Goal: Information Seeking & Learning: Learn about a topic

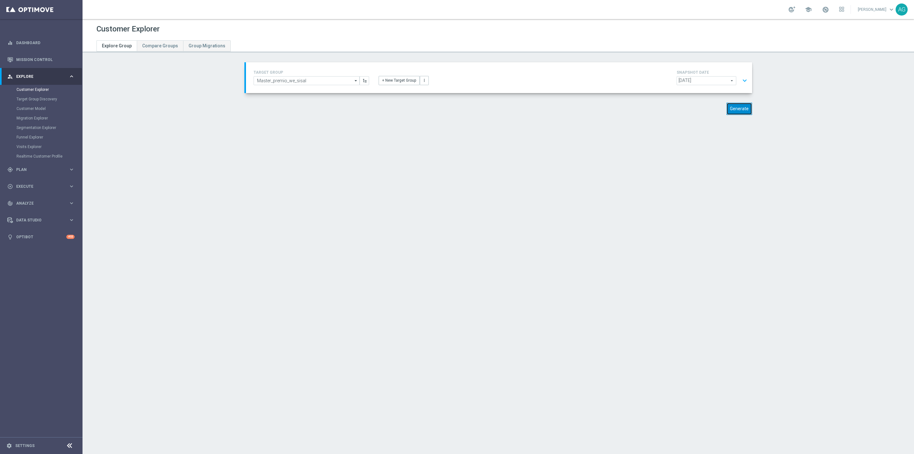
click at [734, 109] on button "Generate" at bounding box center [740, 109] width 26 height 12
click at [742, 79] on button "expand_more" at bounding box center [744, 81] width 9 height 12
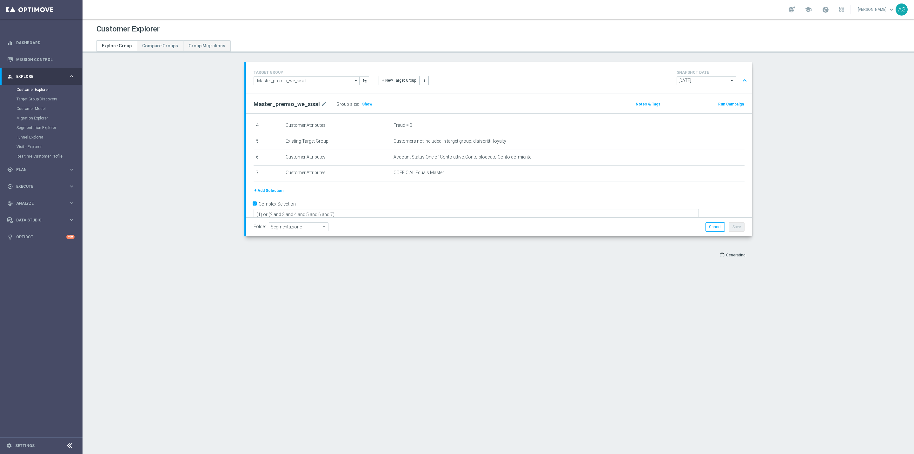
scroll to position [17, 0]
click at [362, 104] on span "Show" at bounding box center [367, 104] width 10 height 4
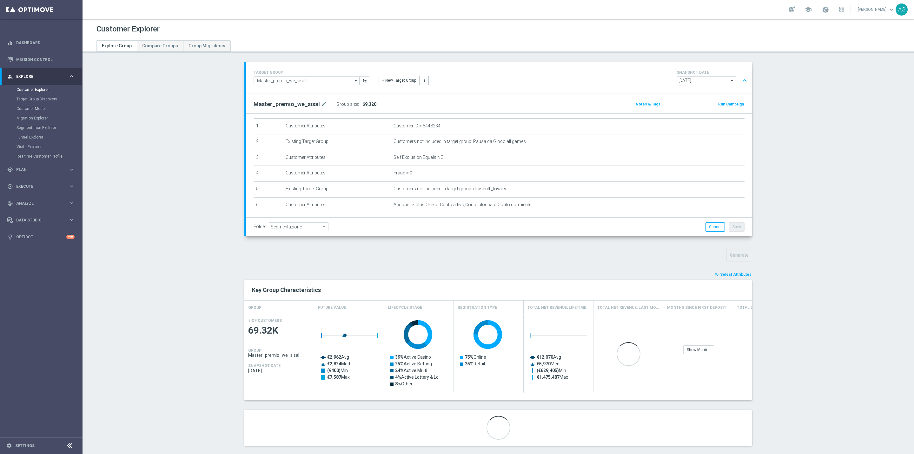
scroll to position [65, 0]
click at [414, 191] on div "+ Add Selection" at bounding box center [499, 190] width 501 height 7
click at [269, 192] on button "+ Add Selection" at bounding box center [269, 190] width 30 height 7
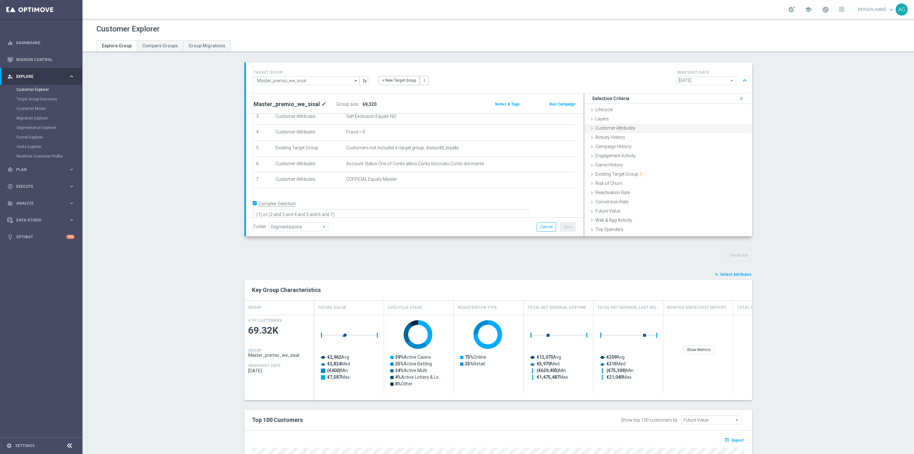
click at [611, 130] on div "Customer Attributes done" at bounding box center [669, 129] width 168 height 10
click at [661, 151] on div "Attribute Select arrow_drop_down search" at bounding box center [668, 146] width 158 height 10
click at [657, 146] on span at bounding box center [694, 146] width 95 height 8
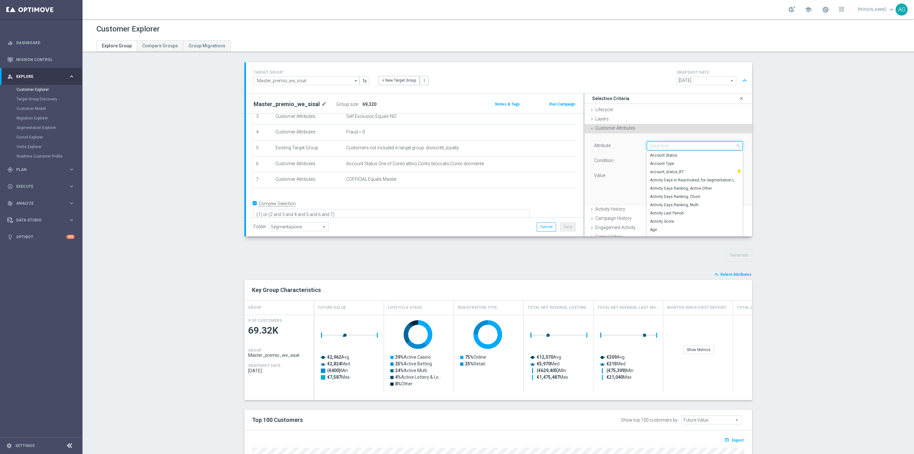
click at [656, 146] on input "search" at bounding box center [695, 145] width 96 height 9
type input "optim"
click at [680, 180] on span "OptiMail Unsubscribed" at bounding box center [695, 179] width 90 height 5
type input "OptiMail Unsubscribed"
click at [669, 176] on span at bounding box center [694, 175] width 95 height 8
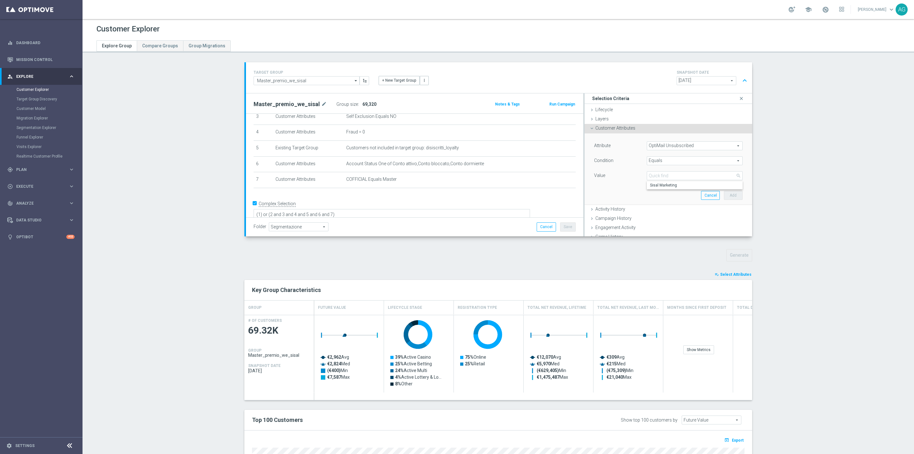
click at [656, 161] on span "Equals" at bounding box center [694, 160] width 95 height 8
click at [655, 197] on span "Does not equal" at bounding box center [695, 194] width 90 height 5
type input "Does not equal"
click at [653, 179] on span at bounding box center [694, 175] width 95 height 8
click at [654, 183] on span "Sisal Marketing" at bounding box center [695, 185] width 90 height 5
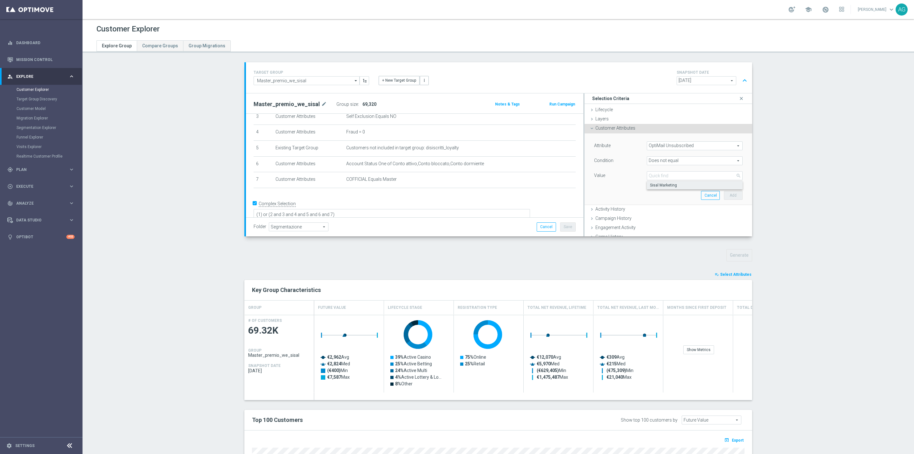
type input "Sisal Marketing"
click at [724, 197] on button "Add" at bounding box center [733, 195] width 19 height 9
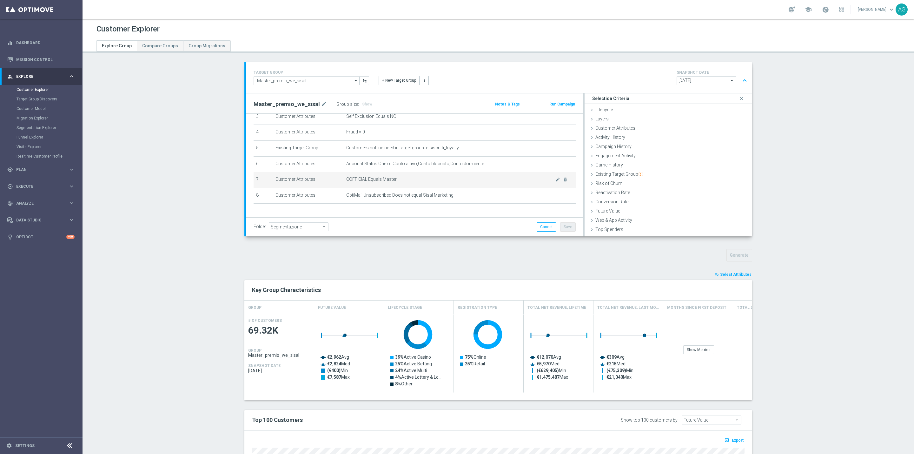
scroll to position [75, 0]
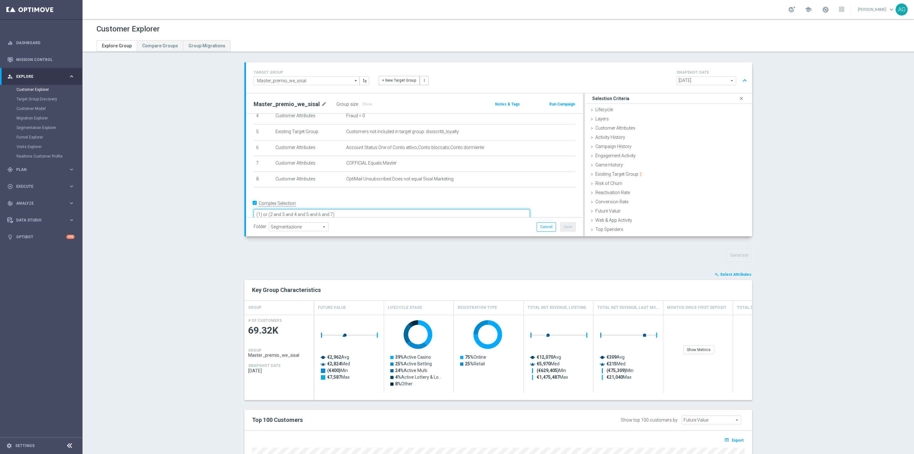
click at [399, 209] on textarea "(1) or (2 and 3 and 4 and 5 and 6 and 7)" at bounding box center [392, 214] width 276 height 11
type textarea "(1) or (2 and 3 and 4 and 5 and 6 and 7 and 8)"
click at [362, 106] on span "Show" at bounding box center [367, 104] width 10 height 4
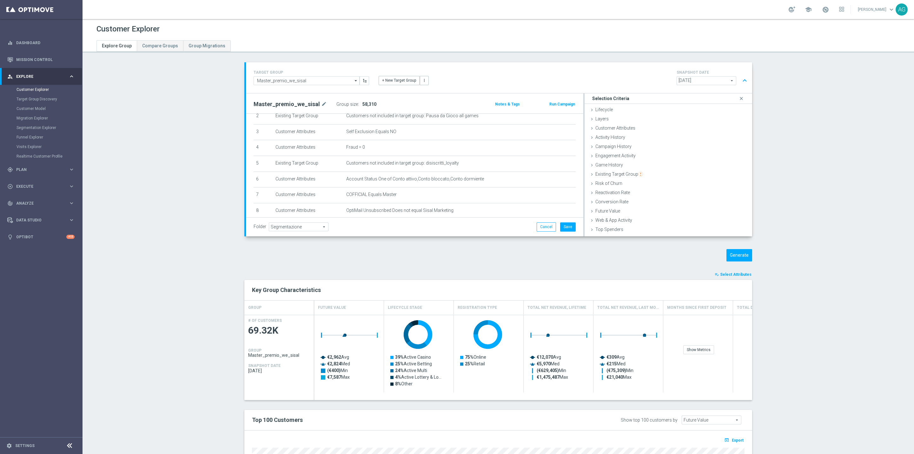
scroll to position [27, 0]
click at [337, 80] on input "Master_premio_we_sisal" at bounding box center [307, 80] width 106 height 9
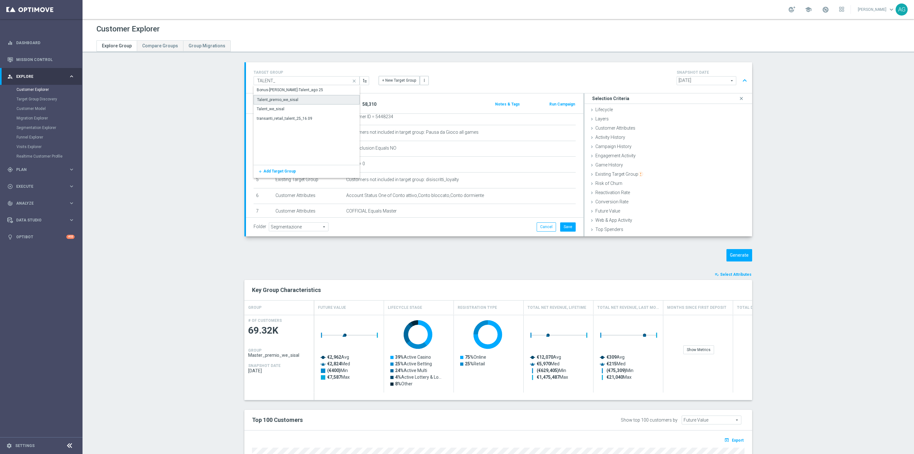
click at [276, 100] on div "Talent_premio_we_sisal" at bounding box center [277, 100] width 41 height 6
type input "Talent_premio_we_sisal"
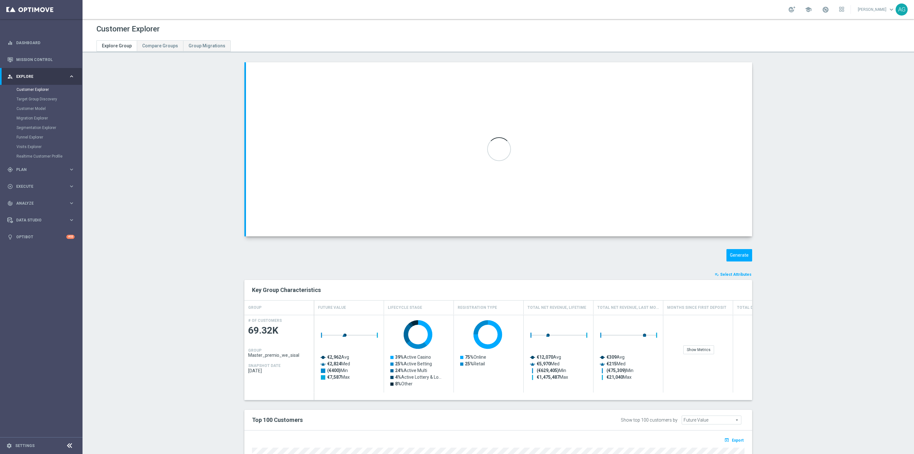
type textarea "(1 and 2 and 3 and 4 and 5 and 6) or (7)"
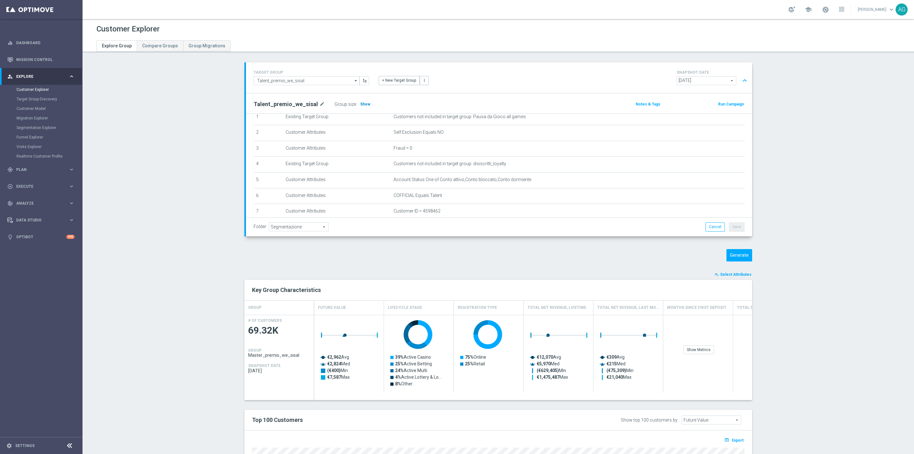
click at [360, 102] on span "Show" at bounding box center [365, 104] width 10 height 4
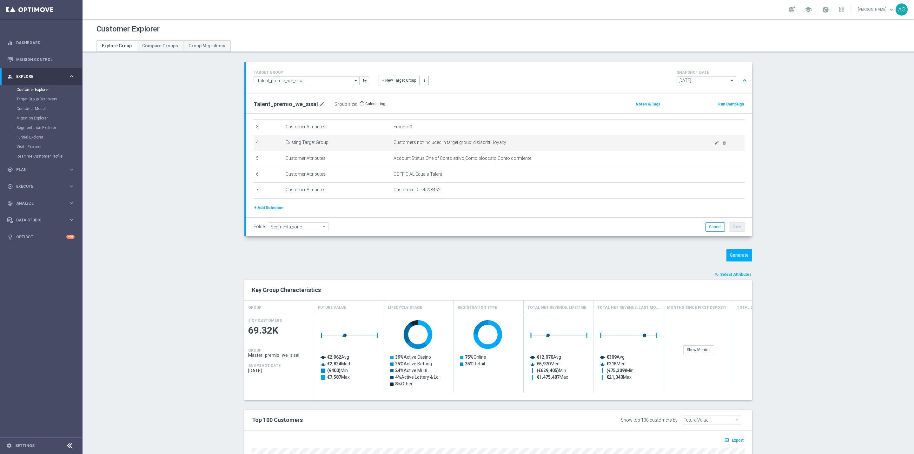
scroll to position [65, 0]
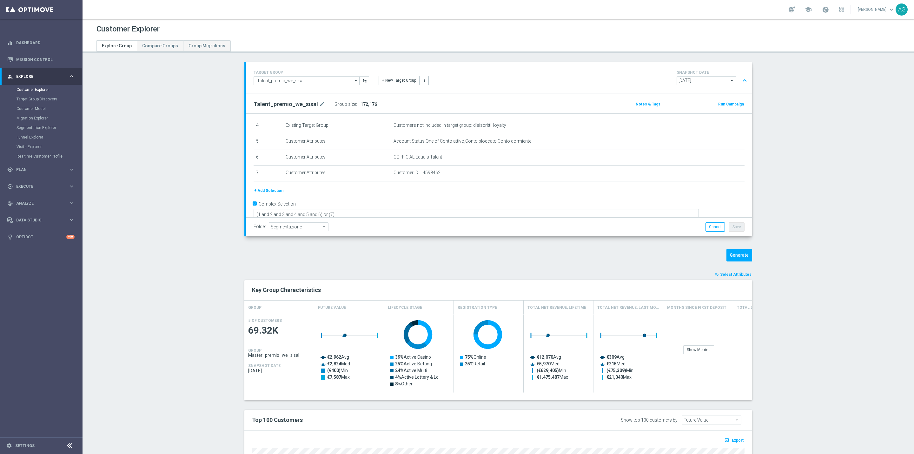
click at [280, 192] on div "+ Add Selection" at bounding box center [499, 190] width 501 height 7
click at [274, 190] on button "+ Add Selection" at bounding box center [269, 190] width 30 height 7
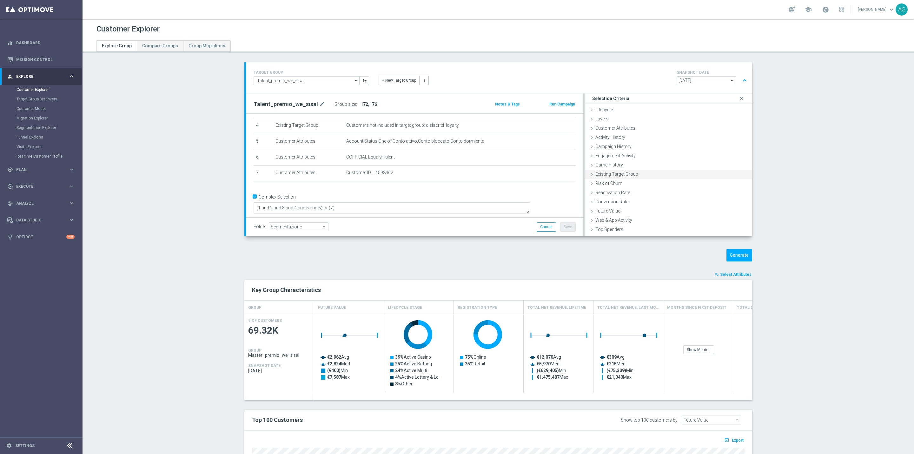
scroll to position [58, 0]
click at [668, 127] on div "Customer Attributes done selection saved" at bounding box center [669, 129] width 168 height 10
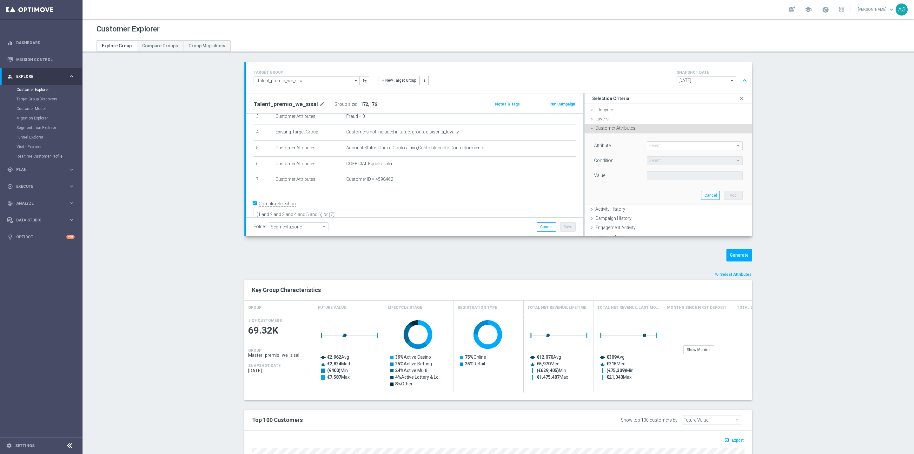
click at [676, 147] on span at bounding box center [694, 146] width 95 height 8
click at [674, 148] on input "search" at bounding box center [695, 145] width 96 height 9
type input "E"
type input "OPTIMAIL"
click at [674, 174] on span "OptiMail Unsubscribed" at bounding box center [695, 171] width 90 height 5
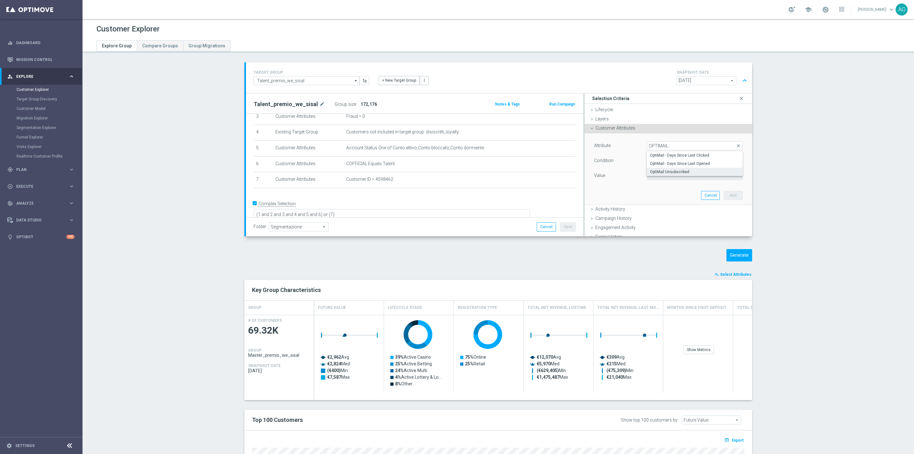
type input "OptiMail Unsubscribed"
click at [662, 163] on span "Equals" at bounding box center [694, 160] width 95 height 8
click at [663, 193] on span "Does not equal" at bounding box center [695, 194] width 90 height 5
type input "Does not equal"
click at [657, 174] on span at bounding box center [694, 175] width 95 height 8
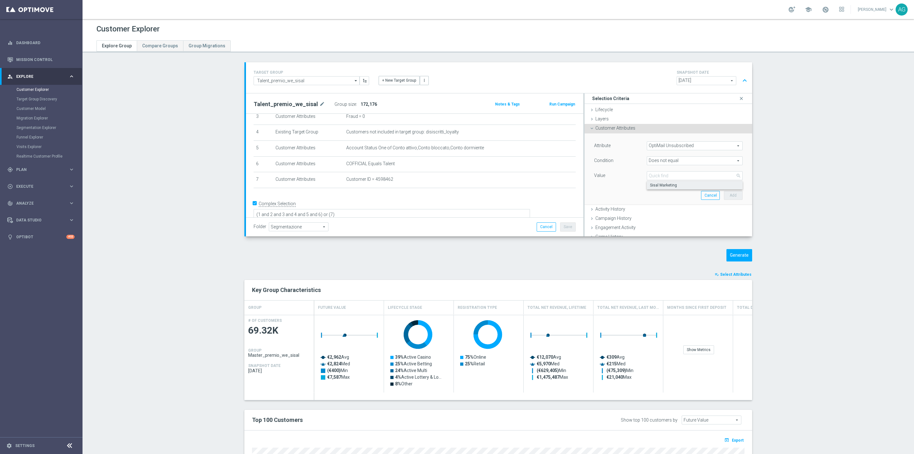
click at [663, 183] on span "Sisal Marketing" at bounding box center [695, 185] width 90 height 5
type input "Sisal Marketing"
click at [724, 194] on button "Add" at bounding box center [733, 195] width 19 height 9
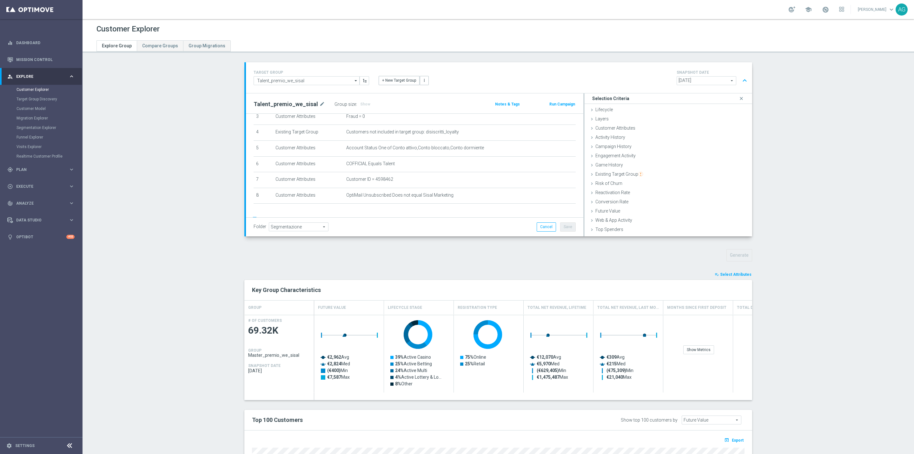
scroll to position [75, 0]
click at [361, 209] on textarea "(1 and 2 and 3 and 4 and 5 and 6) or (7)" at bounding box center [392, 214] width 276 height 11
type textarea "(1 and 2 and 3 and 4 and 5 and 6 and 8) or (7)"
click at [381, 193] on div "+ Add Selection" at bounding box center [415, 193] width 332 height 0
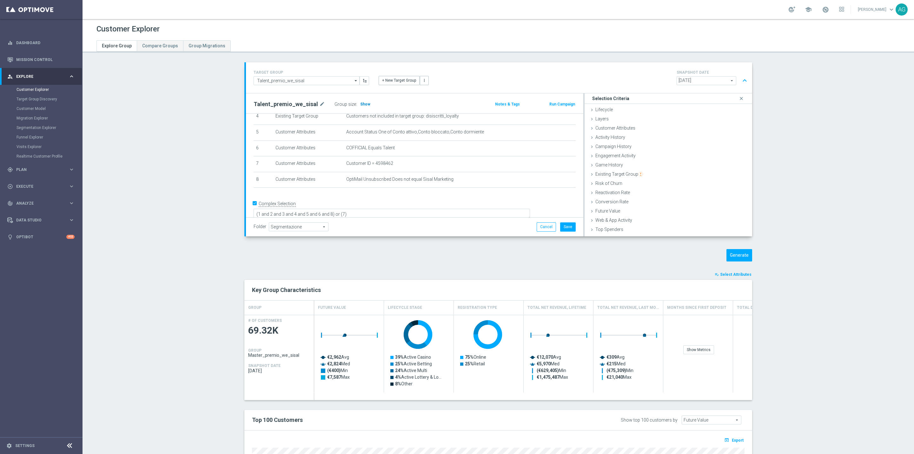
click at [360, 103] on span "Show" at bounding box center [365, 104] width 10 height 4
click at [291, 77] on input "Talent_premio_we_sisal" at bounding box center [307, 80] width 106 height 9
click at [277, 90] on div "Star_premio_we_sisal" at bounding box center [275, 90] width 37 height 6
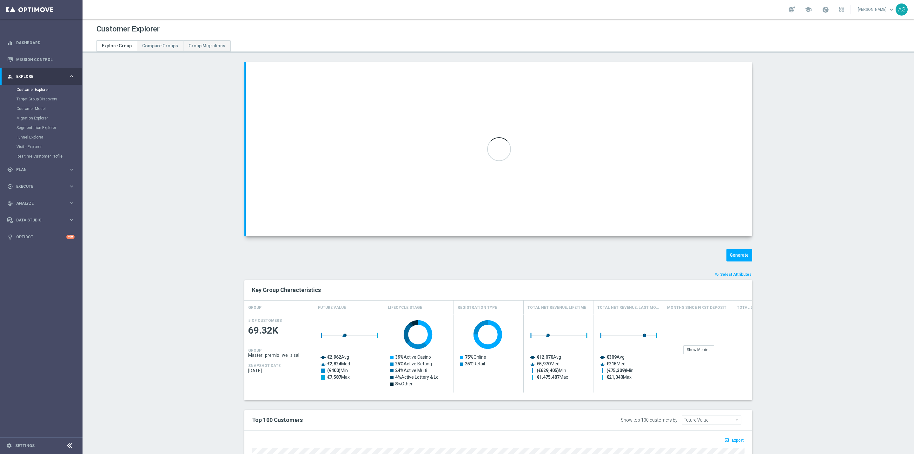
type input "Star_premio_we_sisal"
type textarea "(1 and 2 and 3 and 4 and 5 and 6) or (7)"
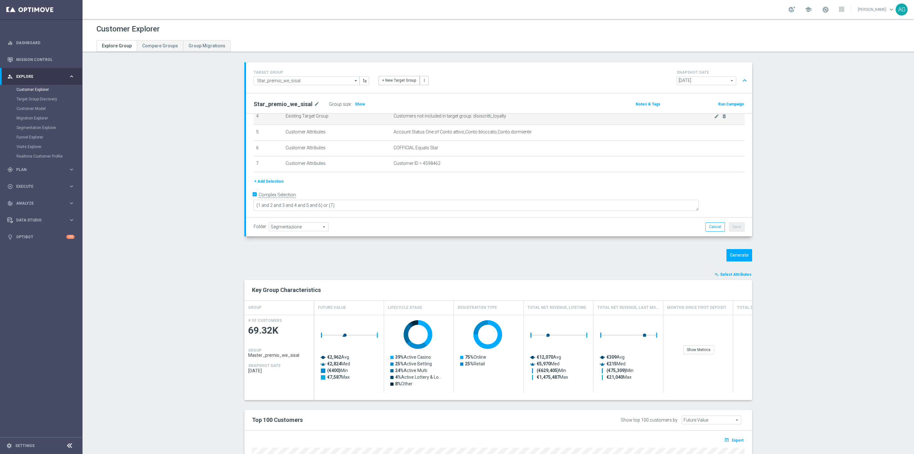
scroll to position [66, 0]
click at [355, 106] on span "Show" at bounding box center [360, 104] width 10 height 4
click at [270, 194] on div "+ Add Selection" at bounding box center [499, 192] width 501 height 12
click at [271, 190] on button "+ Add Selection" at bounding box center [269, 189] width 30 height 7
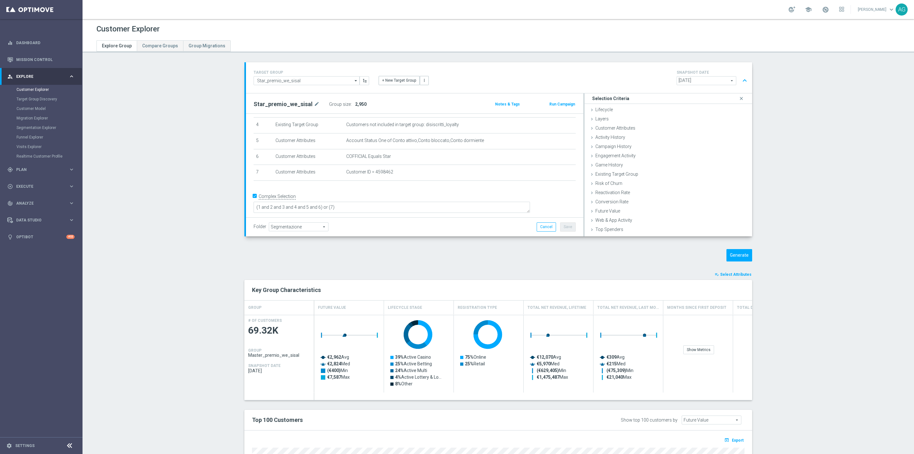
scroll to position [58, 0]
click at [633, 130] on div "Customer Attributes done selection saved" at bounding box center [669, 129] width 168 height 10
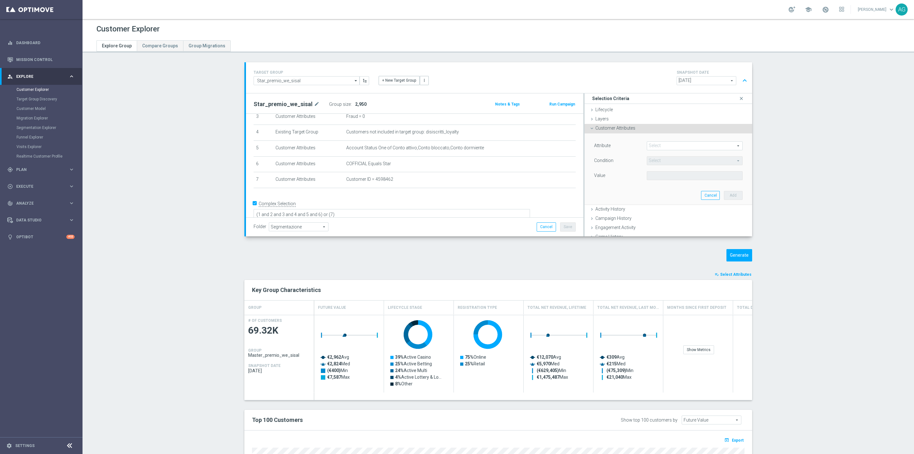
click at [650, 145] on span at bounding box center [694, 146] width 95 height 8
click at [650, 145] on input "o" at bounding box center [695, 145] width 96 height 9
type input "optimail"
click at [676, 166] on span "OptiMail - Days Since Last Opened" at bounding box center [695, 163] width 90 height 5
type input "OptiMail - Days Since Last Opened"
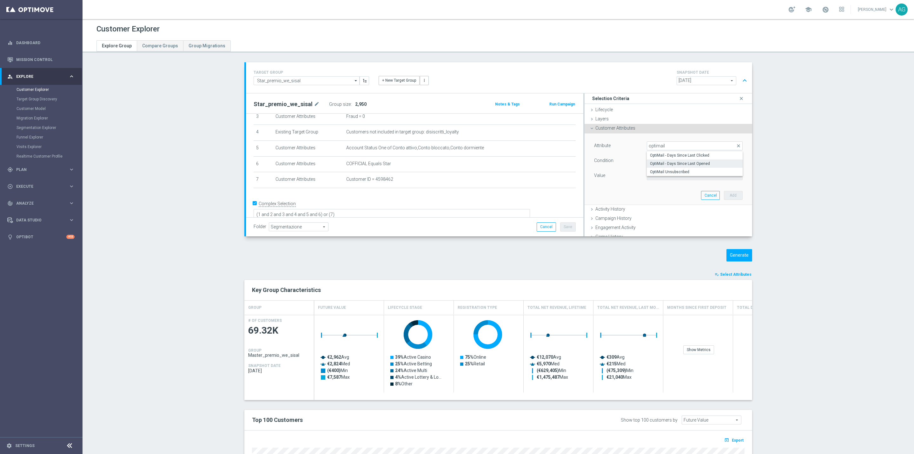
type input "="
click at [670, 148] on span "OptiMail - Days Since Last Opened" at bounding box center [694, 146] width 95 height 8
click at [670, 148] on input "search" at bounding box center [695, 145] width 96 height 9
type input "optimail"
click at [672, 170] on span "OptiMail Unsubscribed" at bounding box center [695, 171] width 90 height 5
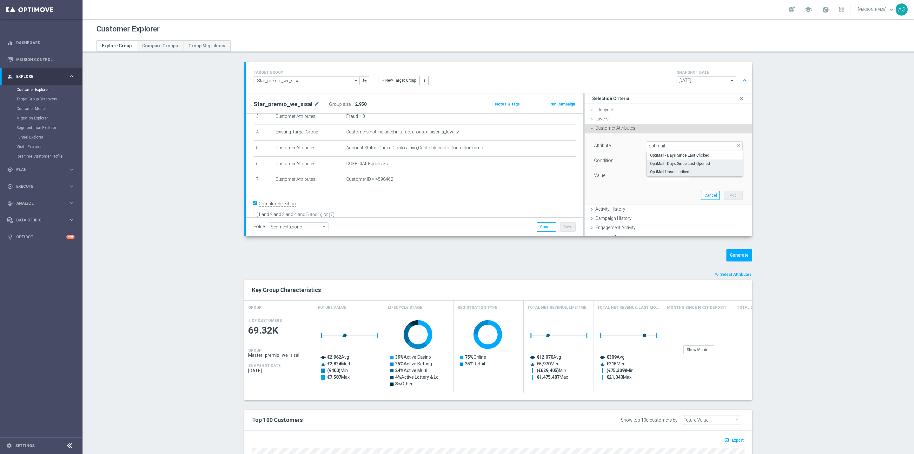
type input "OptiMail Unsubscribed"
click at [669, 158] on span "Equals" at bounding box center [694, 160] width 95 height 8
click at [621, 168] on div "Attribute OptiMail Unsubscribed OptiMail Unsubscribed arrow_drop_down search Co…" at bounding box center [668, 161] width 149 height 40
click at [648, 159] on span "Equals" at bounding box center [694, 160] width 95 height 8
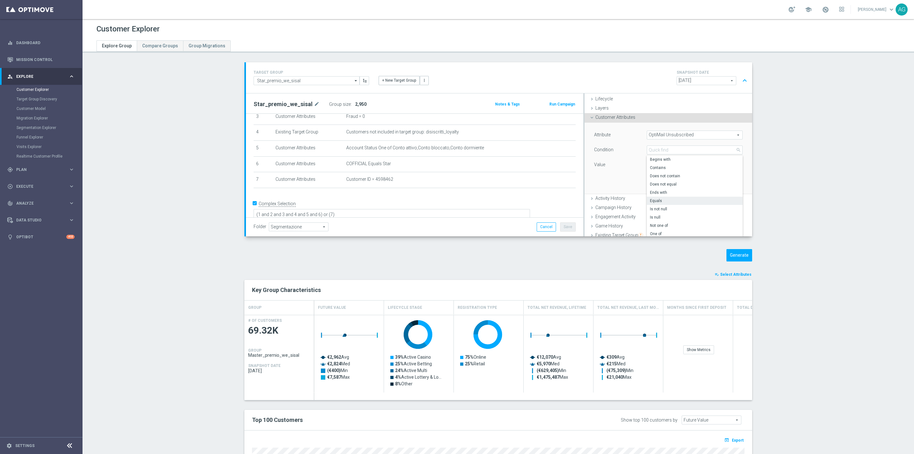
scroll to position [3, 0]
click at [664, 181] on span "Does not contain" at bounding box center [695, 183] width 90 height 5
click at [656, 156] on span "Does not contain" at bounding box center [694, 158] width 95 height 8
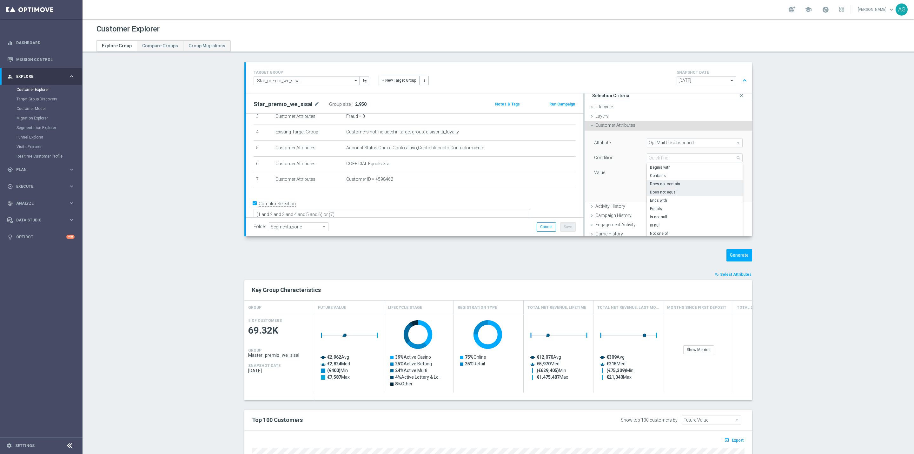
click at [664, 192] on span "Does not equal" at bounding box center [695, 192] width 90 height 5
click at [663, 174] on span at bounding box center [694, 173] width 95 height 8
click at [656, 158] on span "Does not equal" at bounding box center [694, 158] width 95 height 8
click at [662, 185] on span "Does not contain" at bounding box center [695, 183] width 90 height 5
click at [664, 172] on input "text" at bounding box center [695, 172] width 96 height 9
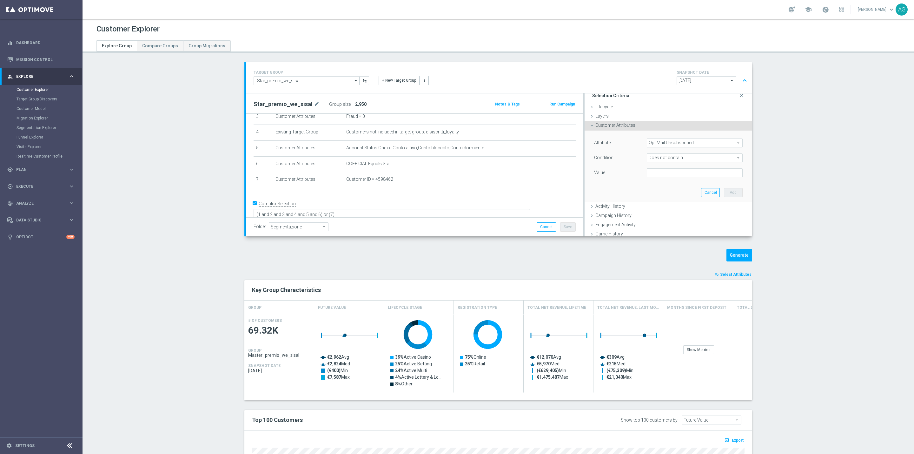
click at [664, 162] on span "Does not contain" at bounding box center [694, 158] width 95 height 8
click at [665, 191] on span "Does not equal" at bounding box center [695, 192] width 90 height 5
type input "Does not equal"
click at [662, 172] on span at bounding box center [694, 173] width 95 height 8
click at [664, 184] on span "Sisal Marketing" at bounding box center [695, 182] width 90 height 5
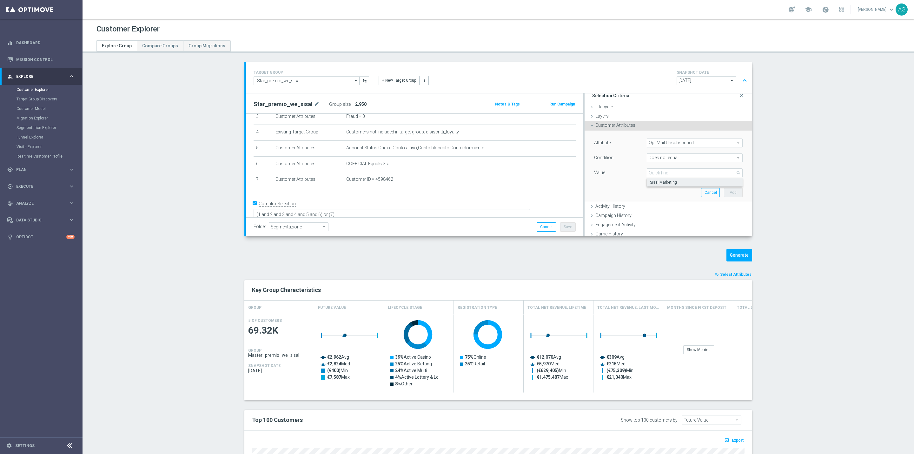
type input "Sisal Marketing"
click at [724, 193] on button "Add" at bounding box center [733, 192] width 19 height 9
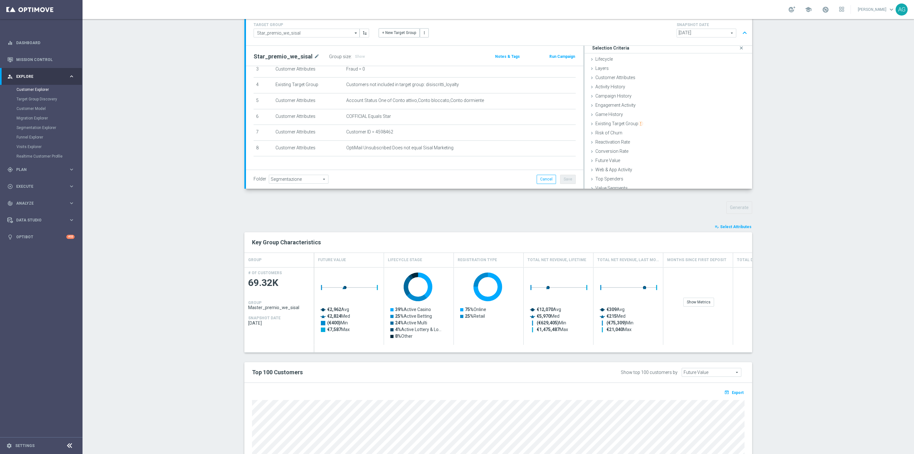
scroll to position [75, 0]
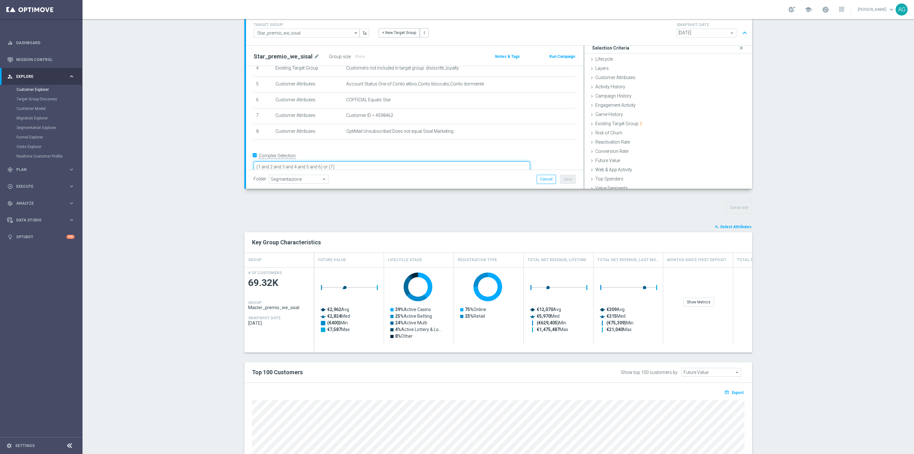
click at [360, 161] on textarea "(1 and 2 and 3 and 4 and 5 and 6) or (7)" at bounding box center [392, 166] width 276 height 11
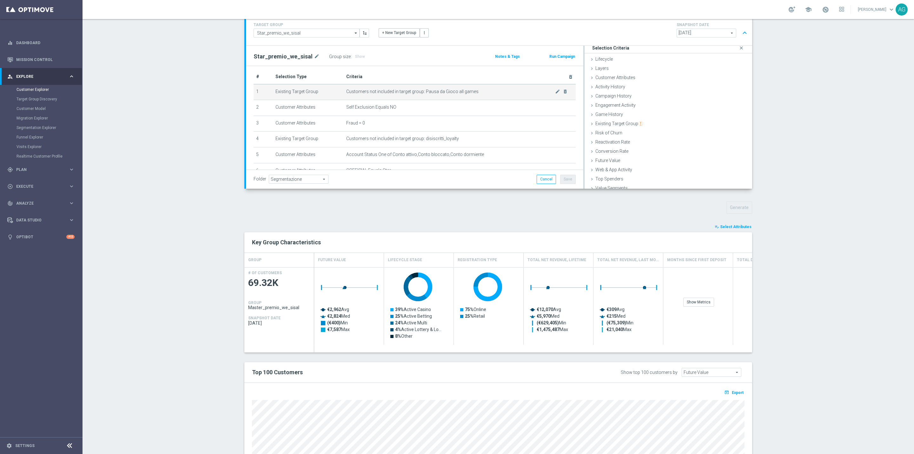
scroll to position [0, 0]
click at [430, 177] on div "Folder Segmentazione Segmentazione arrow_drop_down search Cancel Save Saving..." at bounding box center [415, 179] width 322 height 9
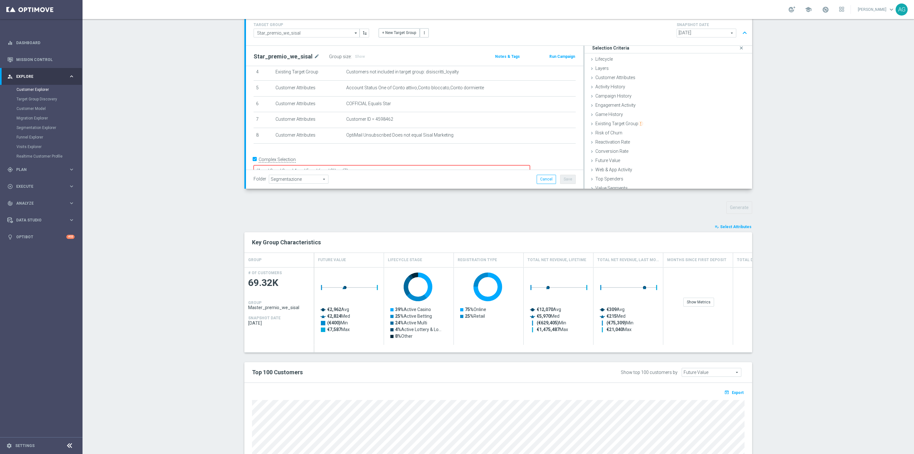
scroll to position [75, 0]
click at [418, 167] on form "Complex Selection (1 and 2 and 3 and 4 and 5 and 6 and 8)) or (7) Invalid Expre…" at bounding box center [415, 164] width 322 height 29
click at [374, 161] on textarea "(1 and 2 and 3 and 4 and 5 and 6 and 8)) or (7)" at bounding box center [392, 166] width 276 height 11
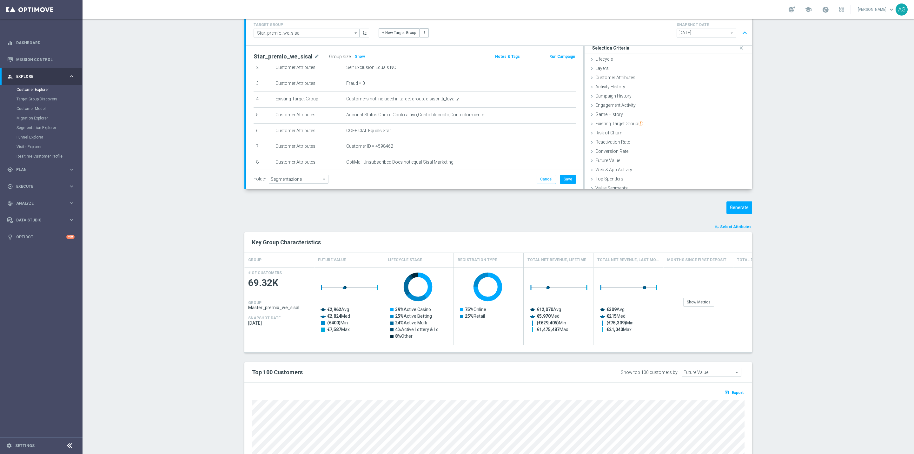
scroll to position [27, 0]
type textarea "(1 and 2 and 3 and 4 and 5 and 6 and 8) or (7)"
click at [355, 58] on span "Show" at bounding box center [360, 56] width 10 height 4
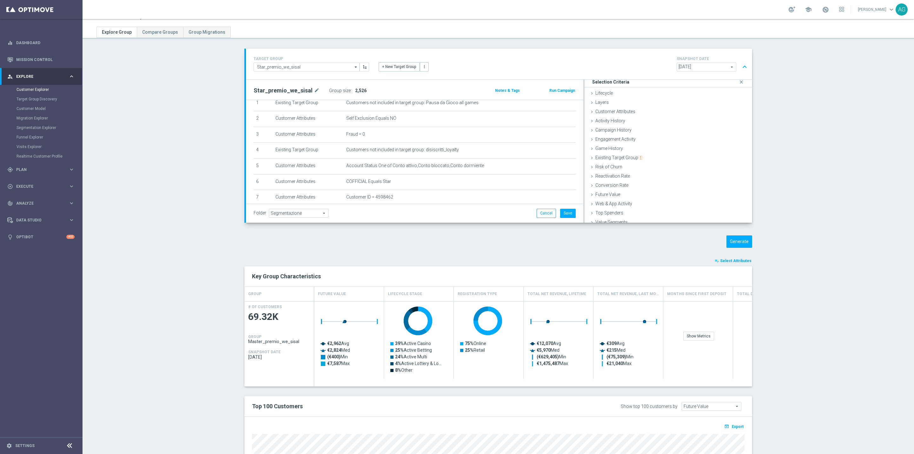
scroll to position [0, 0]
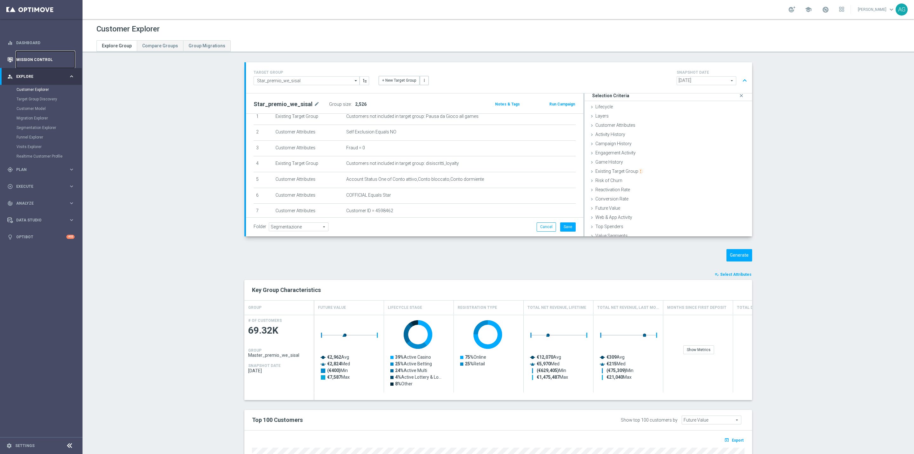
click at [27, 58] on link "Mission Control" at bounding box center [45, 59] width 58 height 17
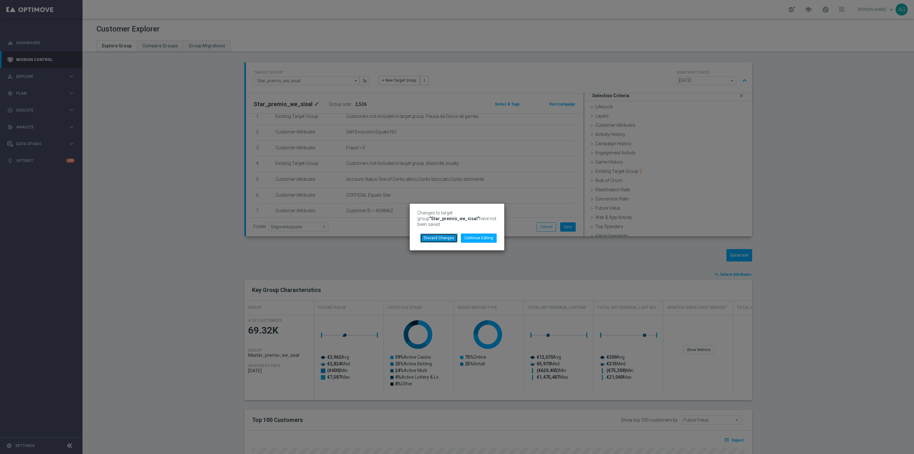
click at [449, 239] on button "Discard Changes" at bounding box center [438, 237] width 37 height 9
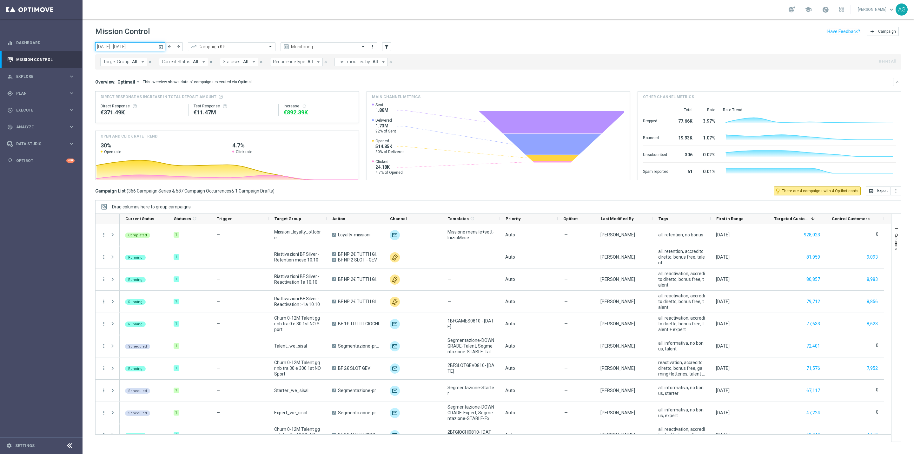
click at [122, 47] on input "06 Oct 2025 - 12 Oct 2025" at bounding box center [130, 46] width 70 height 9
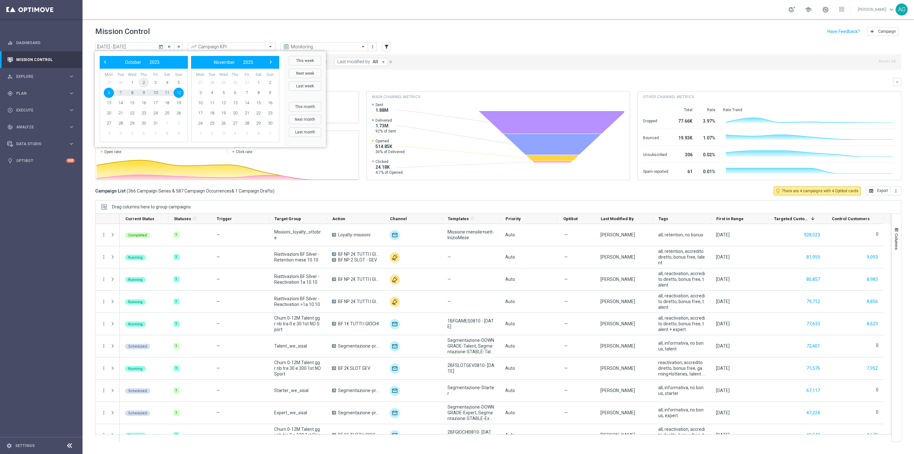
click at [142, 84] on span "2" at bounding box center [144, 82] width 10 height 10
type input "[DATE] - [DATE]"
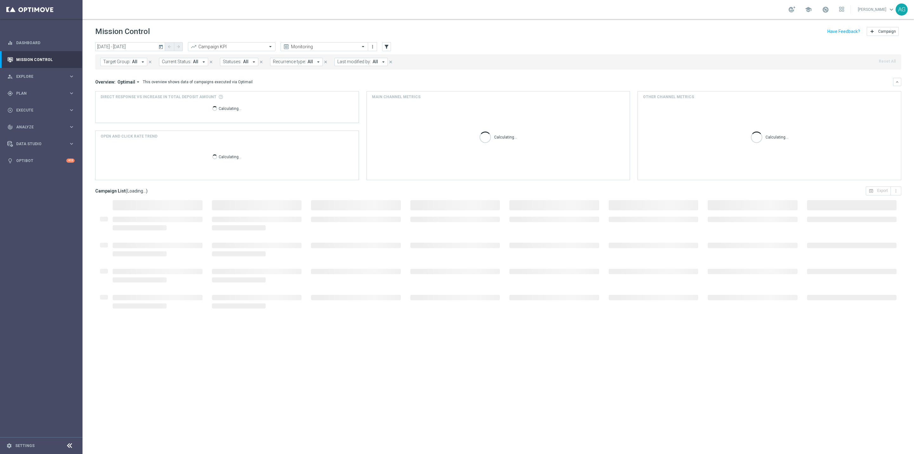
click at [349, 58] on button "Last modified by: All arrow_drop_down" at bounding box center [361, 62] width 53 height 8
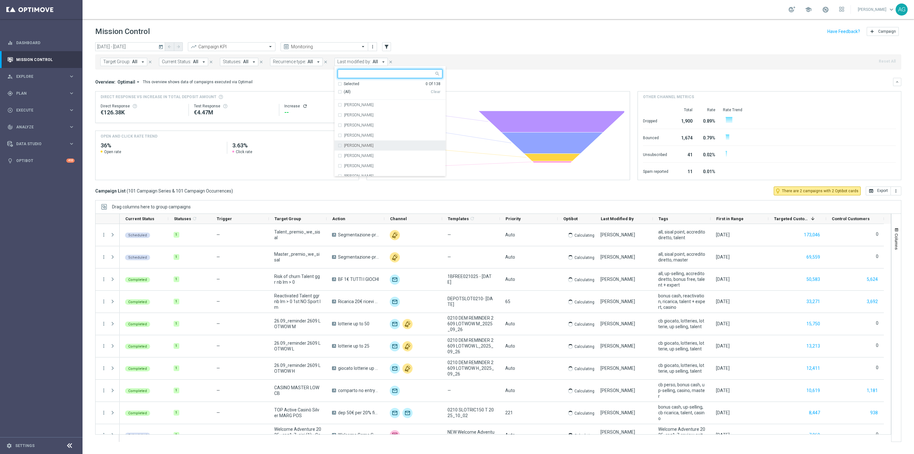
click at [358, 144] on label "[PERSON_NAME]" at bounding box center [359, 145] width 30 height 4
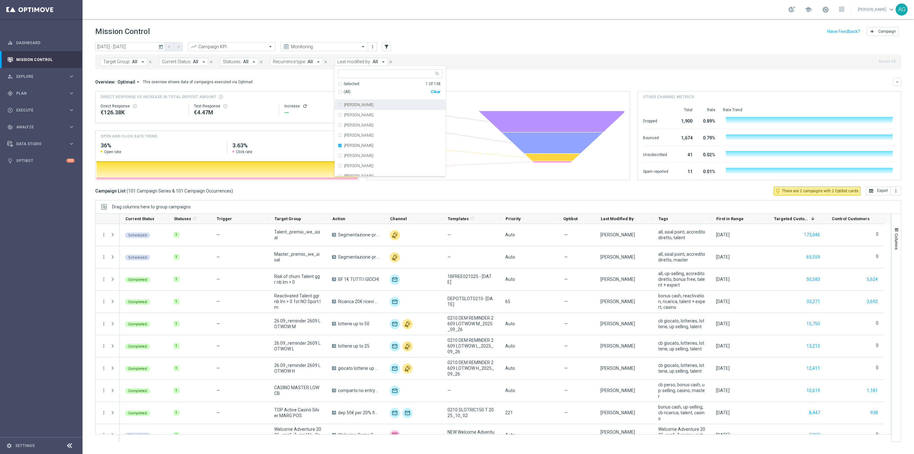
click at [358, 71] on input "text" at bounding box center [387, 73] width 93 height 5
click at [389, 103] on div "Chiara Pigato" at bounding box center [393, 105] width 98 height 4
type input "pig"
click at [445, 29] on div "Mission Control add Campaign" at bounding box center [498, 31] width 806 height 12
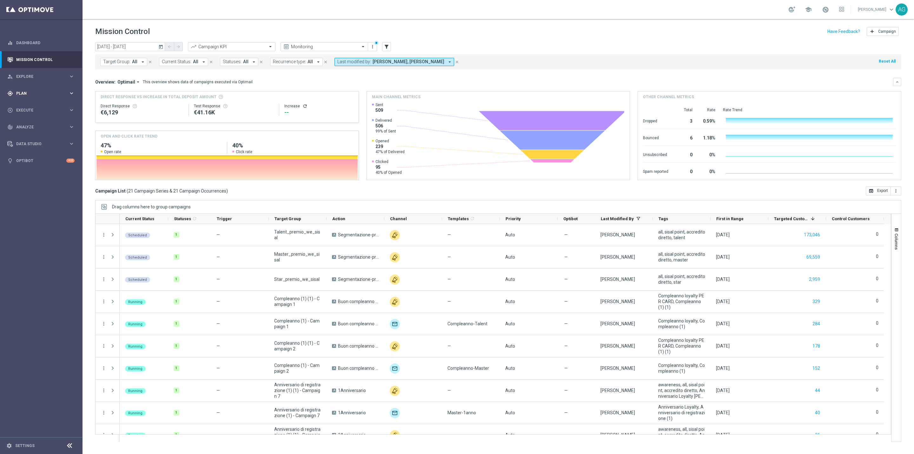
click at [22, 91] on span "Plan" at bounding box center [42, 93] width 52 height 4
click at [33, 103] on div "Target Groups" at bounding box center [49, 107] width 65 height 10
click at [33, 104] on div "Target Groups" at bounding box center [49, 107] width 65 height 10
click at [34, 104] on link "Target Groups" at bounding box center [42, 106] width 50 height 5
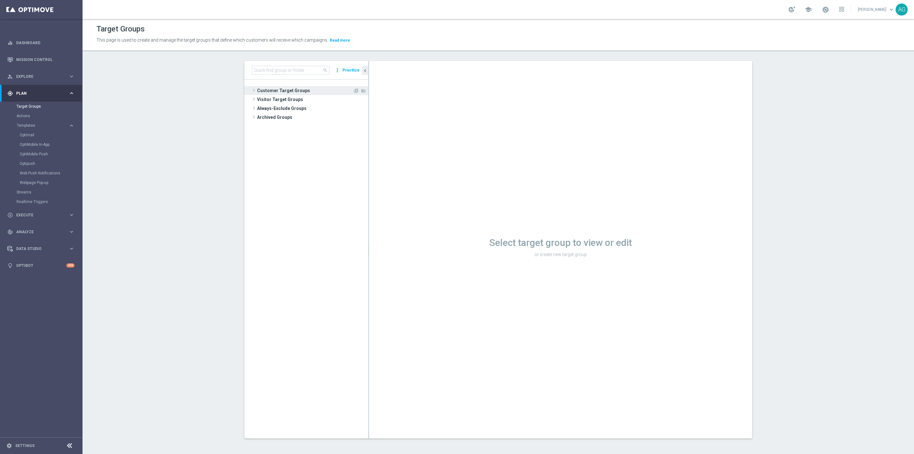
click at [257, 94] on span "Customer Target Groups" at bounding box center [305, 90] width 96 height 9
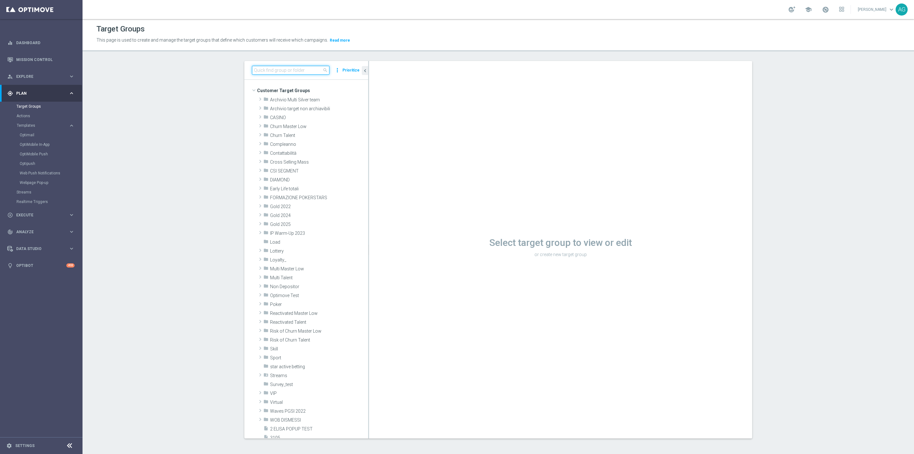
click at [276, 71] on input at bounding box center [290, 70] width 77 height 9
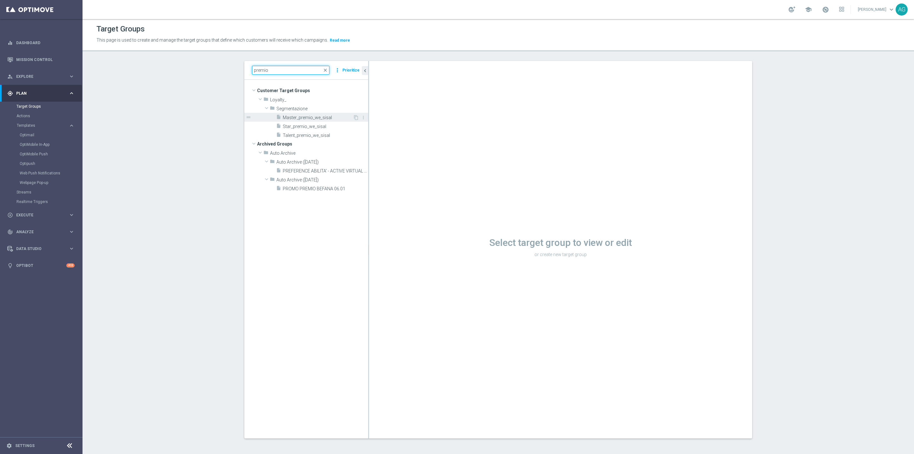
type input "premio"
click at [296, 117] on span "Master_premio_we_sisal" at bounding box center [318, 117] width 70 height 5
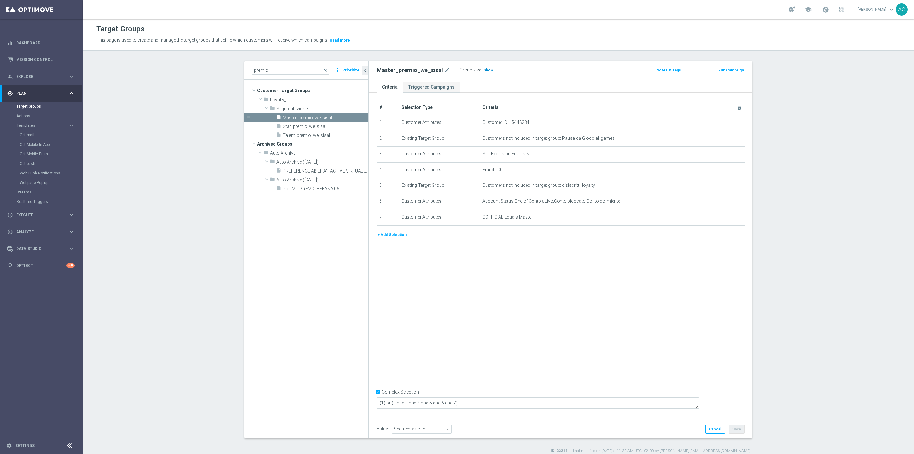
click at [484, 72] on span "Show" at bounding box center [488, 70] width 10 height 4
click at [293, 119] on span "Master_premio_we_sisal" at bounding box center [318, 117] width 70 height 5
click at [293, 122] on div "insert_drive_file Star_premio_we_sisal" at bounding box center [314, 126] width 77 height 9
click at [294, 118] on span "Master_premio_we_sisal" at bounding box center [318, 117] width 70 height 5
click at [481, 70] on label ":" at bounding box center [481, 69] width 1 height 5
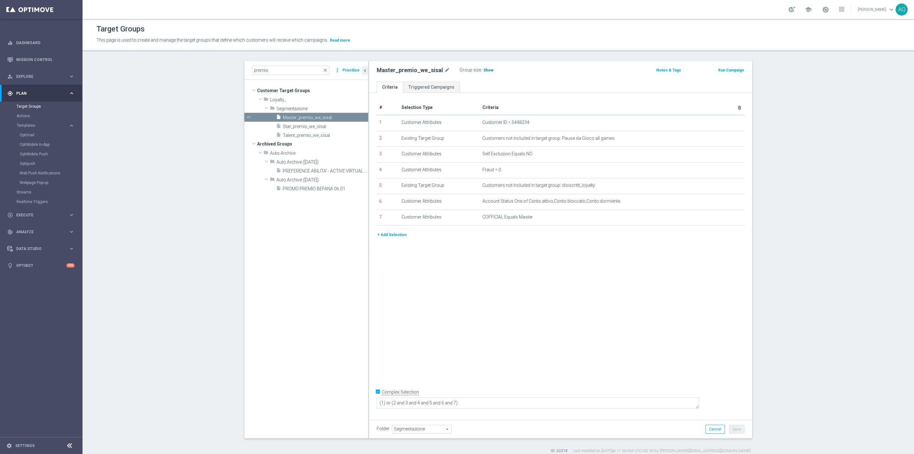
click at [483, 69] on span "Show" at bounding box center [488, 70] width 10 height 4
click at [482, 285] on div "# Selection Type Criteria delete_forever 1 Customer Attributes Customer ID = 54…" at bounding box center [560, 254] width 383 height 323
click at [323, 126] on span "Star_premio_we_sisal" at bounding box center [318, 126] width 70 height 5
click at [311, 116] on span "Master_premio_we_sisal" at bounding box center [318, 117] width 70 height 5
type textarea "(1) or (2 and 3 and 4 and 5 and 6 and 7)"
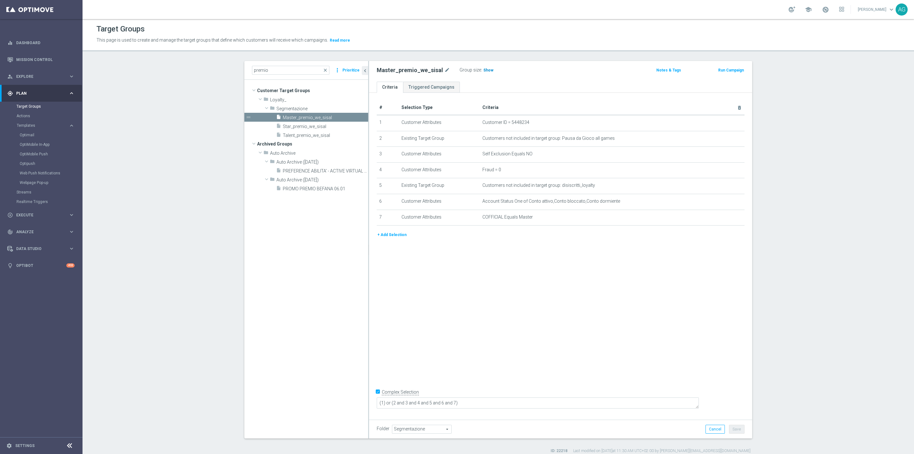
click at [483, 72] on span "Show" at bounding box center [488, 70] width 10 height 4
click at [391, 231] on button "+ Add Selection" at bounding box center [392, 234] width 30 height 7
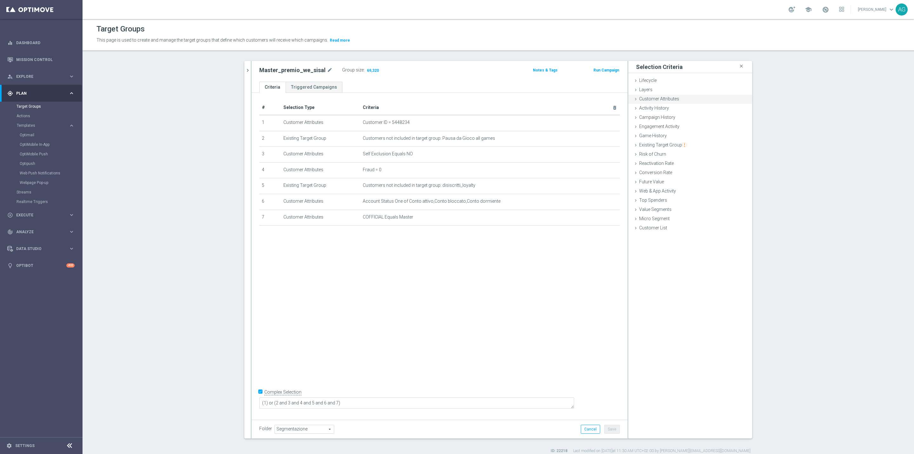
click at [664, 103] on div "Customer Attributes done" at bounding box center [691, 100] width 124 height 10
click at [678, 114] on span at bounding box center [709, 116] width 66 height 8
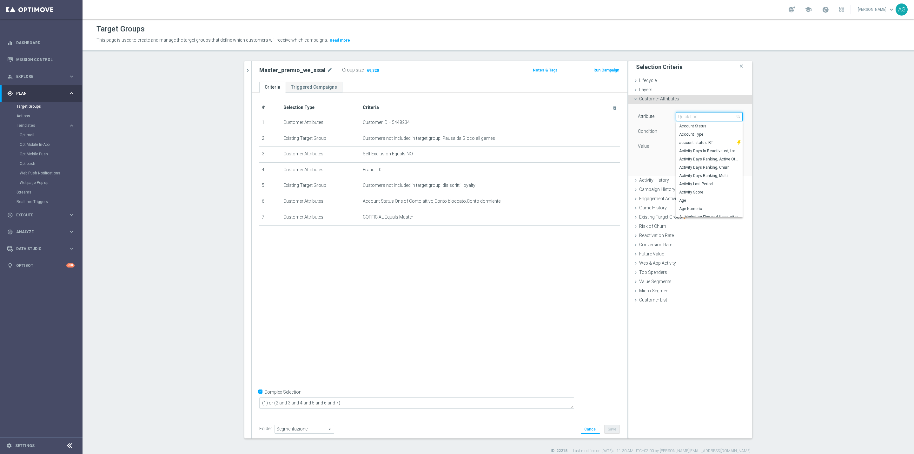
click at [682, 116] on input "search" at bounding box center [709, 116] width 67 height 9
type input "optimail"
click at [681, 144] on span "OptiMail Unsubscribed" at bounding box center [709, 142] width 60 height 5
type input "OptiMail Unsubscribed"
click at [680, 149] on span at bounding box center [709, 146] width 66 height 8
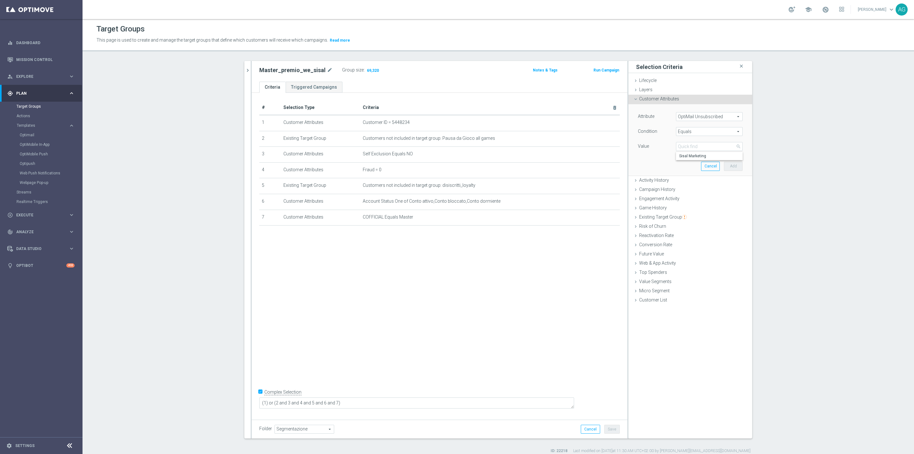
click at [676, 134] on span "Equals" at bounding box center [709, 131] width 66 height 8
click at [691, 165] on span "Does not equal" at bounding box center [709, 165] width 60 height 5
type input "Does not equal"
click at [684, 145] on span at bounding box center [709, 146] width 66 height 8
click at [689, 154] on span "Sisal Marketing" at bounding box center [709, 155] width 60 height 5
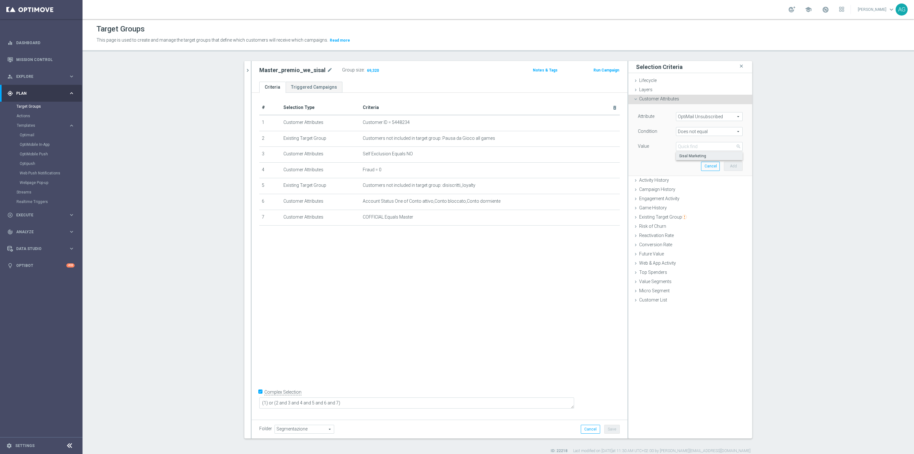
type input "Sisal Marketing"
click at [724, 170] on button "Add" at bounding box center [733, 166] width 19 height 9
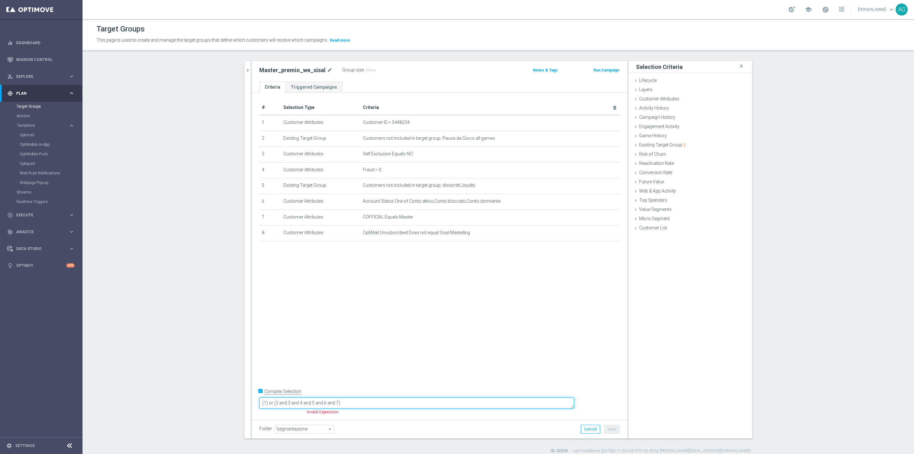
click at [378, 403] on textarea "(1) or (2 and 3 and 4 and 5 and 6 and 7)" at bounding box center [416, 402] width 315 height 11
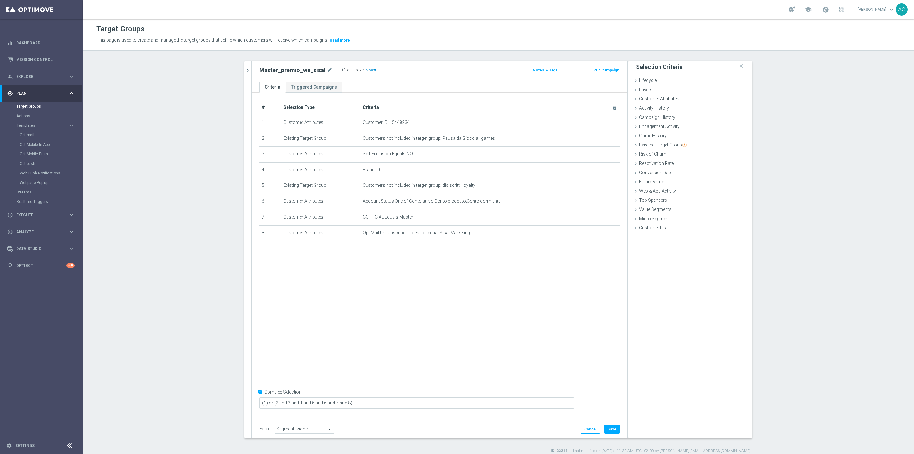
click at [368, 69] on h3 "Show" at bounding box center [370, 70] width 11 height 7
click at [822, 7] on span at bounding box center [825, 9] width 7 height 7
click at [482, 73] on div "Master_premio_we_sisal mode_edit Group size : Show Calculating…" at bounding box center [378, 70] width 247 height 9
click at [430, 335] on div "# Selection Type Criteria delete_forever 1 Customer Attributes Customer ID = 54…" at bounding box center [440, 254] width 376 height 323
click at [245, 74] on button "chevron_right" at bounding box center [247, 70] width 6 height 19
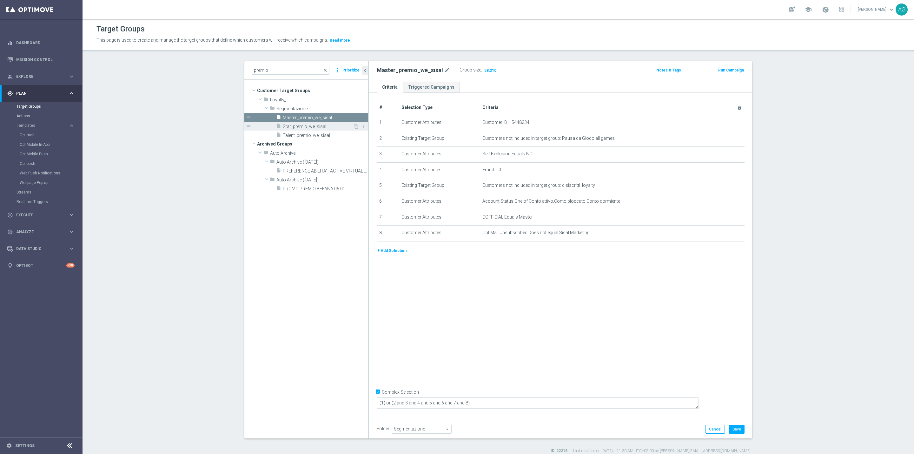
click at [286, 125] on span "Star_premio_we_sisal" at bounding box center [318, 126] width 70 height 5
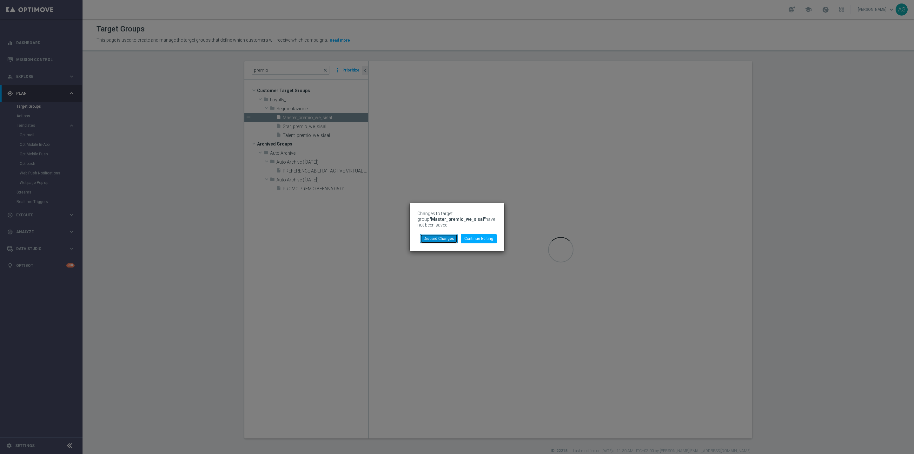
click at [452, 236] on button "Discard Changes" at bounding box center [438, 238] width 37 height 9
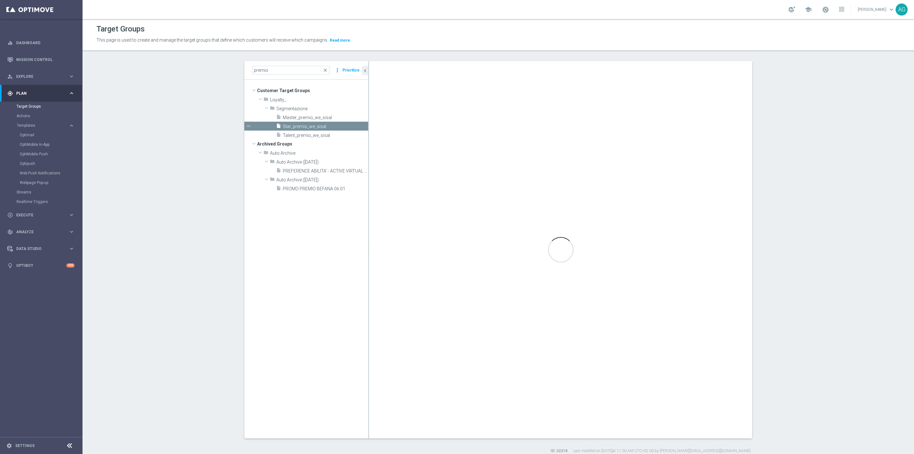
type textarea "(1 and 2 and 3 and 4 and 5 and 6) or (7)"
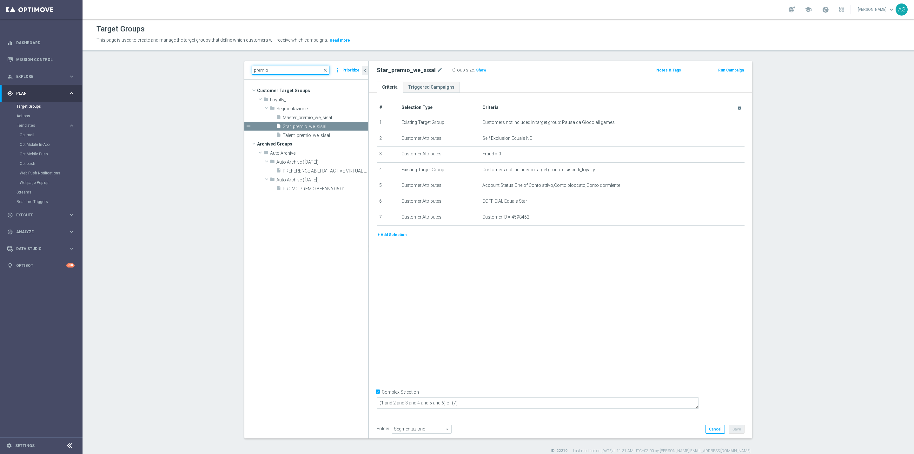
click at [284, 70] on input "premio" at bounding box center [290, 70] width 77 height 9
click at [320, 72] on input "premio" at bounding box center [290, 70] width 77 height 9
click at [323, 69] on span "close" at bounding box center [325, 70] width 5 height 5
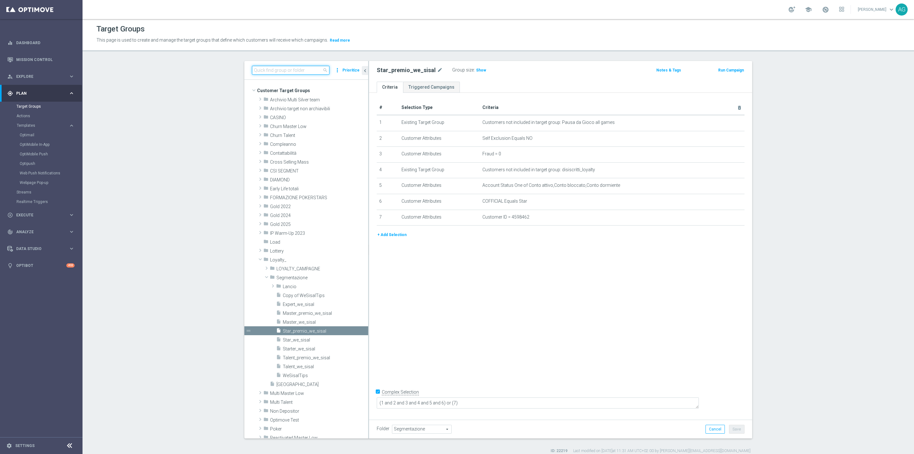
click at [302, 70] on input at bounding box center [290, 70] width 77 height 9
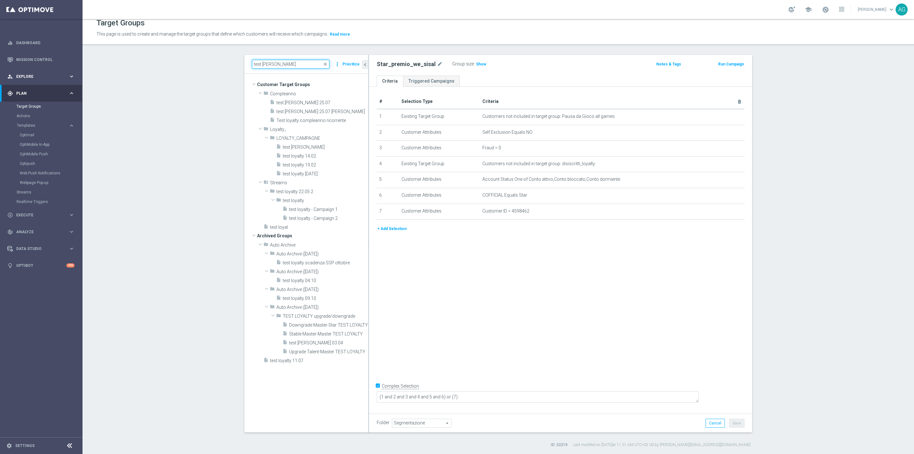
type input "test loy"
click at [27, 82] on div "person_search Explore keyboard_arrow_right" at bounding box center [41, 76] width 82 height 17
click at [28, 90] on link "Customer Explorer" at bounding box center [42, 89] width 50 height 5
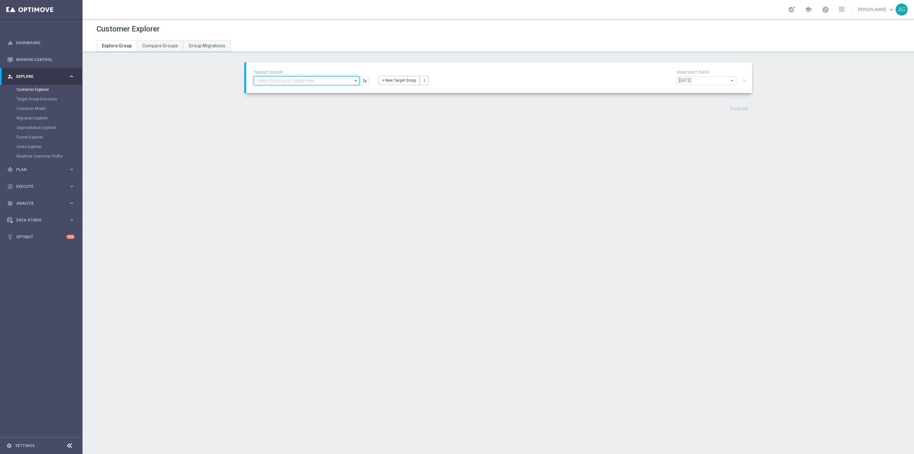
click at [334, 83] on input at bounding box center [307, 80] width 106 height 9
click at [401, 80] on button "+ New Target Group" at bounding box center [399, 80] width 41 height 9
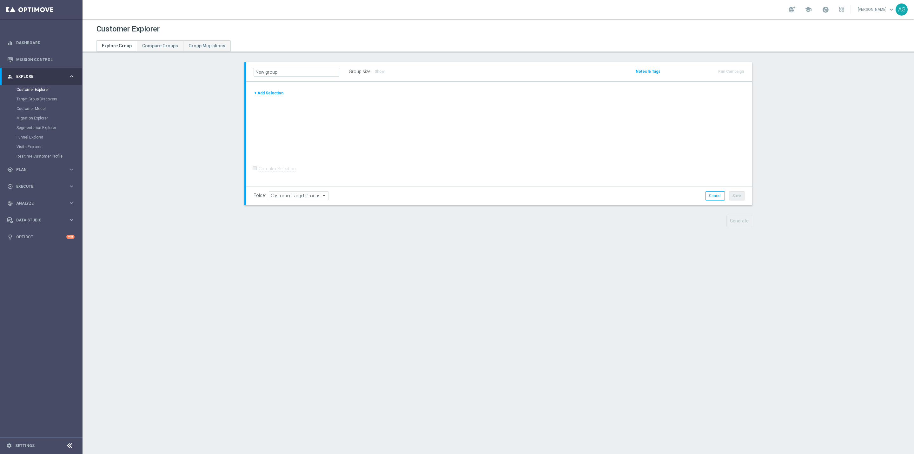
click at [252, 97] on div "+ Add Selection" at bounding box center [499, 96] width 501 height 12
click at [254, 96] on button "+ Add Selection" at bounding box center [269, 93] width 30 height 7
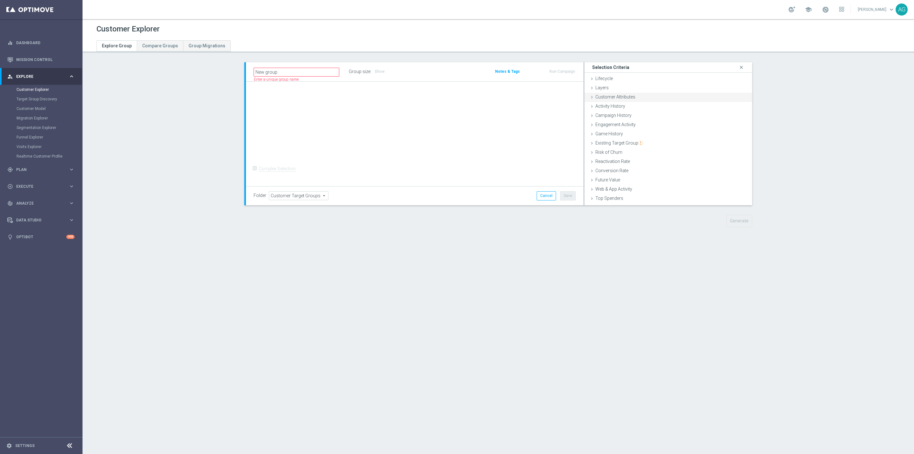
click at [639, 95] on div "Customer Attributes done" at bounding box center [669, 98] width 168 height 10
click at [653, 112] on span at bounding box center [694, 114] width 95 height 8
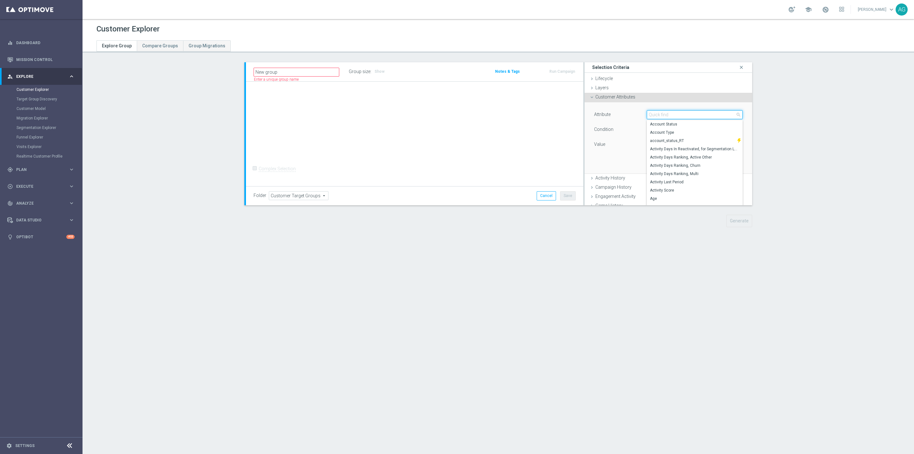
click at [653, 112] on input "search" at bounding box center [695, 114] width 96 height 9
type input "optimail"
click at [666, 141] on span "OptiMail Unsubscribed" at bounding box center [695, 140] width 90 height 5
type input "OptiMail Unsubscribed"
type input "Equals"
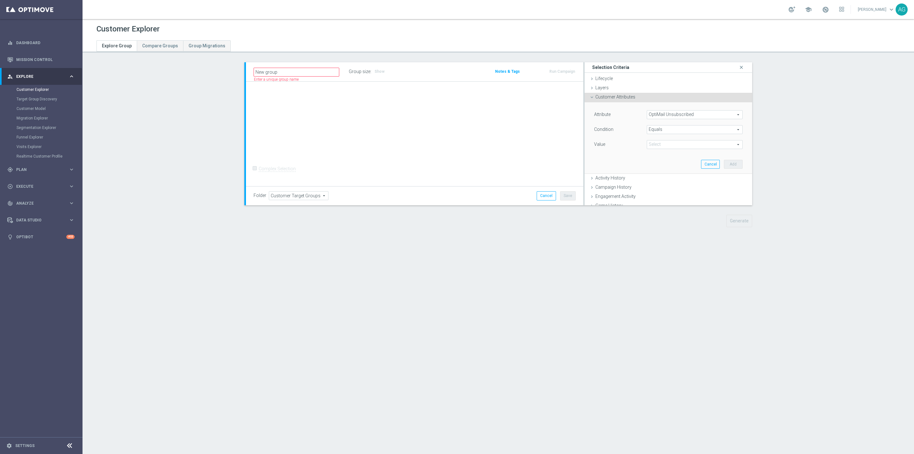
click at [672, 126] on span "Equals" at bounding box center [694, 129] width 95 height 8
click at [621, 147] on div "Value" at bounding box center [615, 145] width 53 height 10
click at [668, 142] on span at bounding box center [694, 144] width 95 height 8
click at [664, 155] on span "Sisal Marketing" at bounding box center [695, 153] width 90 height 5
type input "Sisal Marketing"
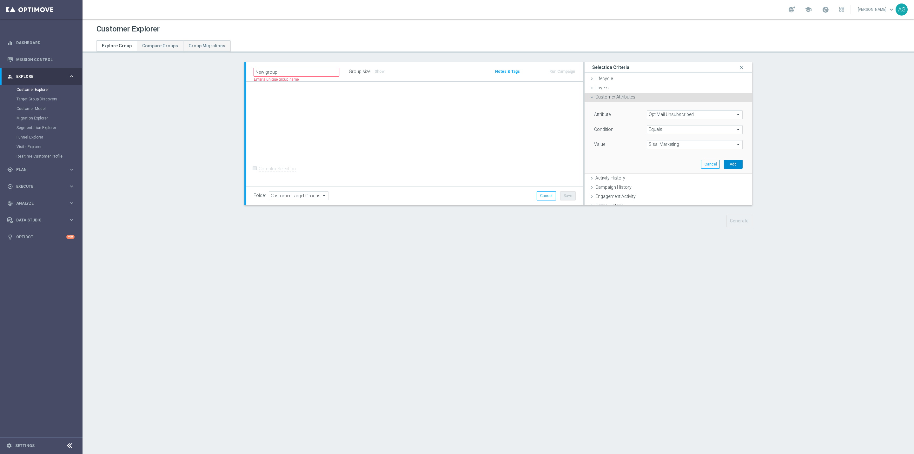
click at [728, 164] on button "Add" at bounding box center [733, 164] width 19 height 9
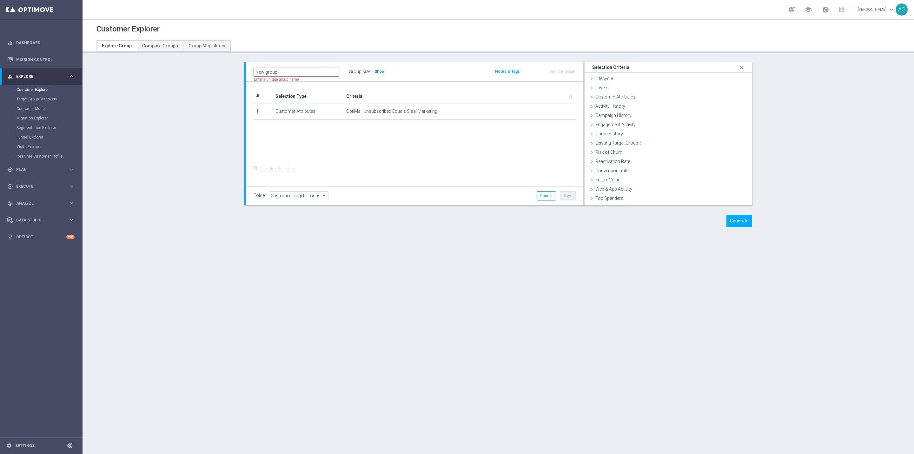
click at [378, 72] on span "Show" at bounding box center [380, 71] width 10 height 4
click at [730, 218] on button "Generate" at bounding box center [740, 221] width 26 height 12
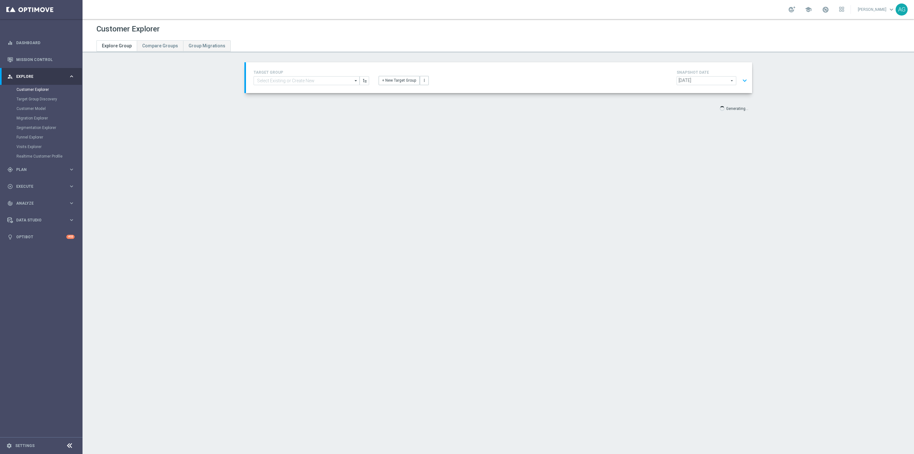
scroll to position [12, 0]
click at [740, 77] on button "expand_more" at bounding box center [744, 81] width 9 height 12
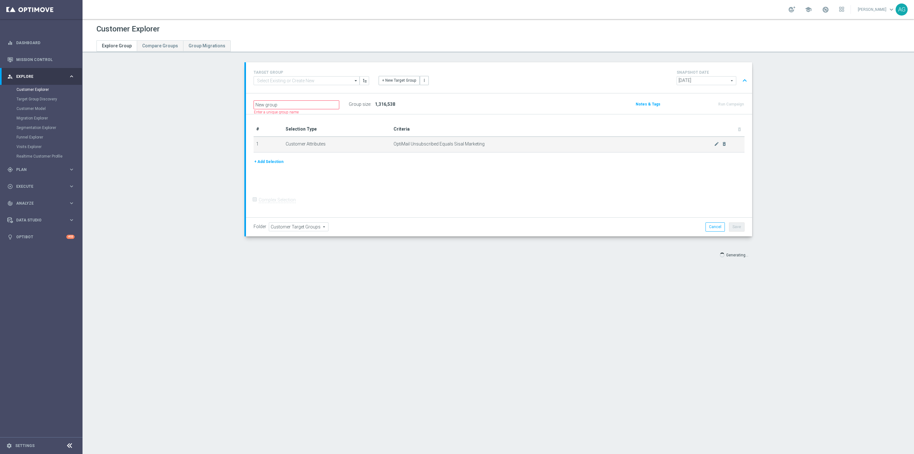
scroll to position [0, 0]
click at [270, 160] on button "+ Add Selection" at bounding box center [269, 161] width 30 height 7
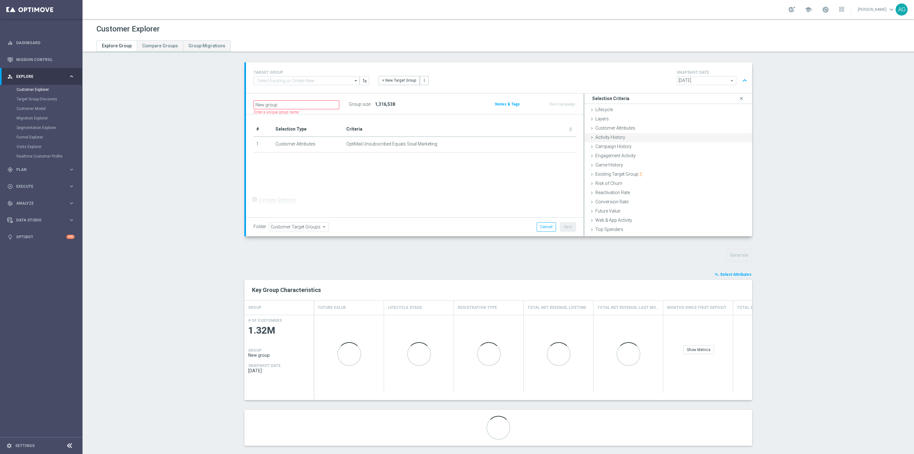
click at [649, 134] on div "Activity History done" at bounding box center [669, 138] width 168 height 10
click at [645, 129] on div "Customer Attributes done" at bounding box center [669, 129] width 168 height 10
click at [612, 127] on span "Customer Attributes" at bounding box center [615, 127] width 40 height 5
click at [676, 147] on span at bounding box center [694, 146] width 95 height 8
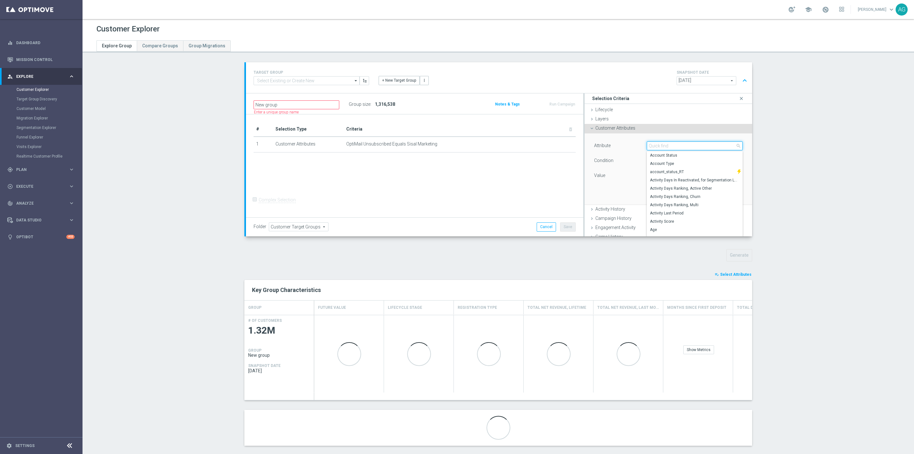
click at [662, 147] on input "search" at bounding box center [695, 145] width 96 height 9
type input "coffi"
click at [650, 156] on span "COFFICIAL" at bounding box center [695, 155] width 90 height 5
type input "COFFICIAL"
click at [653, 172] on span at bounding box center [694, 175] width 95 height 8
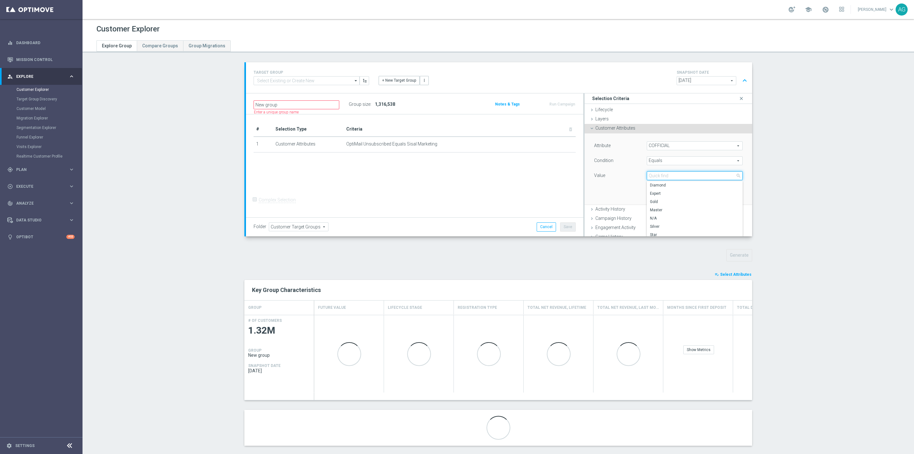
click at [653, 173] on input "search" at bounding box center [695, 175] width 96 height 9
click at [685, 160] on span "Equals" at bounding box center [694, 160] width 95 height 8
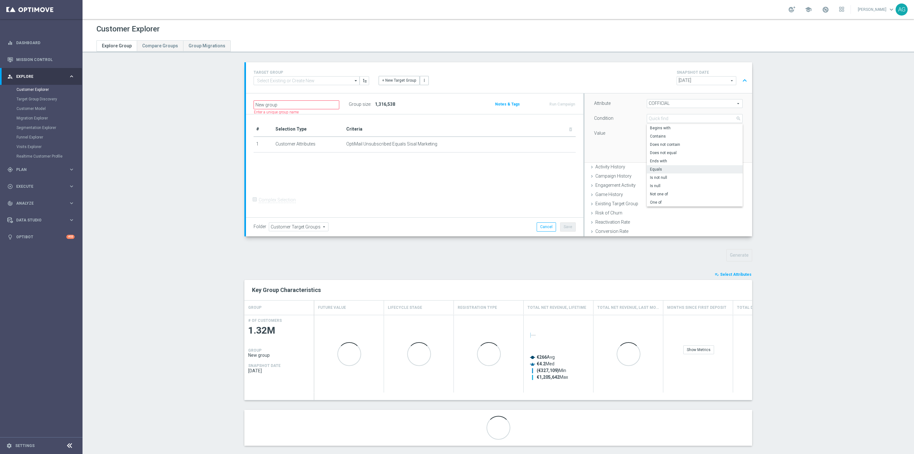
scroll to position [48, 0]
click at [657, 195] on span "One of" at bounding box center [695, 196] width 90 height 5
type input "One of"
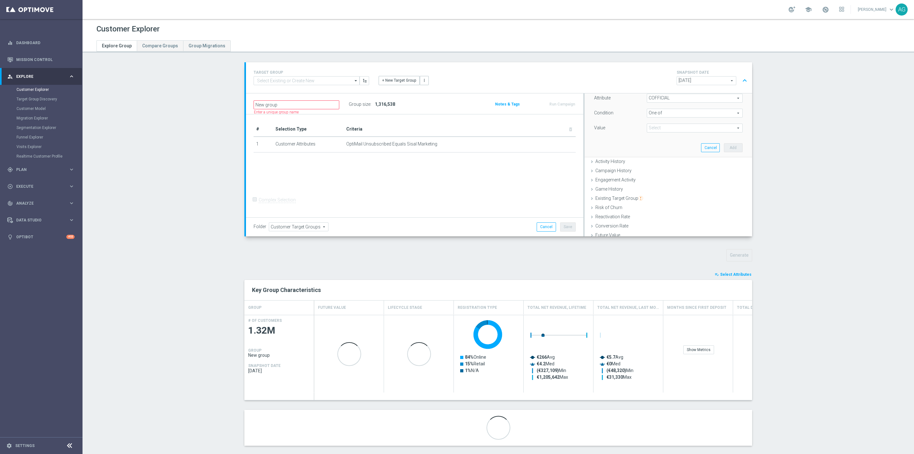
click at [630, 142] on div "Attribute COFFICIAL COFFICIAL arrow_drop_down search Condition One of One of ar…" at bounding box center [668, 121] width 158 height 71
click at [664, 123] on div "Attribute COFFICIAL COFFICIAL arrow_drop_down search Condition One of One of ar…" at bounding box center [668, 114] width 149 height 40
click at [663, 128] on span at bounding box center [694, 128] width 95 height 8
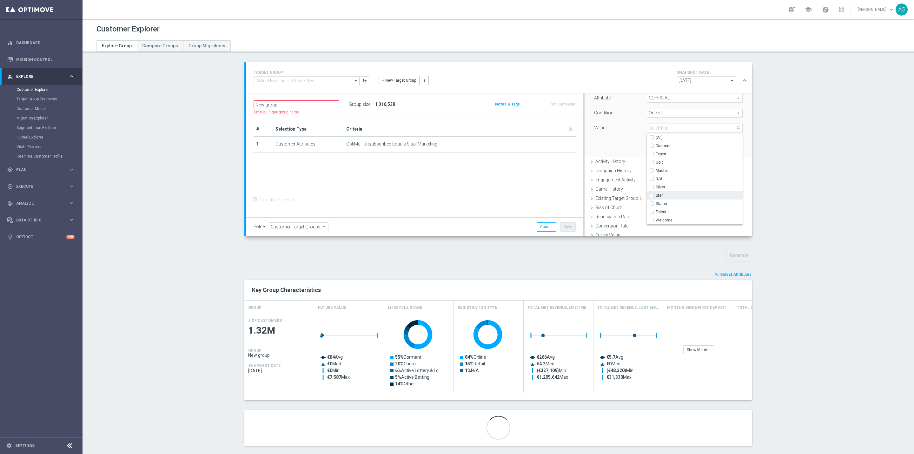
click at [652, 197] on input "Star" at bounding box center [654, 195] width 4 height 4
checkbox input "true"
type input "Star"
click at [652, 210] on input "Talent" at bounding box center [654, 212] width 4 height 4
checkbox input "true"
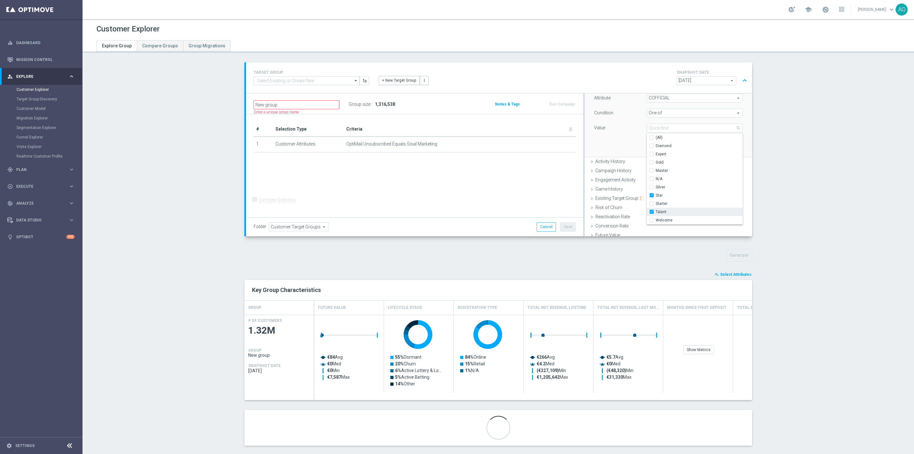
type input "Selected 2 of 10"
click at [652, 170] on input "Master" at bounding box center [654, 170] width 4 height 4
checkbox input "true"
type input "Selected 3 of 10"
click at [618, 145] on div "Attribute COFFICIAL COFFICIAL arrow_drop_down search Condition One of One of ar…" at bounding box center [668, 121] width 158 height 71
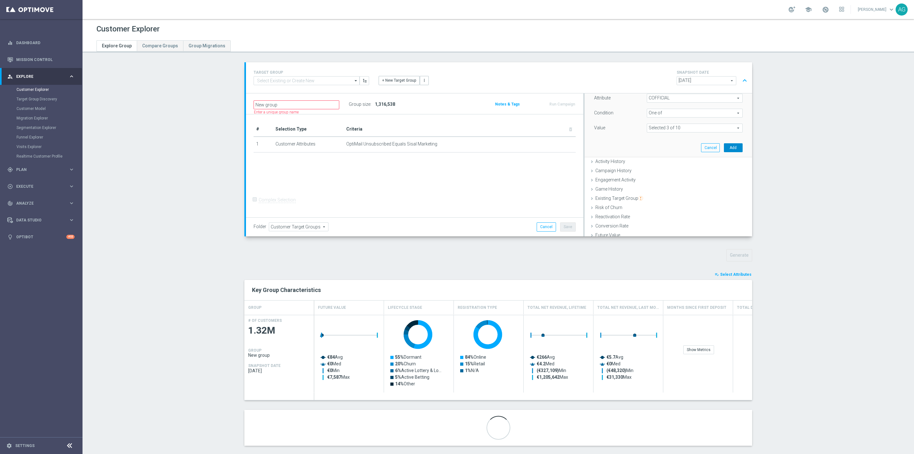
click at [726, 148] on button "Add" at bounding box center [733, 147] width 19 height 9
click at [377, 103] on span "Show" at bounding box center [380, 104] width 10 height 4
click at [254, 203] on input "Complex Selection" at bounding box center [256, 200] width 4 height 9
checkbox input "true"
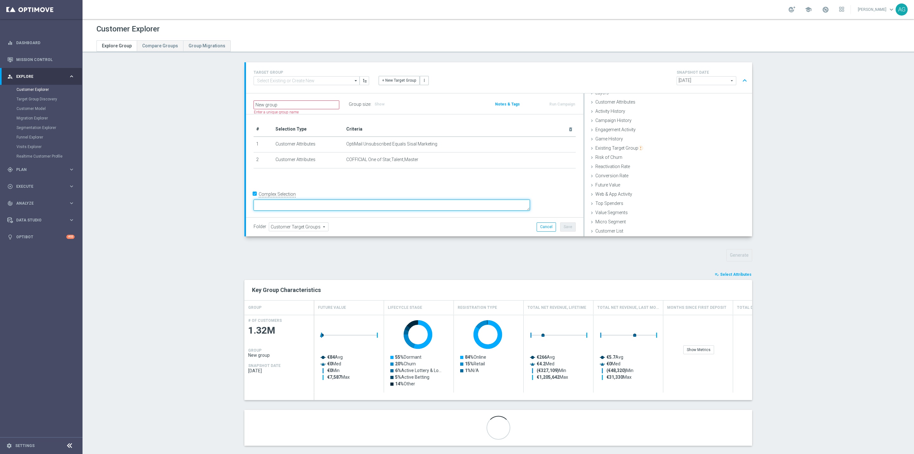
click at [302, 205] on textarea at bounding box center [392, 204] width 276 height 11
type textarea "(1 and 2)"
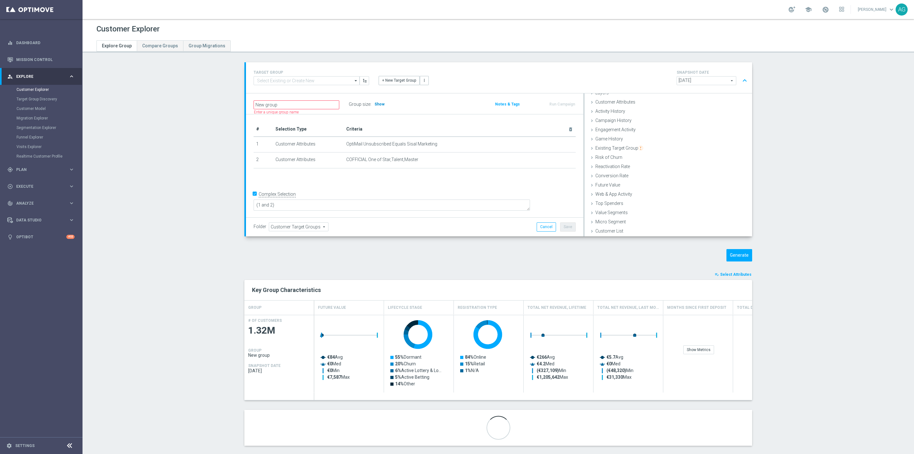
click at [375, 104] on span "Show" at bounding box center [380, 104] width 10 height 4
click at [492, 188] on div "# Selection Type Criteria delete_forever 1 Customer Attributes OptiMail Unsubsc…" at bounding box center [414, 165] width 337 height 103
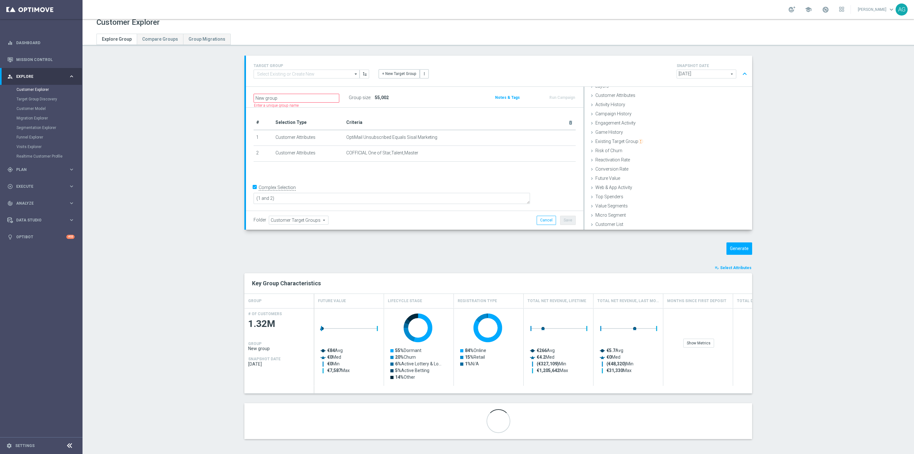
scroll to position [9, 0]
click at [429, 172] on div "# Selection Type Criteria delete_forever 1 Customer Attributes OptiMail Unsubsc…" at bounding box center [414, 158] width 337 height 103
click at [390, 188] on div "# Selection Type Criteria delete_forever 1 Customer Attributes OptiMail Unsubsc…" at bounding box center [414, 158] width 337 height 103
click at [741, 246] on button "Generate" at bounding box center [740, 247] width 26 height 12
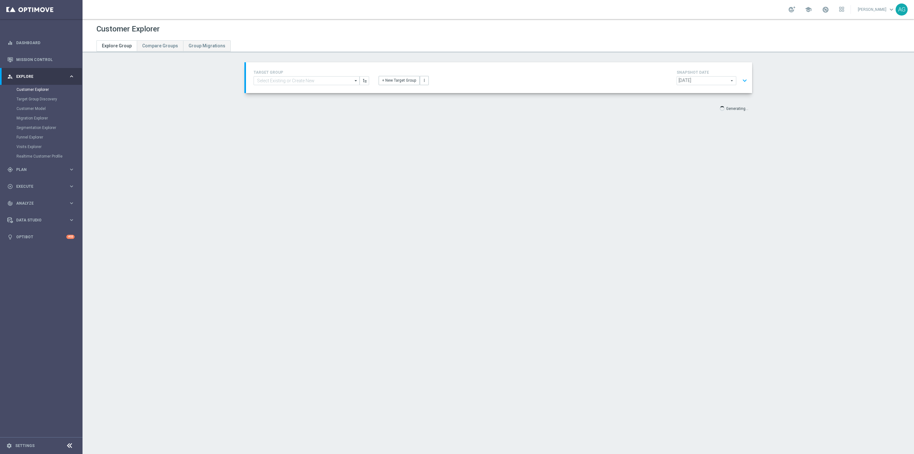
scroll to position [0, 0]
click at [745, 79] on button "expand_more" at bounding box center [744, 81] width 9 height 12
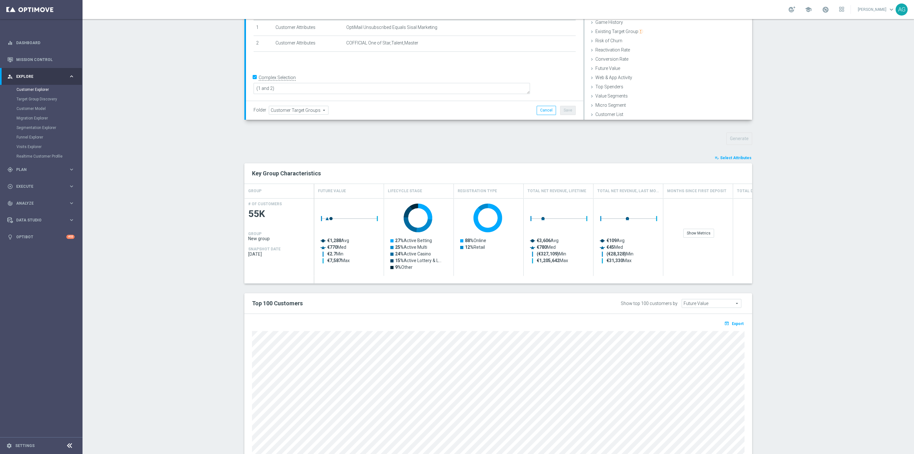
scroll to position [148, 0]
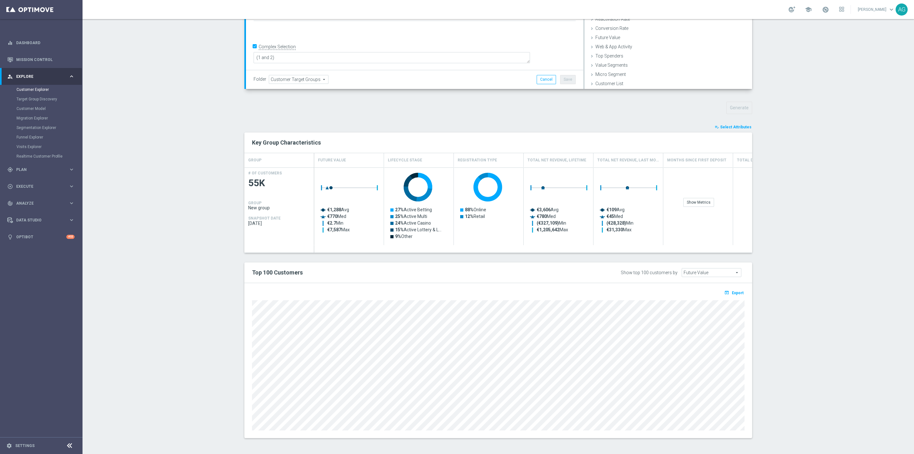
click at [247, 322] on div at bounding box center [498, 364] width 502 height 132
click at [725, 126] on span "Select Attributes" at bounding box center [735, 127] width 31 height 4
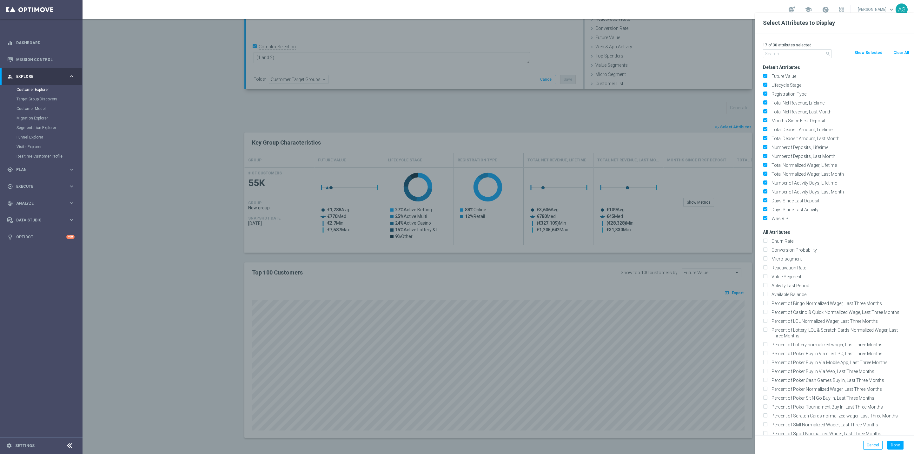
click at [897, 55] on button "Clear All" at bounding box center [901, 52] width 17 height 7
checkbox input "false"
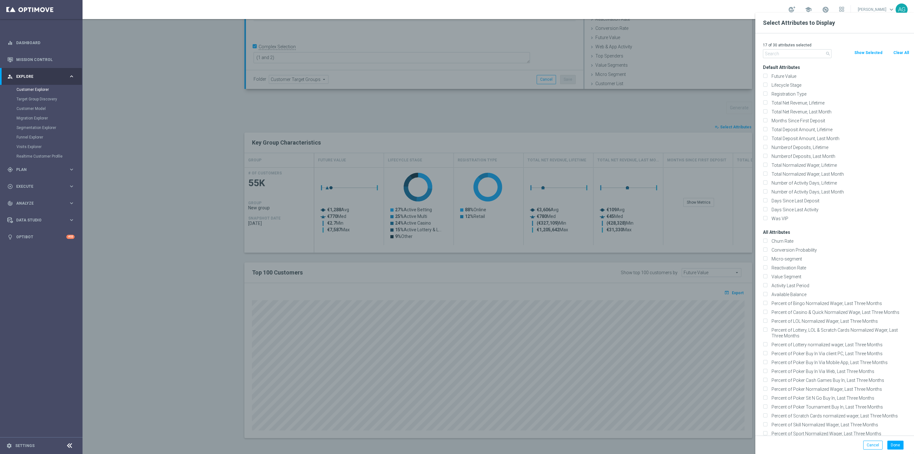
checkbox input "false"
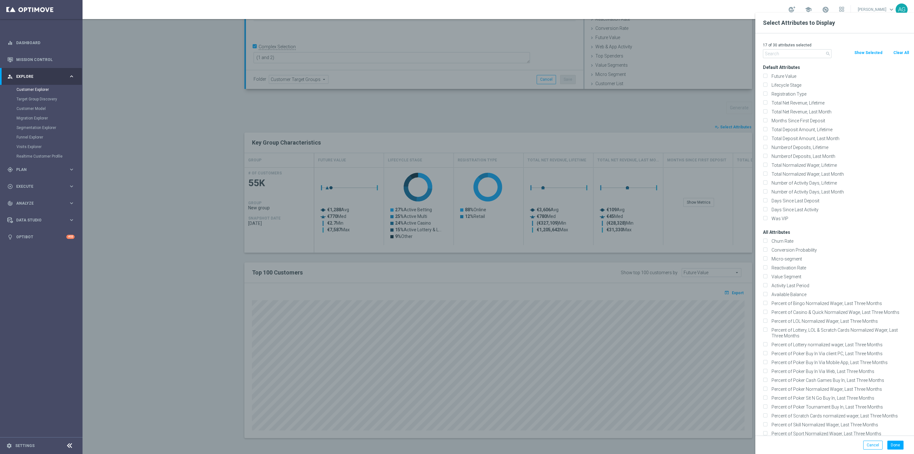
checkbox input "false"
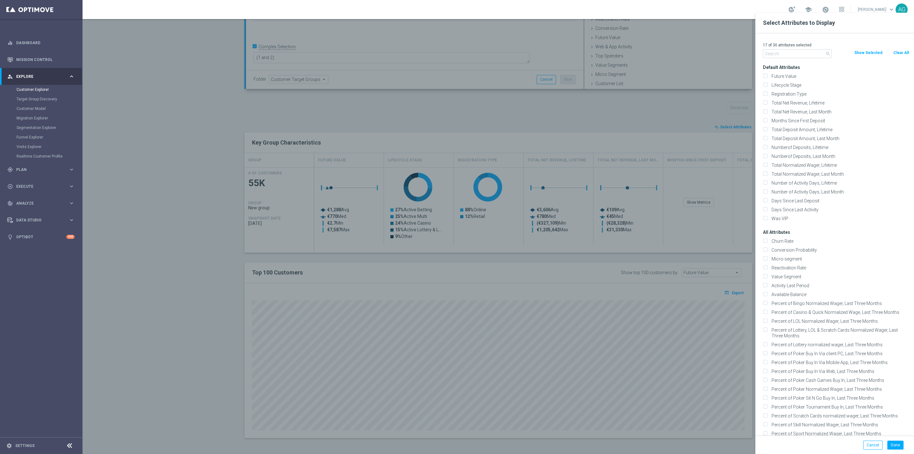
checkbox input "false"
click at [797, 52] on input "text" at bounding box center [797, 53] width 69 height 9
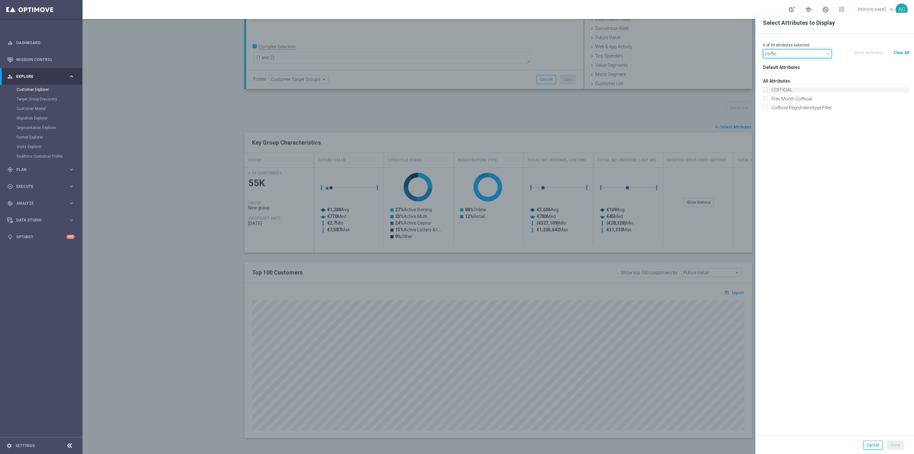
type input "coffic"
click at [790, 87] on label "COFFICIAL" at bounding box center [839, 90] width 140 height 6
click at [767, 89] on input "COFFICIAL" at bounding box center [765, 91] width 4 height 4
checkbox input "true"
click at [896, 447] on button "Done" at bounding box center [896, 444] width 16 height 9
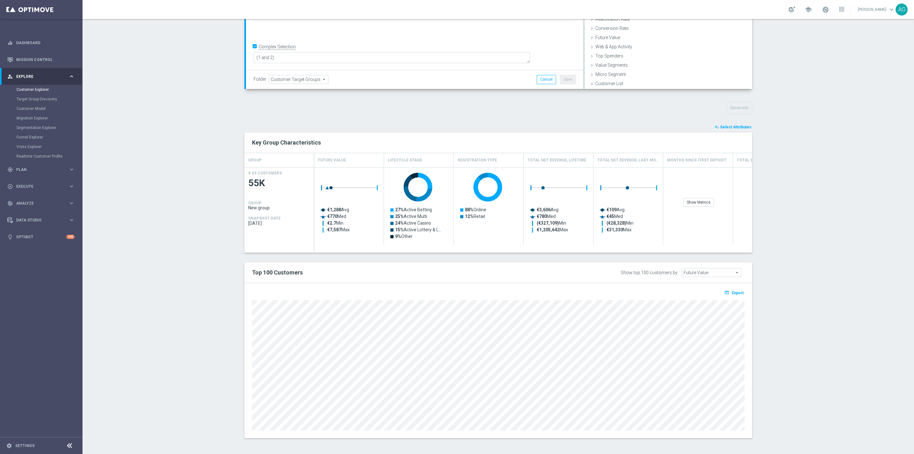
type input "Search"
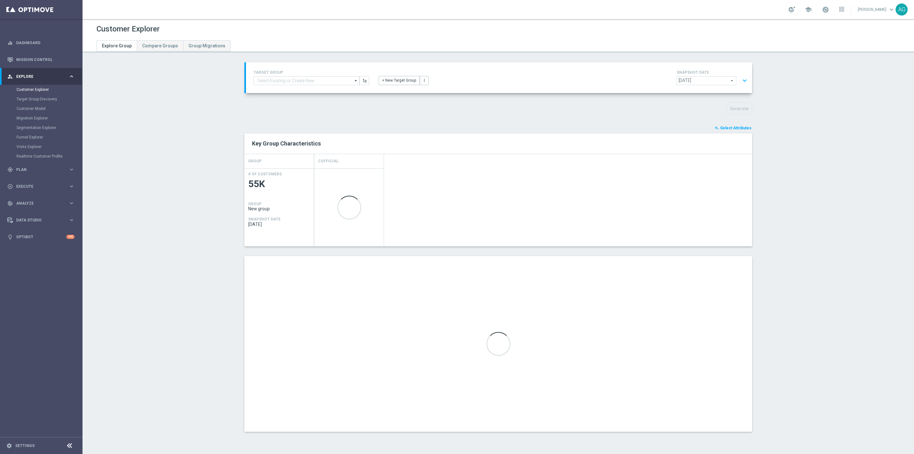
click at [855, 337] on section "TARGET GROUP arrow_drop_down Drag here to set row groups Drag here to set colum…" at bounding box center [499, 251] width 832 height 379
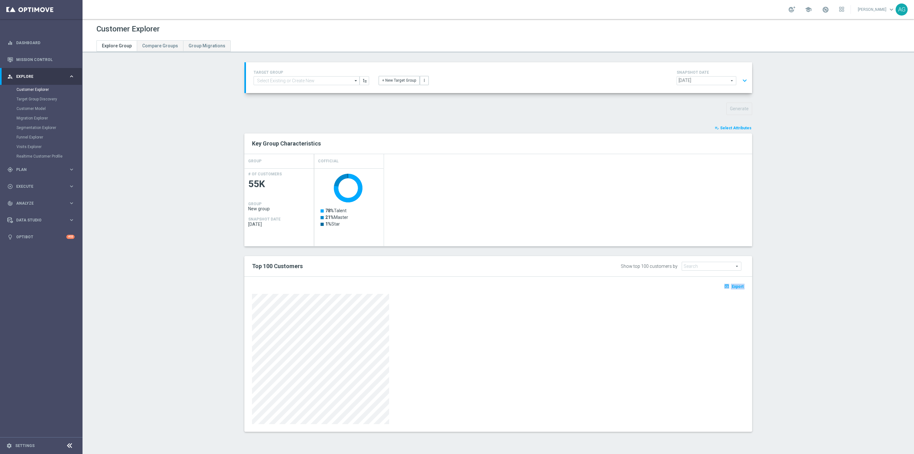
click at [232, 314] on div "TARGET GROUP arrow_drop_down Drag here to set row groups Drag here to set colum…" at bounding box center [498, 251] width 533 height 379
click at [726, 286] on icon "open_in_browser" at bounding box center [727, 285] width 7 height 5
click at [740, 79] on button "expand_more" at bounding box center [744, 81] width 9 height 12
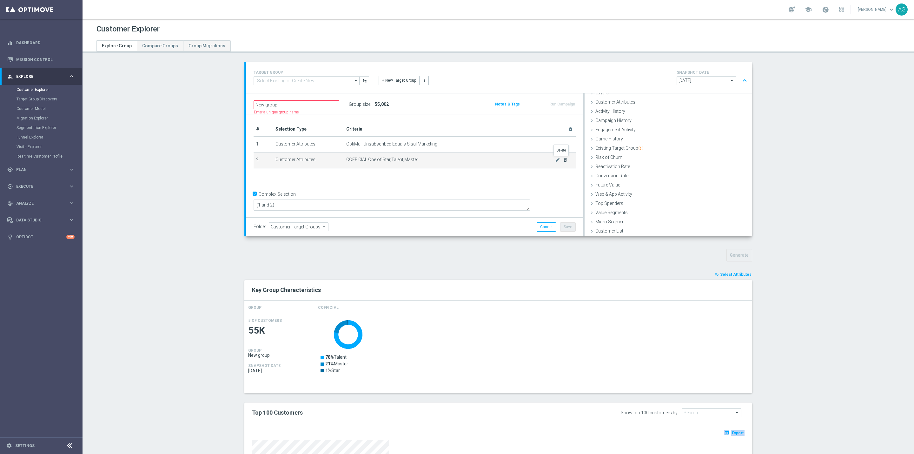
click at [563, 159] on icon "delete_forever" at bounding box center [565, 159] width 5 height 5
checkbox input "false"
click at [555, 143] on icon "mode_edit" at bounding box center [557, 143] width 5 height 5
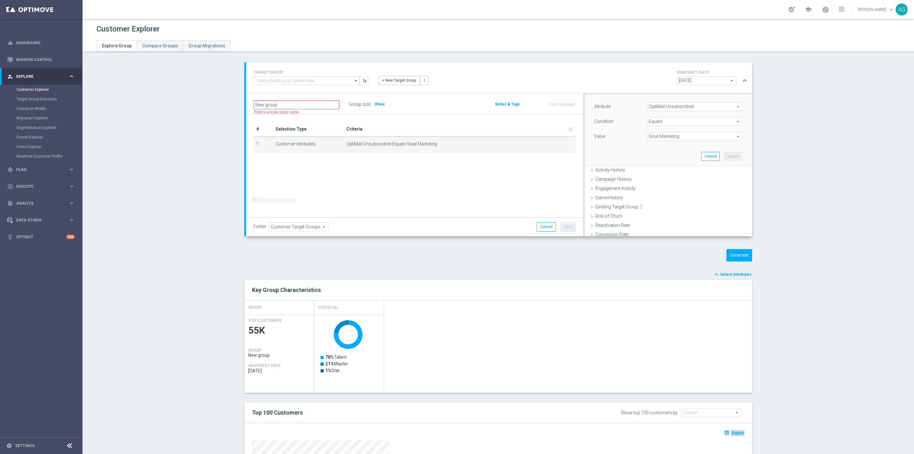
scroll to position [39, 0]
click at [655, 108] on span "OptiMail Unsubscribed" at bounding box center [694, 107] width 95 height 8
click at [651, 108] on input "search" at bounding box center [695, 106] width 96 height 9
type input "customer id"
click at [655, 115] on span "Customer ID" at bounding box center [695, 116] width 90 height 5
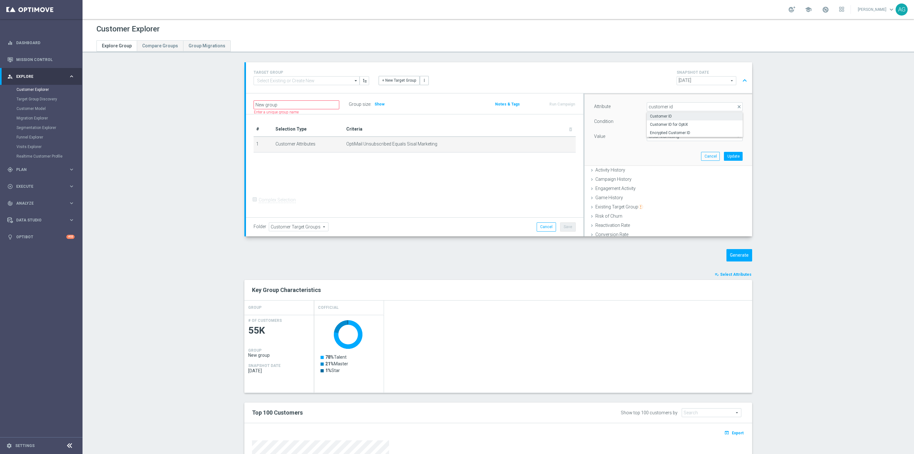
type input "Customer ID"
type input "="
click at [650, 134] on input "number" at bounding box center [668, 136] width 43 height 9
paste input "2896325"
type input "2896325"
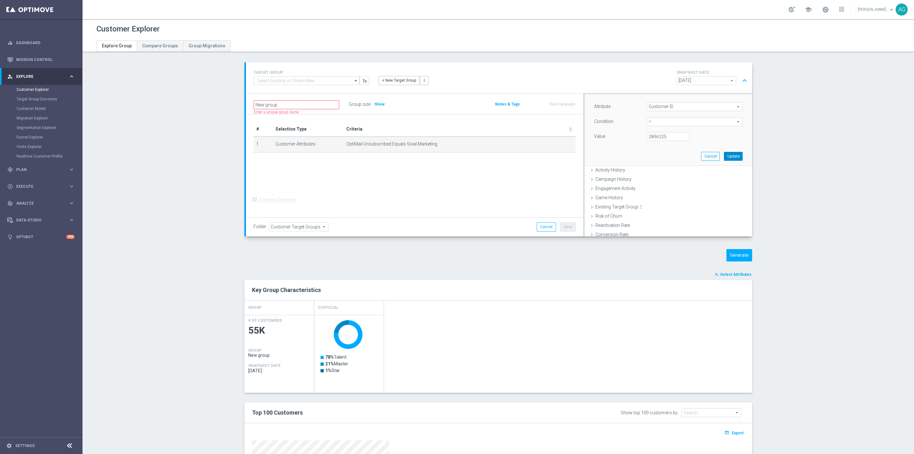
click at [724, 159] on button "Update" at bounding box center [733, 156] width 19 height 9
click at [639, 104] on div "Customer Attributes done selection updated" at bounding box center [669, 103] width 168 height 10
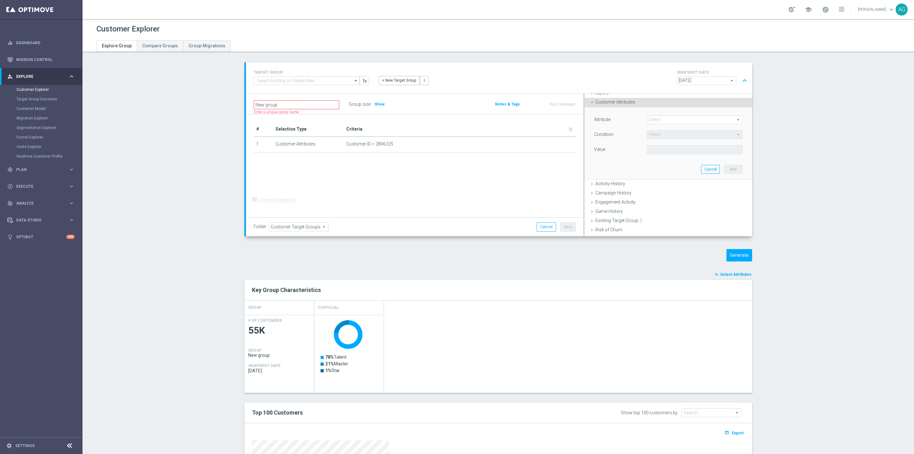
scroll to position [39, 0]
click at [611, 204] on span "Existing Target Group" at bounding box center [619, 206] width 48 height 5
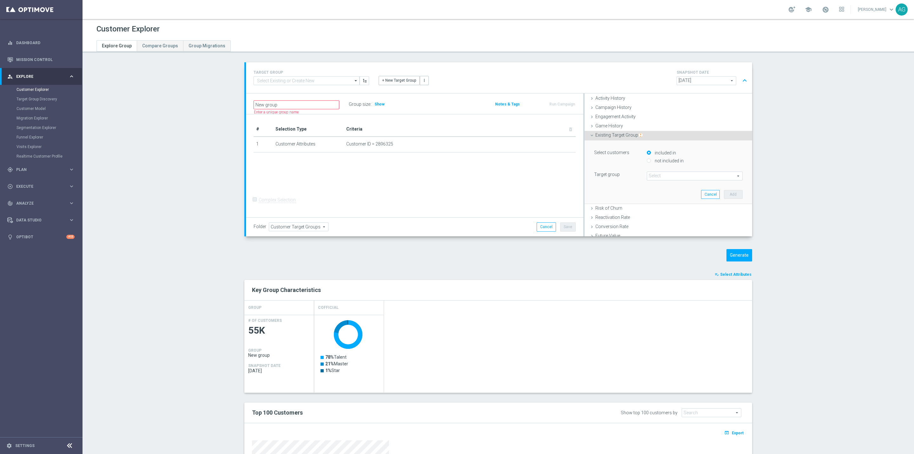
click at [647, 159] on input "not included in" at bounding box center [649, 161] width 4 height 4
radio input "true"
click at [649, 176] on span at bounding box center [694, 176] width 95 height 8
click at [649, 176] on input "search" at bounding box center [695, 175] width 96 height 9
type input "pausa da g"
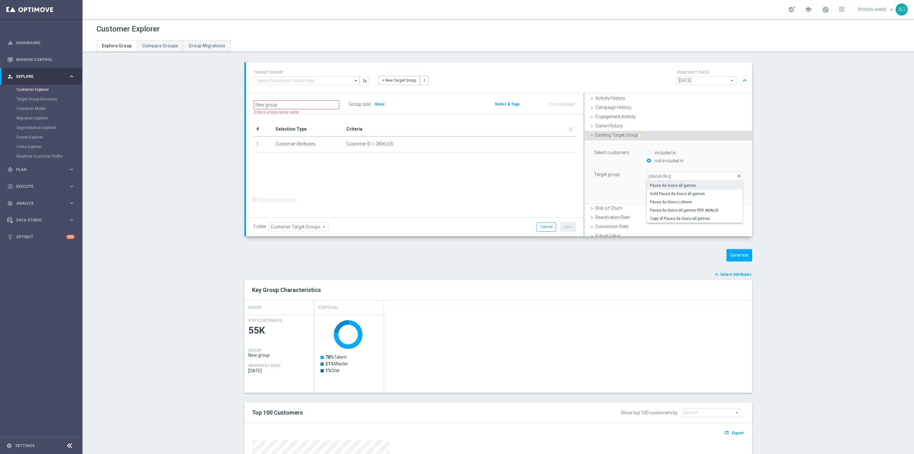
click at [664, 188] on span "Pausa da Gioco all games" at bounding box center [695, 185] width 90 height 5
type input "Pausa da Gioco all games"
click at [727, 196] on button "Add" at bounding box center [733, 194] width 19 height 9
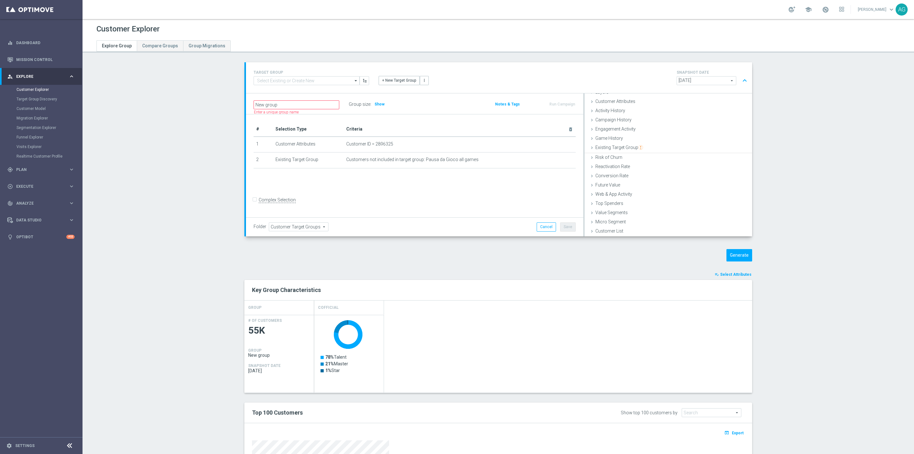
scroll to position [26, 0]
click at [411, 191] on div "# Selection Type Criteria delete_forever 1 Customer Attributes Customer ID = 28…" at bounding box center [414, 165] width 337 height 103
click at [448, 190] on div "# Selection Type Criteria delete_forever 1 Customer Attributes Customer ID = 28…" at bounding box center [414, 165] width 337 height 103
click at [254, 203] on input "Complex Selection" at bounding box center [256, 200] width 4 height 9
checkbox input "true"
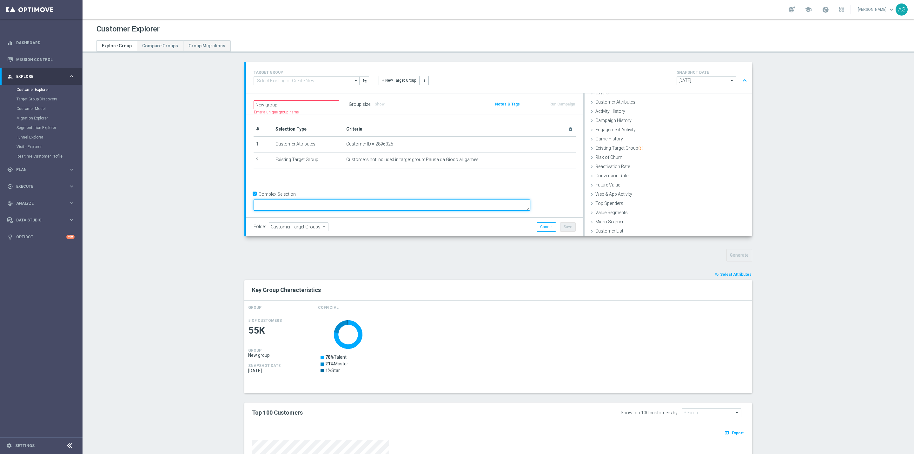
click at [302, 205] on textarea at bounding box center [392, 204] width 276 height 11
type textarea "(1 and 2)"
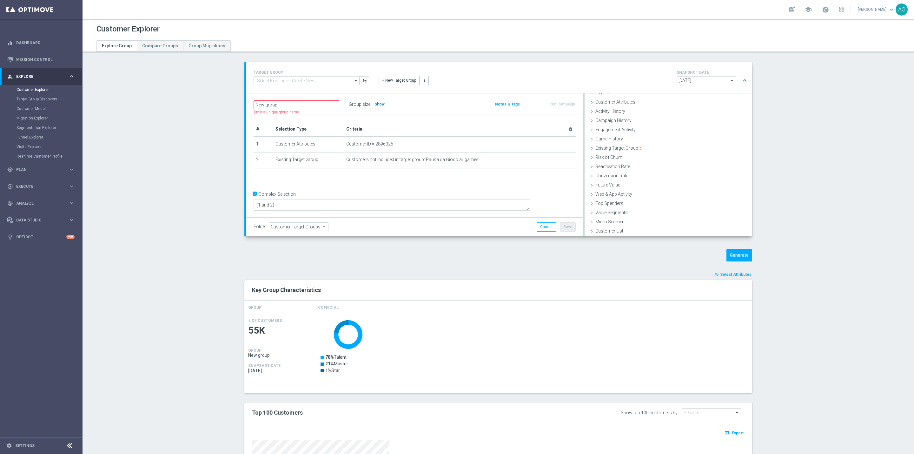
click at [378, 104] on span "Show" at bounding box center [380, 104] width 10 height 4
click at [0, 0] on icon "mode_edit" at bounding box center [0, 0] width 0 height 0
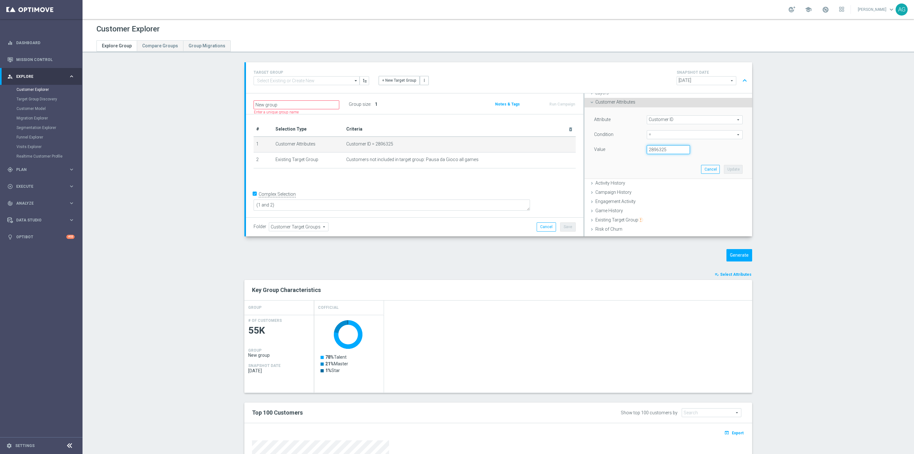
drag, startPoint x: 662, startPoint y: 152, endPoint x: 614, endPoint y: 148, distance: 48.1
click at [614, 148] on div "Value 2896325" at bounding box center [668, 150] width 158 height 10
click at [666, 163] on div "Attribute Customer ID Customer ID arrow_drop_down search Condition = = arrow_dr…" at bounding box center [668, 142] width 158 height 71
click at [701, 169] on button "Cancel" at bounding box center [710, 169] width 19 height 9
click at [391, 181] on div "# Selection Type Criteria delete_forever 1 Customer Attributes Customer ID = 28…" at bounding box center [414, 165] width 337 height 103
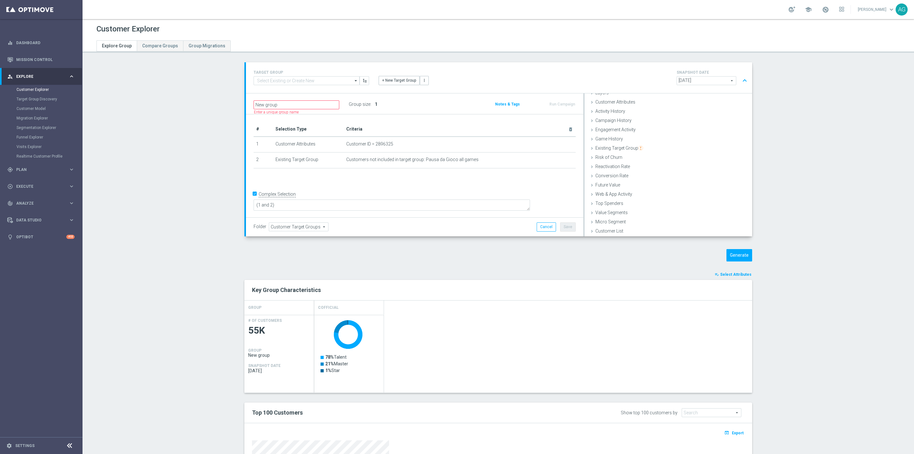
click at [419, 177] on div "+ Add Selection" at bounding box center [415, 176] width 332 height 5
click at [315, 77] on input at bounding box center [307, 80] width 106 height 9
click at [299, 92] on div "Master_premio_we_sisal" at bounding box center [307, 90] width 106 height 10
type input "Master_premio_we_sisal"
type input "Segmentazione"
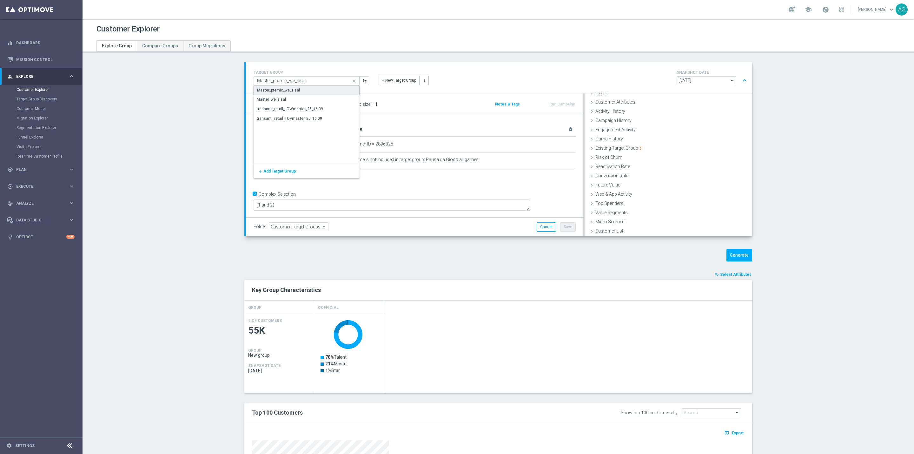
type textarea "(1) or (2 and 3 and 4 and 5 and 6 and 7)"
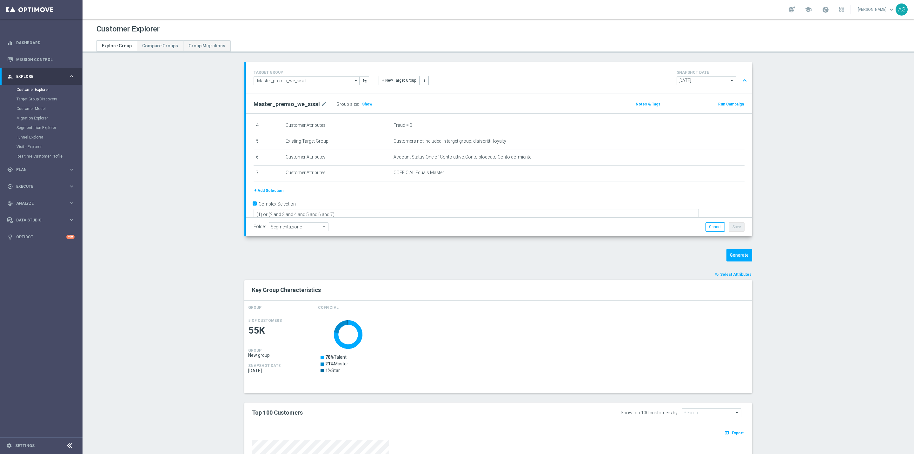
click at [274, 192] on button "+ Add Selection" at bounding box center [269, 190] width 30 height 7
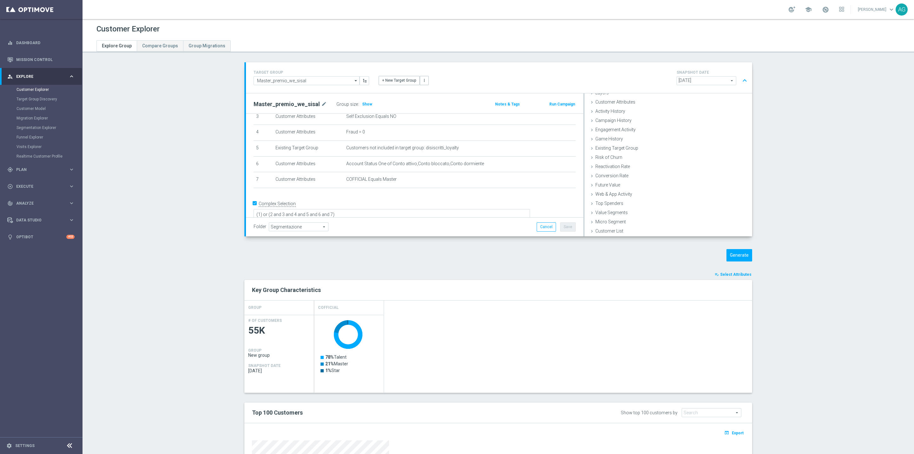
scroll to position [26, 0]
click at [620, 105] on div "Customer Attributes done selection updated" at bounding box center [669, 103] width 168 height 10
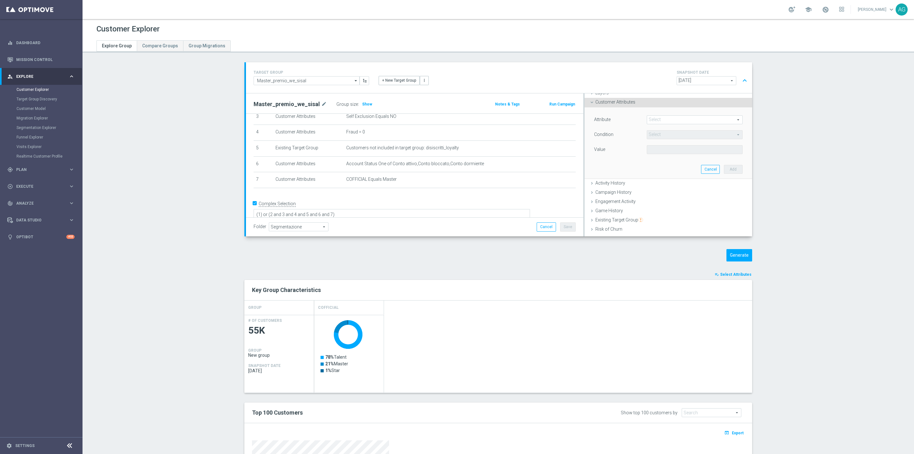
click at [655, 117] on span at bounding box center [694, 120] width 95 height 8
click at [655, 119] on input "search" at bounding box center [695, 119] width 96 height 9
type input "id"
click at [655, 124] on div "Attribute Select arrow_drop_down id close Customer ID Customer ID for OptiX Enc…" at bounding box center [668, 120] width 158 height 10
click at [655, 118] on span at bounding box center [694, 120] width 95 height 8
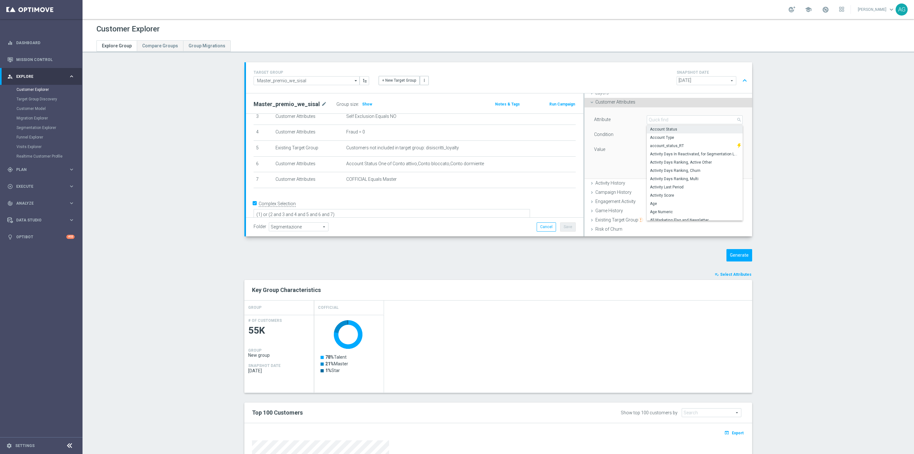
click at [655, 131] on span "Account Status" at bounding box center [695, 129] width 90 height 5
type input "Account Status"
type input "Equals"
click at [655, 120] on span "Account Status" at bounding box center [694, 120] width 95 height 8
click at [655, 120] on input "i" at bounding box center [695, 119] width 96 height 9
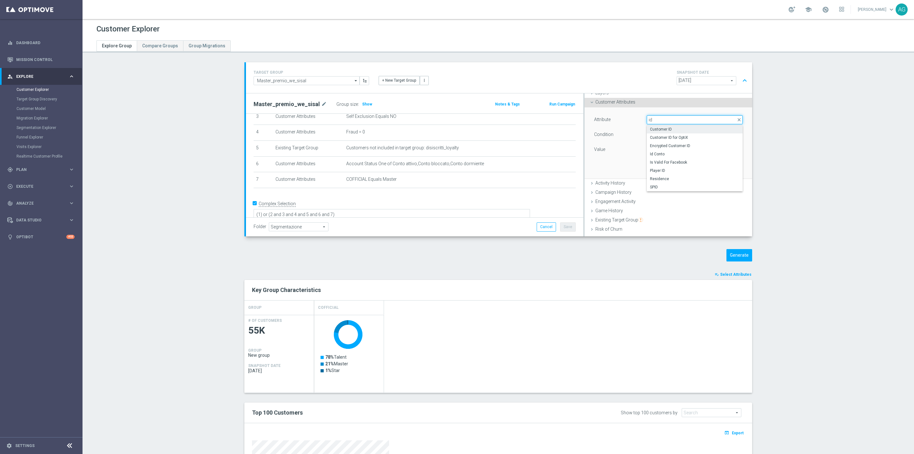
type input "id"
click at [659, 129] on span "Customer ID" at bounding box center [695, 129] width 90 height 5
type input "Customer ID"
type input "="
click at [647, 152] on input "number" at bounding box center [668, 149] width 43 height 9
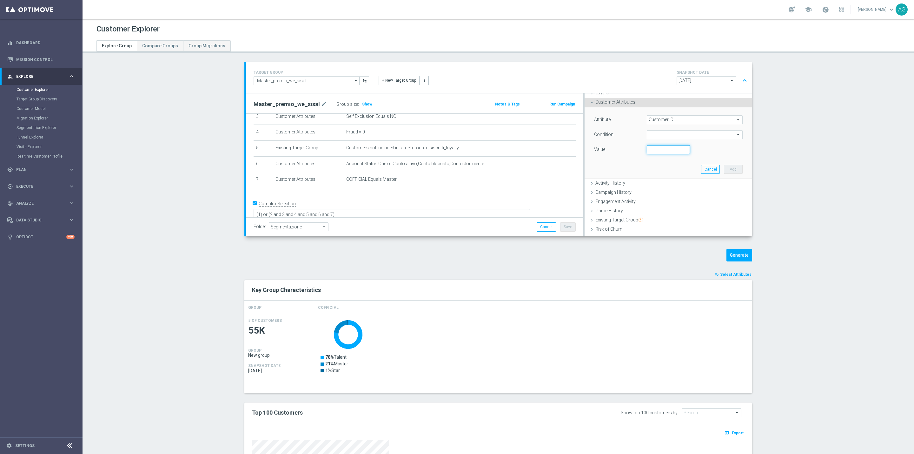
paste input "2896325"
type input "2896325"
click at [724, 172] on button "Add" at bounding box center [733, 169] width 19 height 9
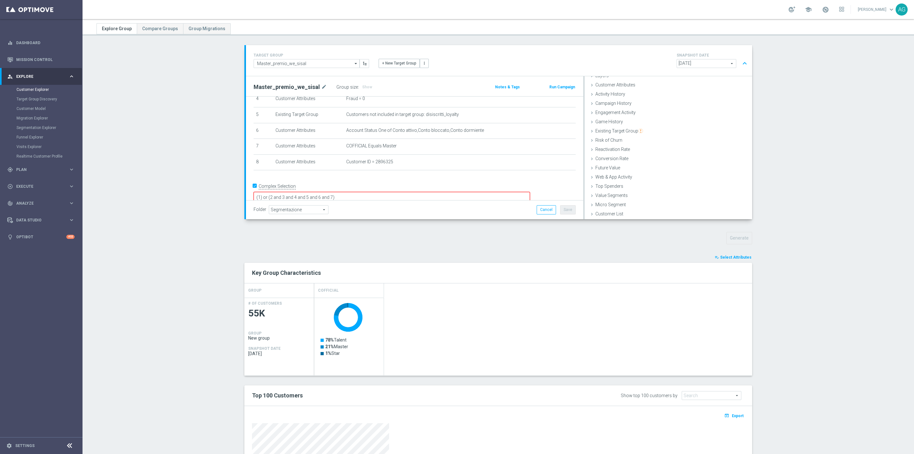
scroll to position [48, 0]
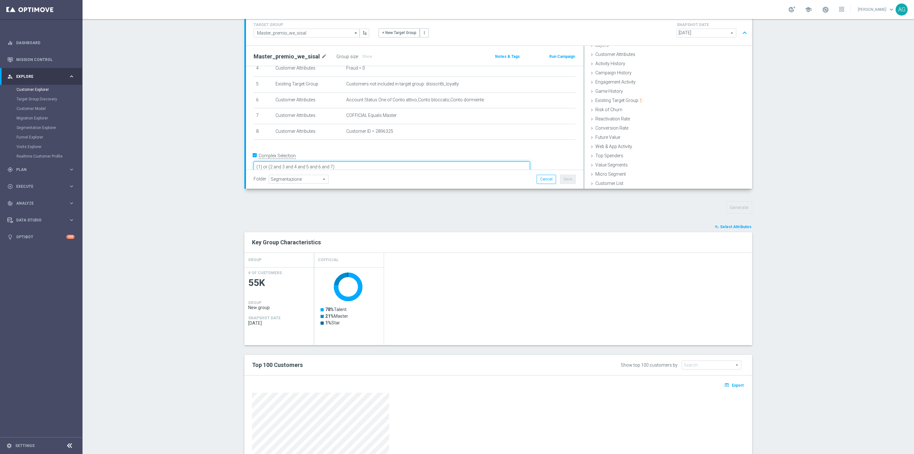
click at [383, 161] on textarea "(1) or (2 and 3 and 4 and 5 and 6 and 7)" at bounding box center [392, 166] width 276 height 11
click at [364, 57] on h3 "Show" at bounding box center [367, 56] width 11 height 7
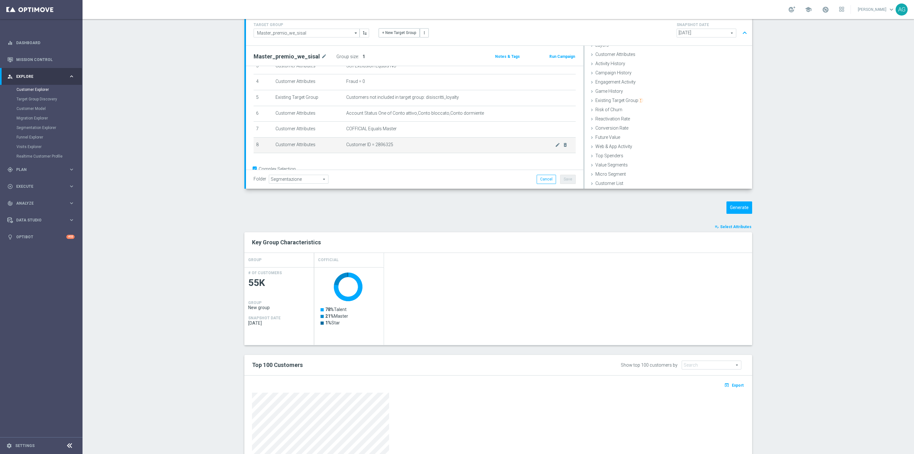
scroll to position [74, 0]
click at [386, 162] on textarea "(1) or (2 and 3 and 4 and 5 and 6 and 7 and 8)" at bounding box center [392, 167] width 276 height 11
click at [426, 187] on div "Folder Segmentazione Segmentazione arrow_drop_down search Cancel Save Saving..." at bounding box center [414, 179] width 337 height 19
click at [563, 132] on icon "delete_forever" at bounding box center [565, 132] width 5 height 5
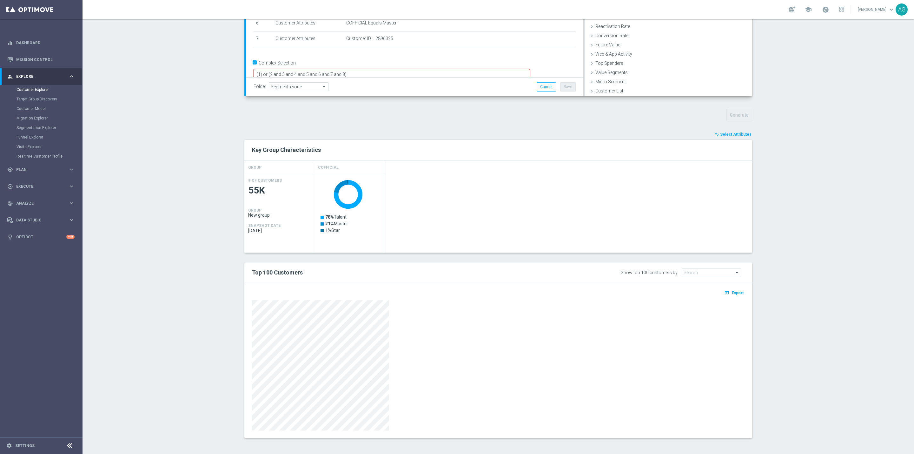
scroll to position [93, 0]
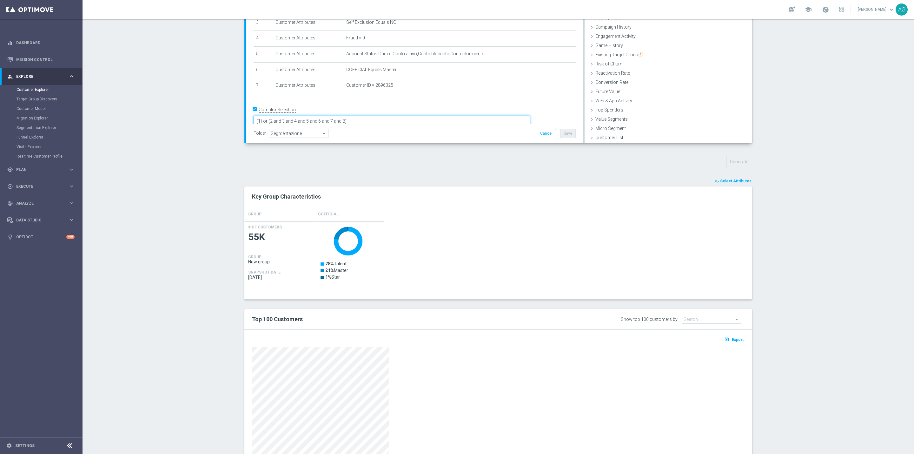
click at [388, 116] on textarea "(1) or (2 and 3 and 4 and 5 and 6 and 7 and 8)" at bounding box center [392, 121] width 276 height 11
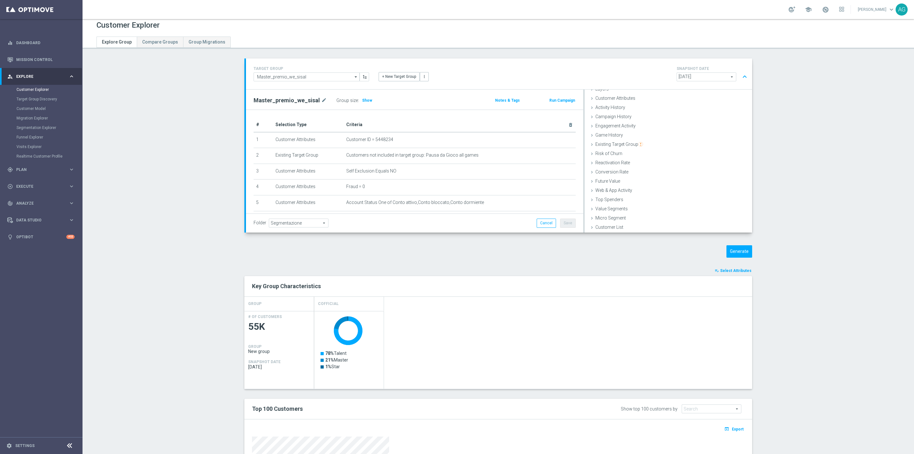
scroll to position [0, 0]
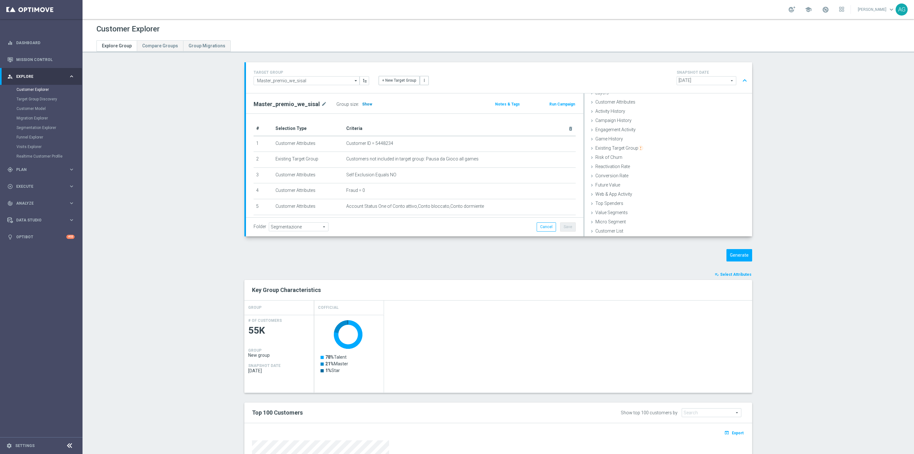
click at [362, 102] on span "Show" at bounding box center [367, 104] width 10 height 4
click at [563, 141] on icon "delete_forever" at bounding box center [565, 142] width 5 height 5
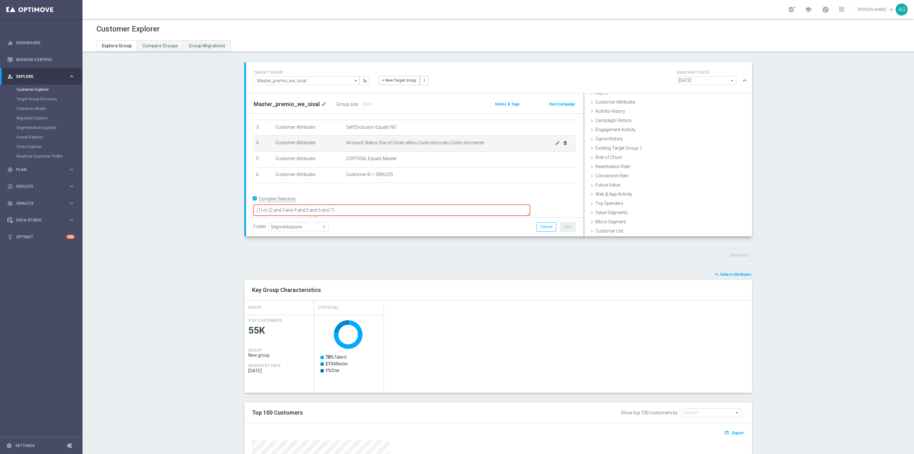
scroll to position [44, 0]
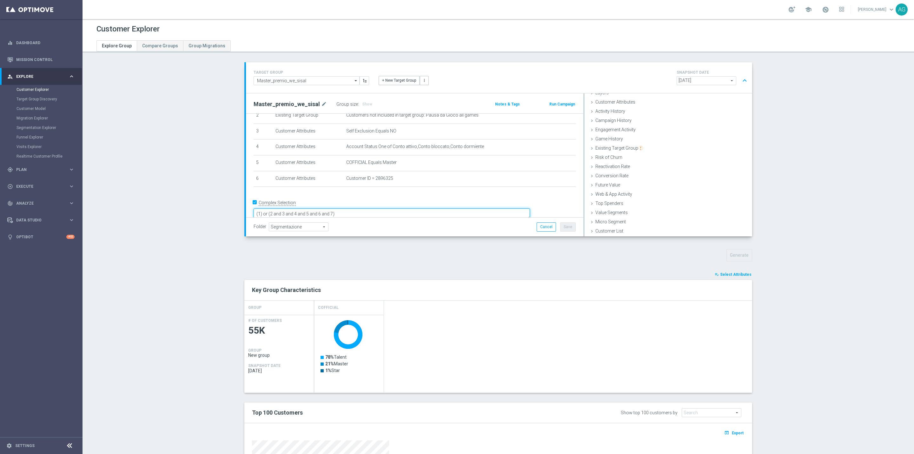
click at [378, 208] on textarea "(1) or (2 and 3 and 4 and 5 and 6 and 7)" at bounding box center [392, 213] width 276 height 11
click at [362, 101] on h3 "Show" at bounding box center [367, 104] width 11 height 7
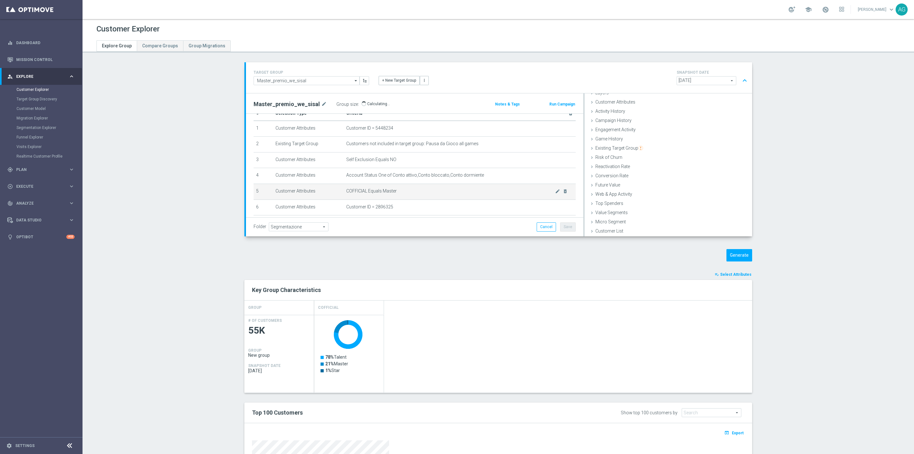
scroll to position [0, 0]
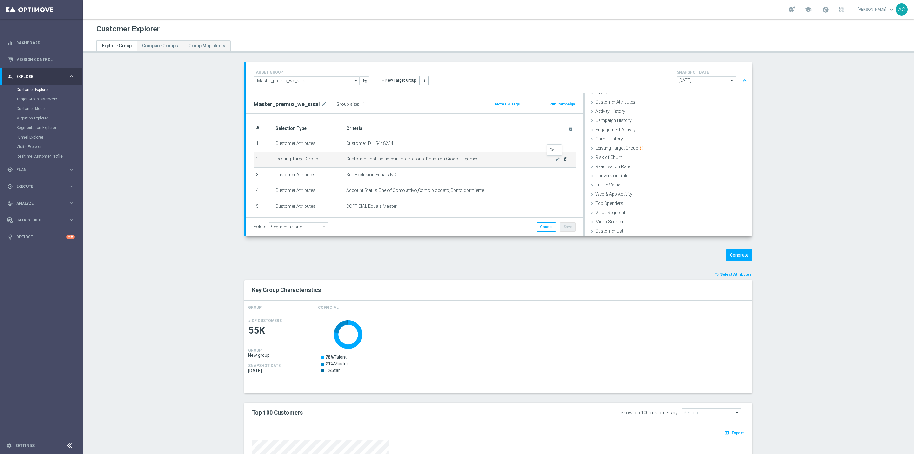
click at [563, 161] on icon "delete_forever" at bounding box center [565, 158] width 5 height 5
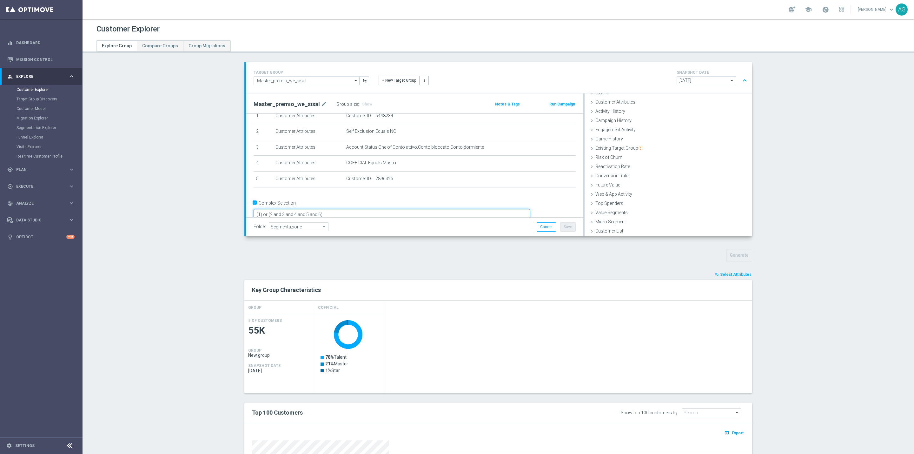
click at [370, 209] on textarea "(1) or (2 and 3 and 4 and 5 and 6)" at bounding box center [392, 214] width 276 height 11
click at [352, 241] on div "TARGET GROUP Master_premio_we_sisal Master_premio_we_sisal arrow_drop_down Drag…" at bounding box center [498, 324] width 533 height 525
click at [362, 106] on span "Show" at bounding box center [367, 104] width 10 height 4
click at [563, 147] on icon "delete_forever" at bounding box center [565, 147] width 5 height 5
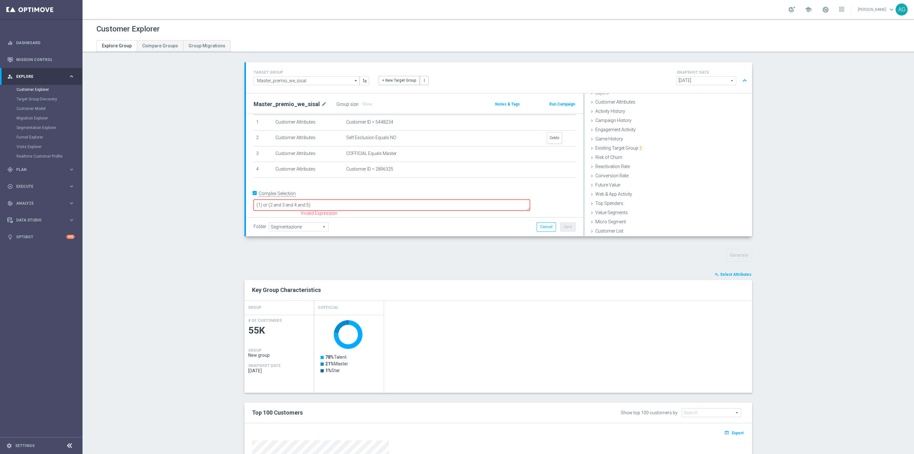
scroll to position [12, 0]
click at [358, 209] on textarea "(1) or (2 and 3 and 4 and 5)" at bounding box center [392, 214] width 276 height 11
click at [362, 102] on span "Show" at bounding box center [367, 104] width 10 height 4
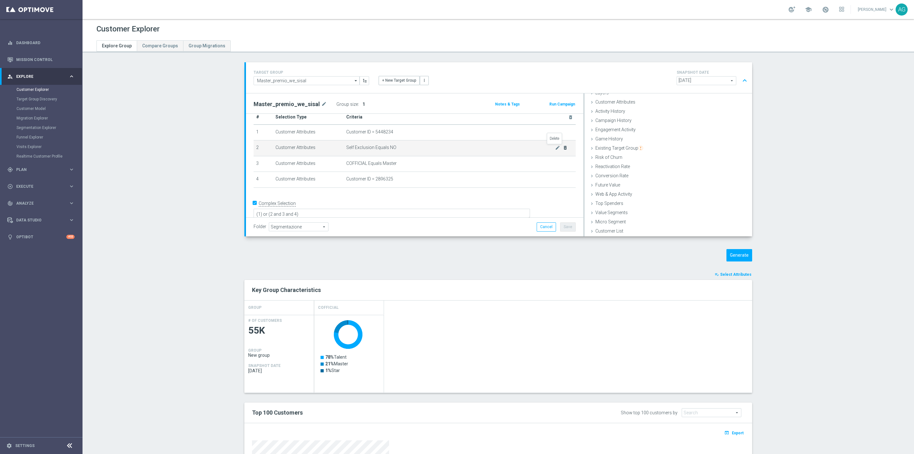
click at [563, 149] on icon "delete_forever" at bounding box center [565, 147] width 5 height 5
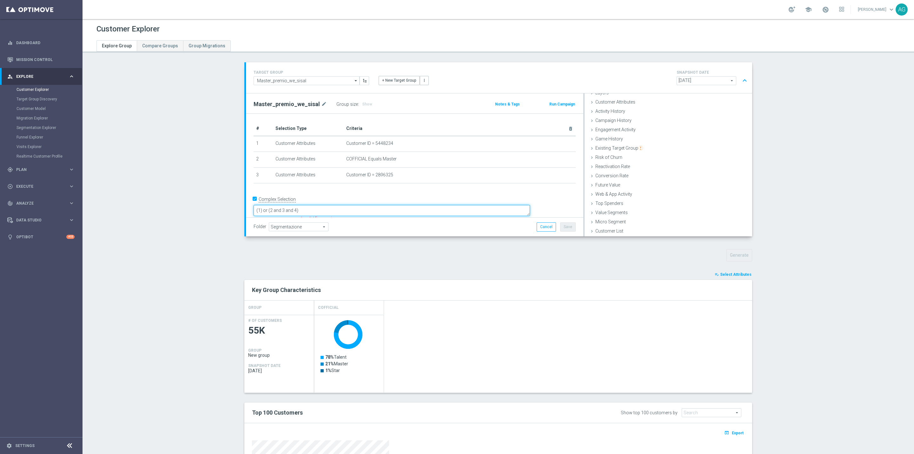
click at [358, 207] on textarea "(1) or (2 and 3 and 4)" at bounding box center [392, 210] width 276 height 11
click at [362, 102] on span "Show" at bounding box center [367, 104] width 10 height 4
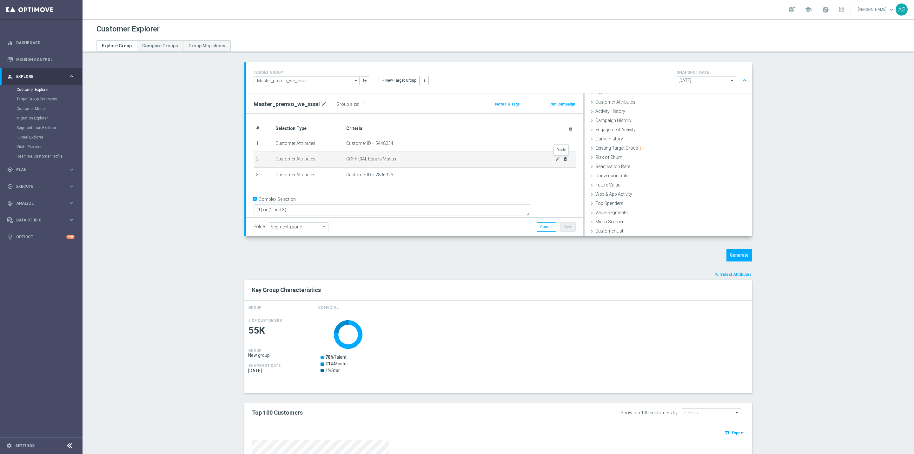
click at [564, 159] on icon "delete_forever" at bounding box center [565, 158] width 5 height 5
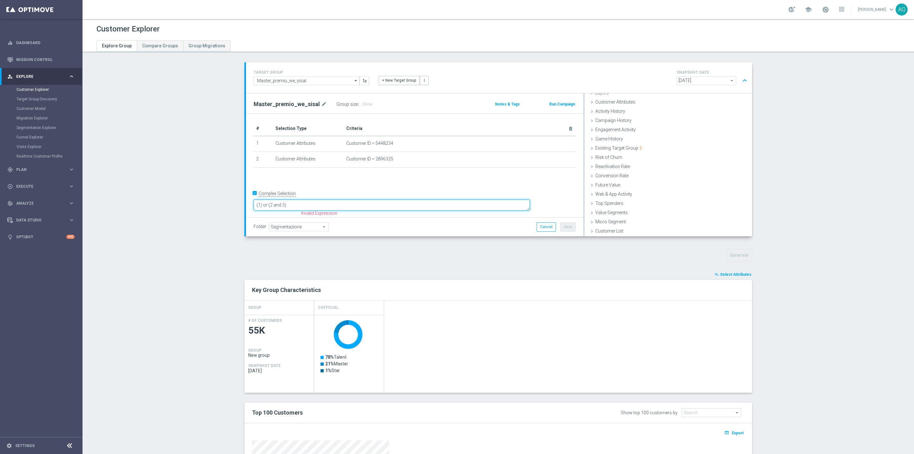
click at [341, 209] on textarea "(1) or (2 and 3)" at bounding box center [392, 204] width 276 height 11
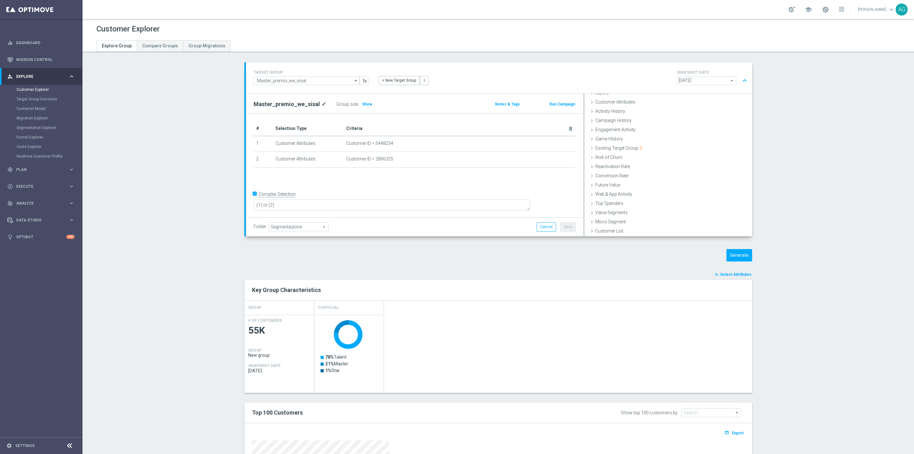
click at [449, 175] on div "+ Add Selection" at bounding box center [415, 175] width 332 height 5
click at [362, 102] on span "Show" at bounding box center [367, 104] width 10 height 4
click at [370, 177] on div "+ Add Selection" at bounding box center [415, 175] width 332 height 5
click at [368, 177] on div "+ Add Selection" at bounding box center [415, 175] width 332 height 5
click at [539, 228] on button "Cancel" at bounding box center [546, 226] width 19 height 9
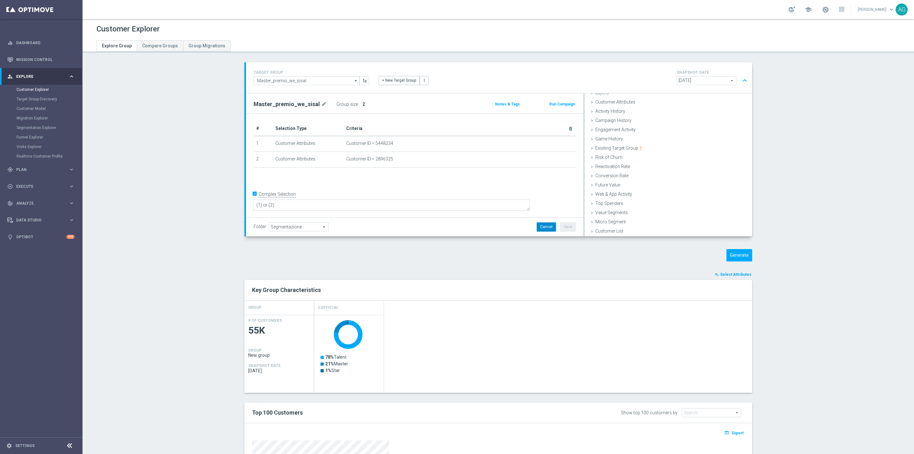
type textarea "(1) or (2 and 3 and 4 and 5 and 6 and 7)"
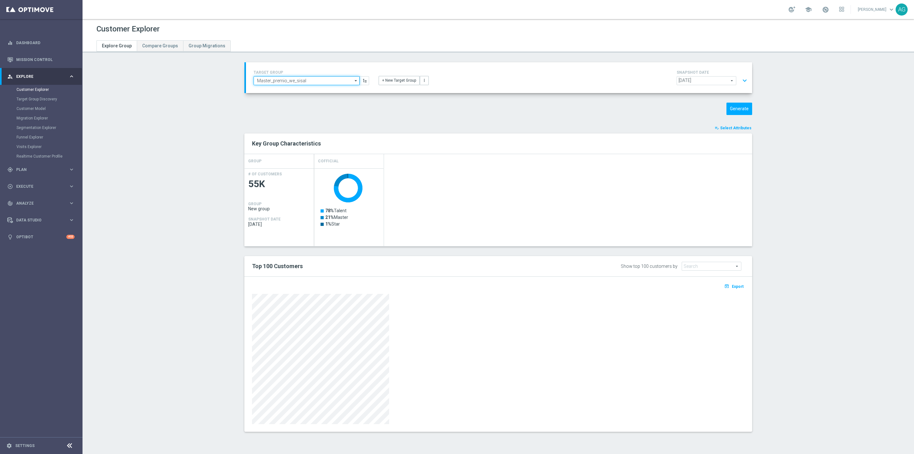
click at [335, 79] on input "Master_premio_we_sisal" at bounding box center [307, 80] width 106 height 9
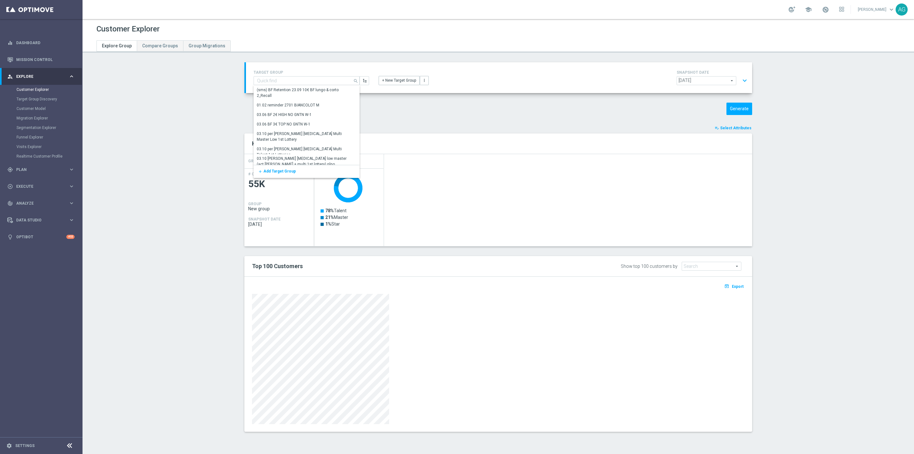
click at [741, 79] on button "expand_more" at bounding box center [744, 81] width 9 height 12
type input "Master_premio_we_sisal"
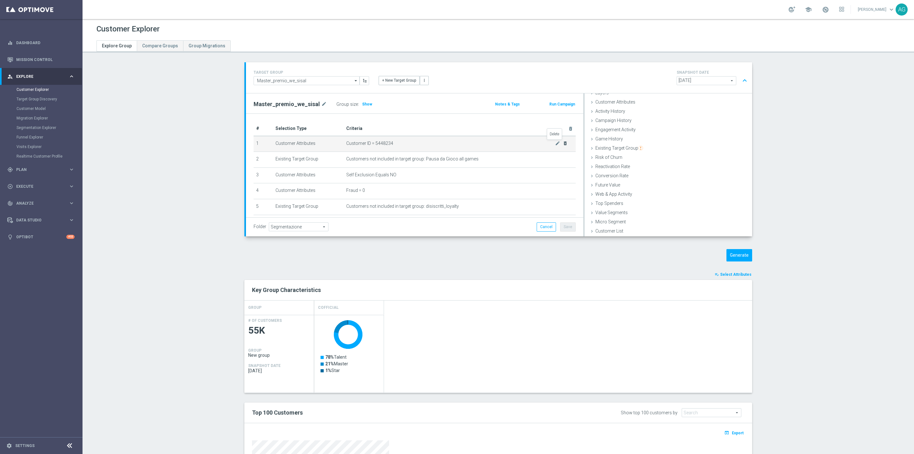
click at [563, 141] on icon "delete_forever" at bounding box center [565, 143] width 5 height 5
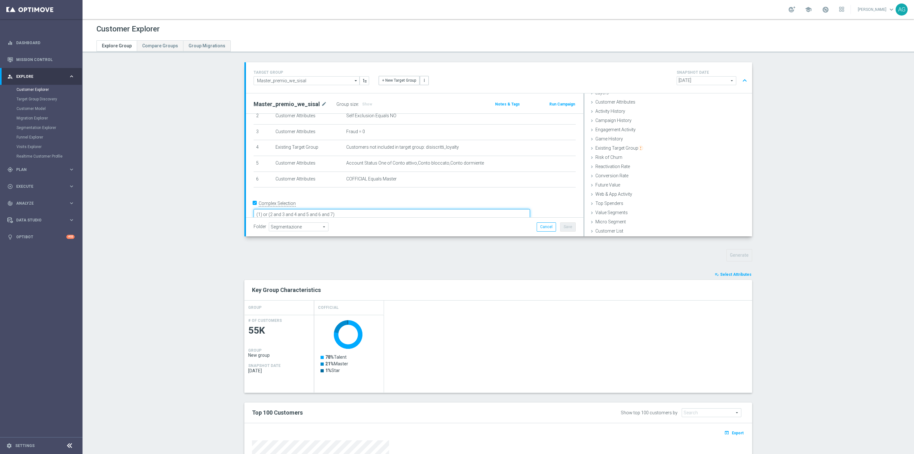
click at [312, 209] on textarea "(1) or (2 and 3 and 4 and 5 and 6 and 7)" at bounding box center [392, 214] width 276 height 11
drag, startPoint x: 393, startPoint y: 206, endPoint x: 361, endPoint y: 206, distance: 32.1
click at [361, 209] on textarea "(1) or (2 and 3 and 4 and 5 and 6 and 7)" at bounding box center [392, 214] width 276 height 11
drag, startPoint x: 311, startPoint y: 202, endPoint x: 291, endPoint y: 203, distance: 20.6
click at [291, 203] on form "Complex Selection (1) or (2 and 3 and 4 and 5 and 6) Invalid Expression" at bounding box center [415, 212] width 322 height 29
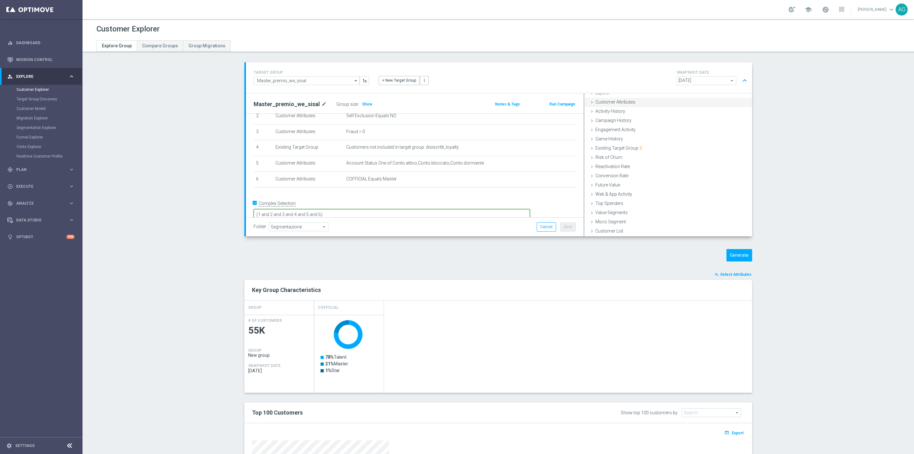
type textarea "(1 and 2 and 3 and 4 and 5 and 6)"
click at [624, 102] on span "Customer Attributes" at bounding box center [615, 101] width 40 height 5
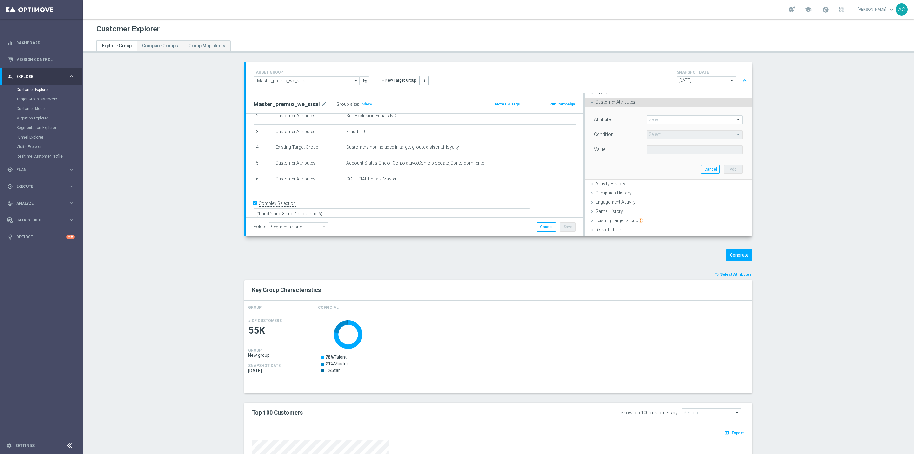
scroll to position [43, 0]
click at [661, 121] on span at bounding box center [694, 120] width 95 height 8
click at [660, 120] on input "search" at bounding box center [695, 119] width 96 height 9
type input "id"
click at [664, 130] on span "Customer ID" at bounding box center [695, 129] width 90 height 5
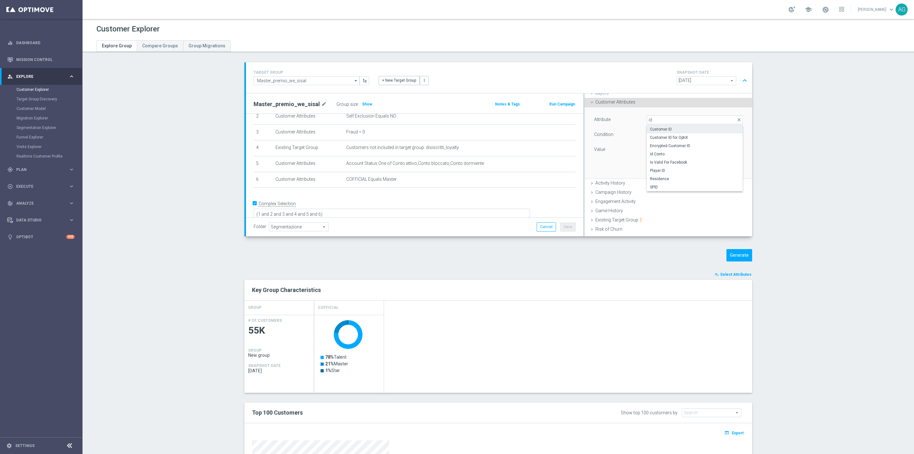
type input "Customer ID"
type input "="
click at [661, 148] on input "number" at bounding box center [668, 149] width 43 height 9
paste input "8895594115468327"
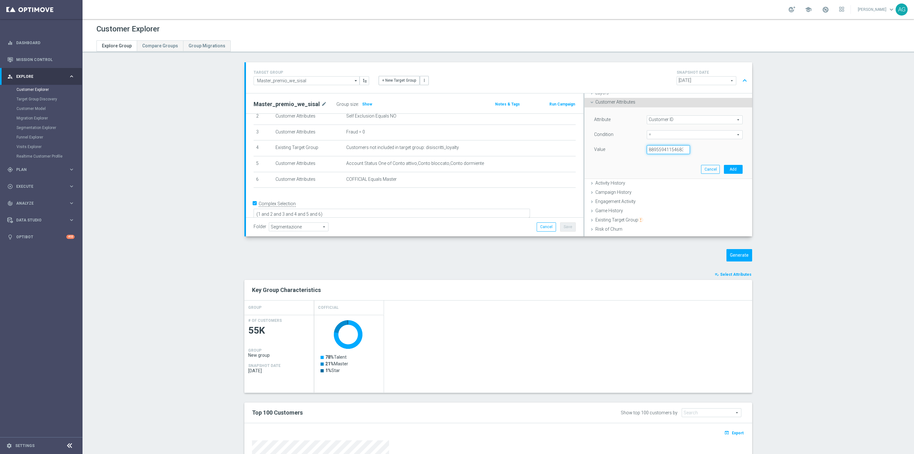
drag, startPoint x: 671, startPoint y: 150, endPoint x: 591, endPoint y: 152, distance: 80.0
click at [593, 152] on div "Value 8895594115468327" at bounding box center [668, 150] width 158 height 10
type input "7"
click at [654, 152] on input "number" at bounding box center [668, 149] width 43 height 9
paste input "2896325"
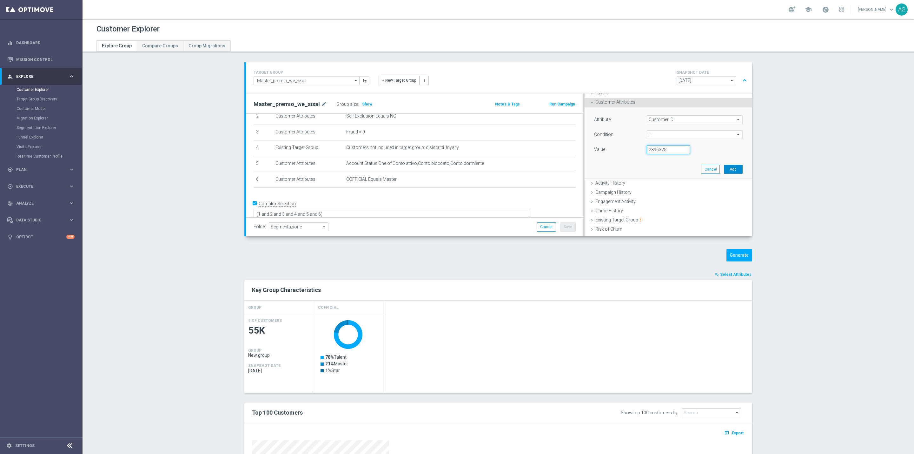
type input "2896325"
click at [726, 172] on button "Add" at bounding box center [733, 169] width 19 height 9
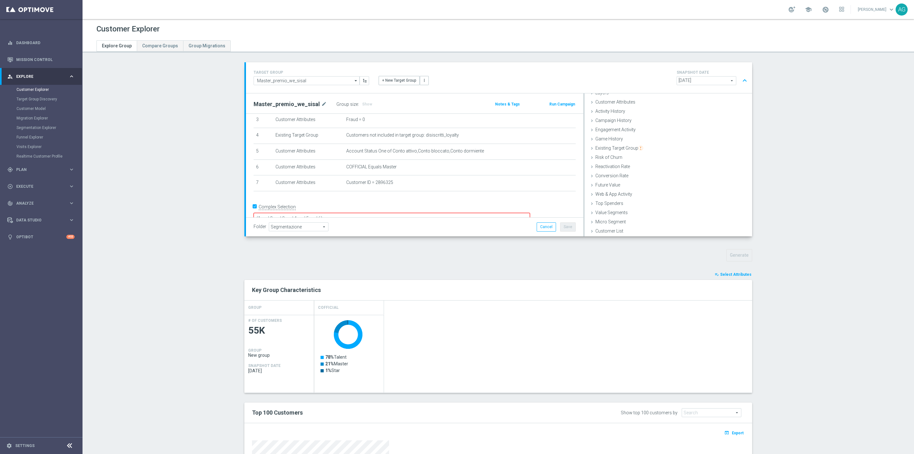
scroll to position [59, 0]
click at [413, 209] on textarea "(1 and 2 and 3 and 4 and 5 and 6)" at bounding box center [392, 214] width 276 height 11
click at [362, 105] on span "Show" at bounding box center [367, 104] width 10 height 4
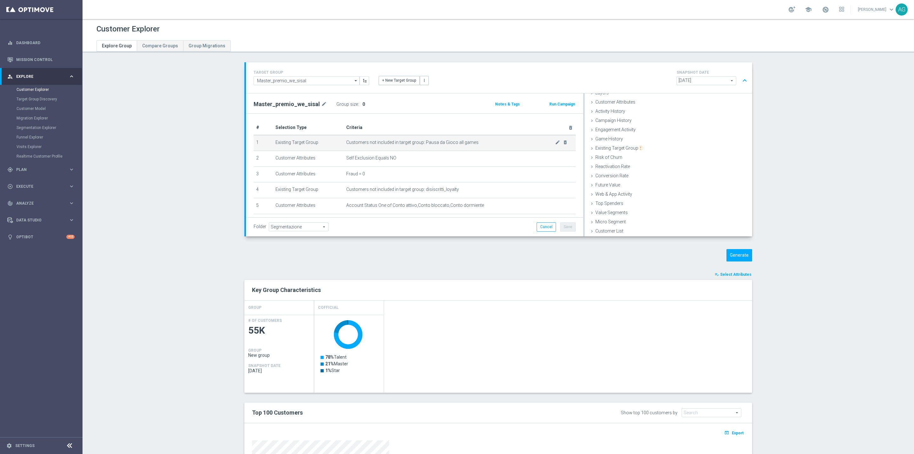
scroll to position [0, 0]
click at [563, 190] on icon "delete_forever" at bounding box center [565, 190] width 5 height 5
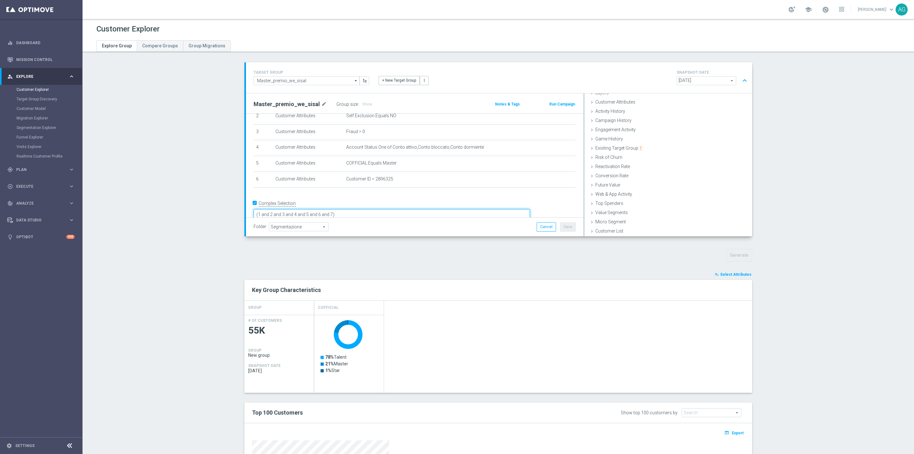
click at [383, 209] on textarea "(1 and 2 and 3 and 4 and 5 and 6 and 7)" at bounding box center [392, 214] width 276 height 11
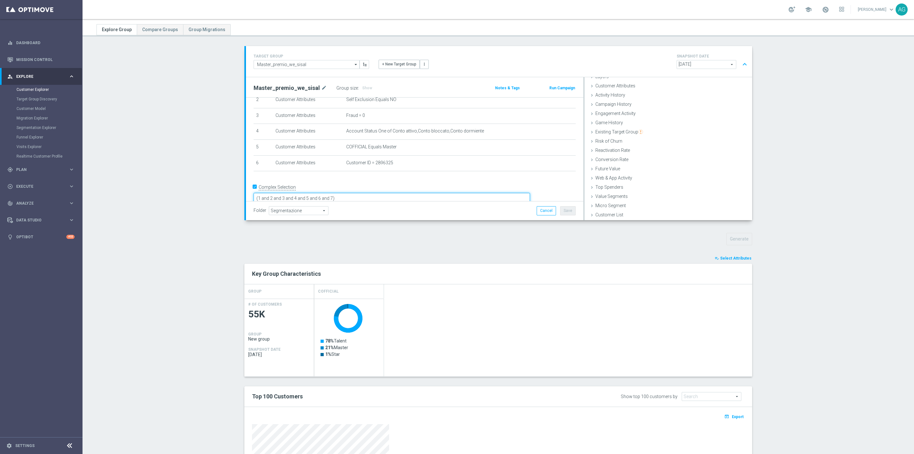
scroll to position [0, 0]
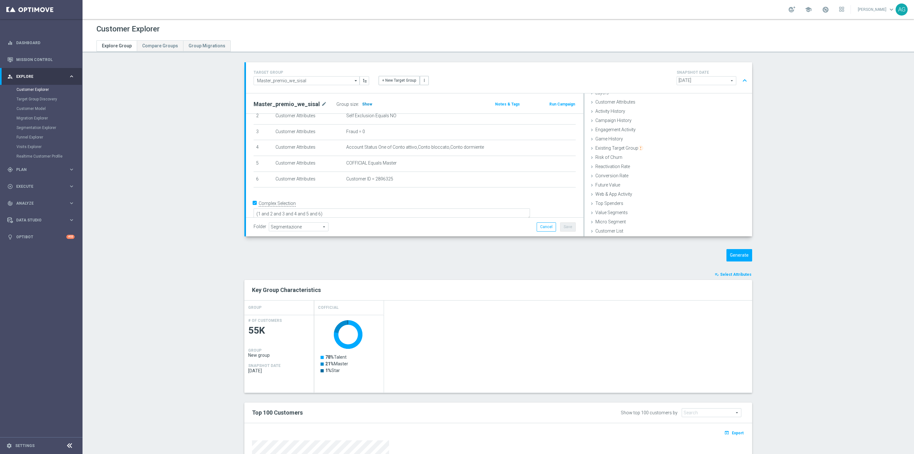
click at [364, 102] on h3 "Show" at bounding box center [367, 104] width 11 height 7
click at [563, 145] on icon "delete_forever" at bounding box center [565, 143] width 5 height 5
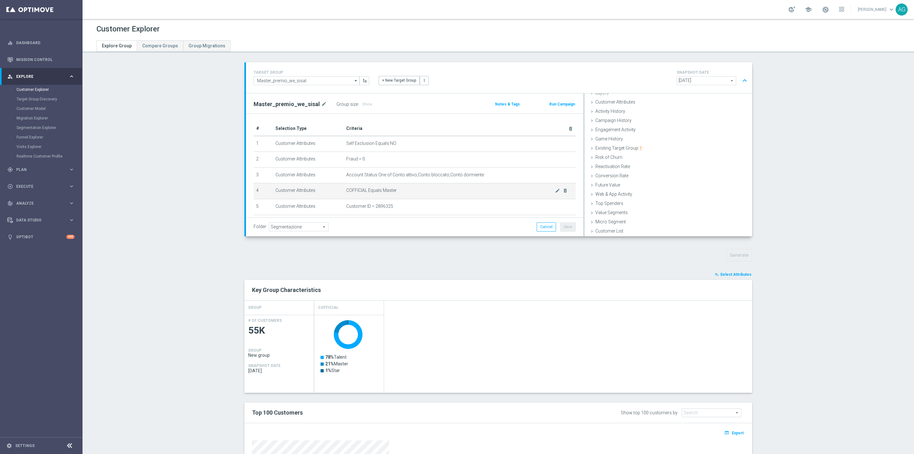
scroll to position [28, 0]
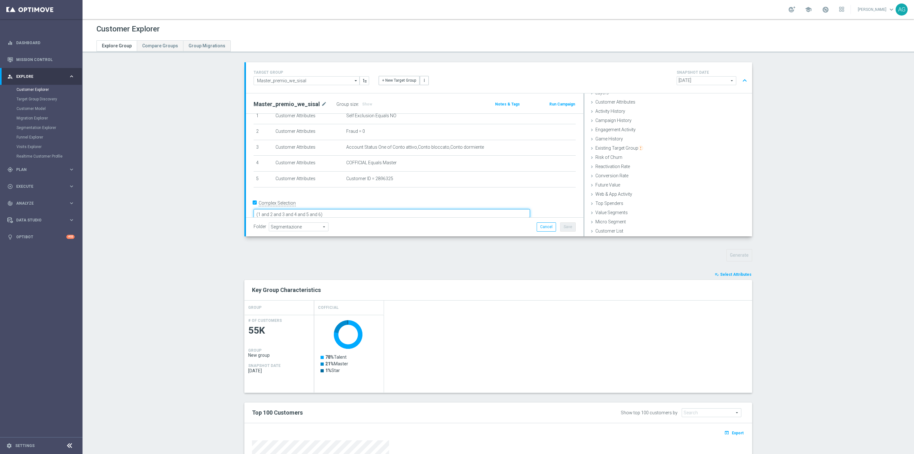
click at [370, 209] on textarea "(1 and 2 and 3 and 4 and 5 and 6)" at bounding box center [392, 214] width 276 height 11
click at [362, 107] on h3 "Show" at bounding box center [367, 104] width 11 height 7
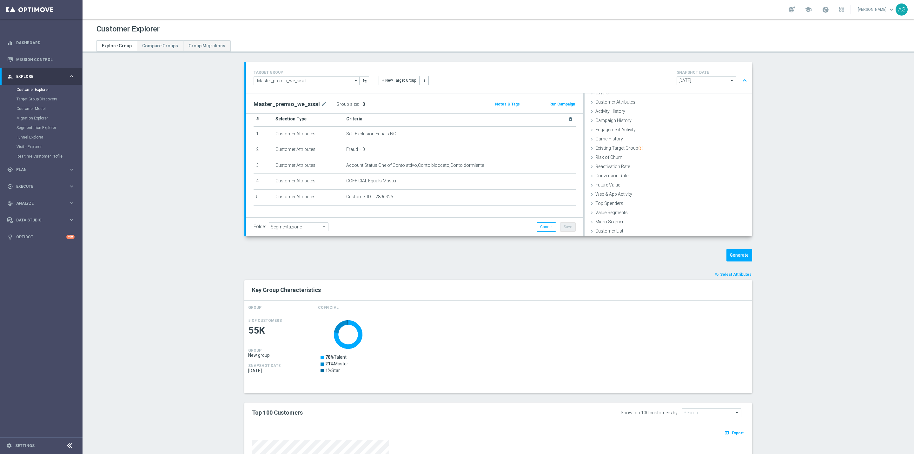
scroll to position [0, 0]
click at [558, 144] on td "Self Exclusion Equals NO mode_edit delete_forever" at bounding box center [460, 144] width 232 height 16
click at [563, 144] on icon "delete_forever" at bounding box center [565, 143] width 5 height 5
click at [368, 209] on textarea "(1 and 2 and 3 and 4 and 5)" at bounding box center [392, 214] width 276 height 11
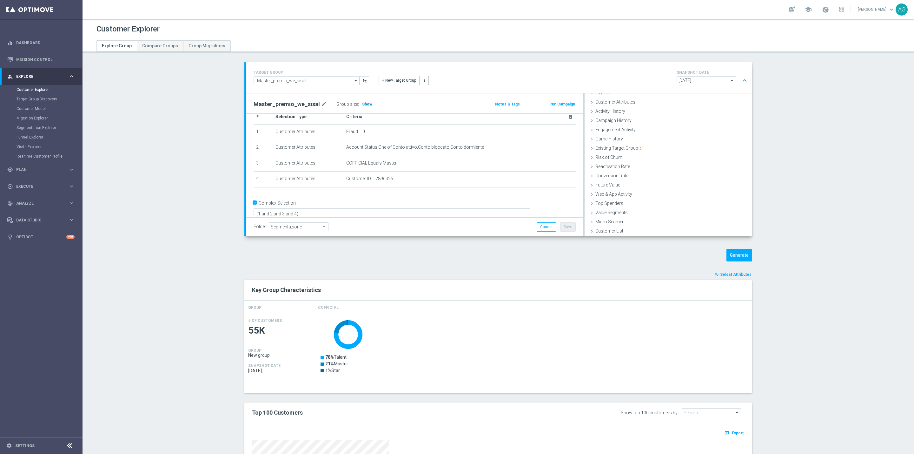
click at [362, 102] on span "Show" at bounding box center [367, 104] width 10 height 4
click at [563, 145] on icon "delete_forever" at bounding box center [565, 143] width 5 height 5
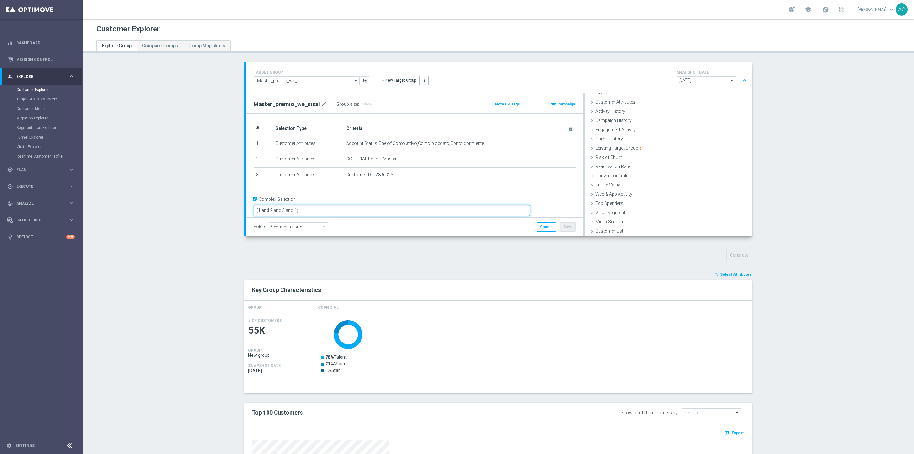
click at [373, 205] on textarea "(1 and 2 and 3 and 4)" at bounding box center [392, 210] width 276 height 11
click at [362, 101] on h3 "Show" at bounding box center [367, 104] width 11 height 7
click at [400, 103] on div "Master_premio_we_sisal mode_edit Group size : Show Calculating…" at bounding box center [359, 104] width 221 height 9
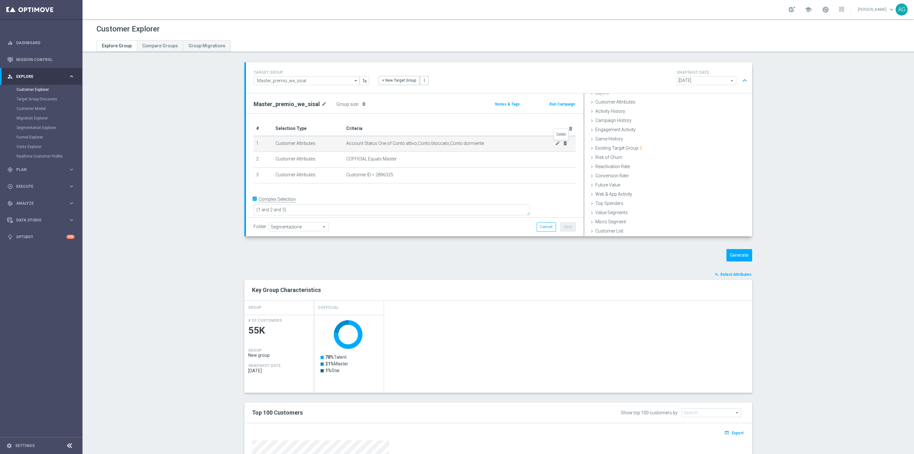
click at [564, 144] on icon "delete_forever" at bounding box center [565, 143] width 5 height 5
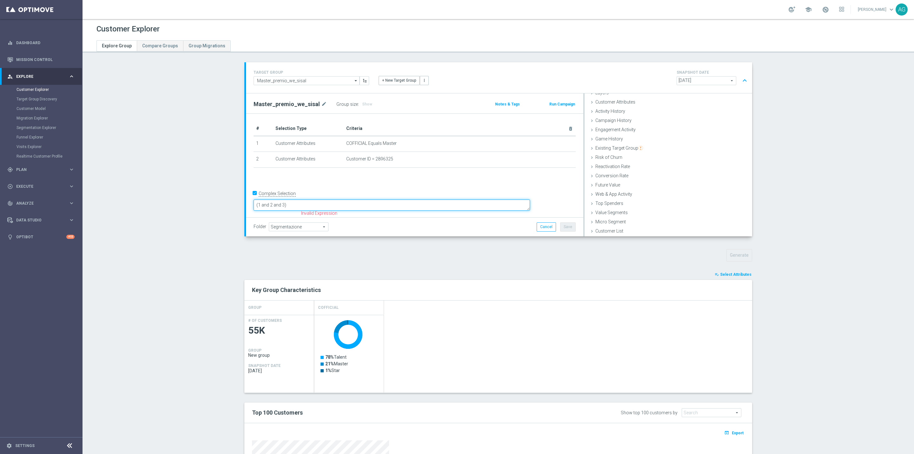
click at [376, 209] on textarea "(1 and 2 and 3)" at bounding box center [392, 204] width 276 height 11
type textarea "(1 and 2)"
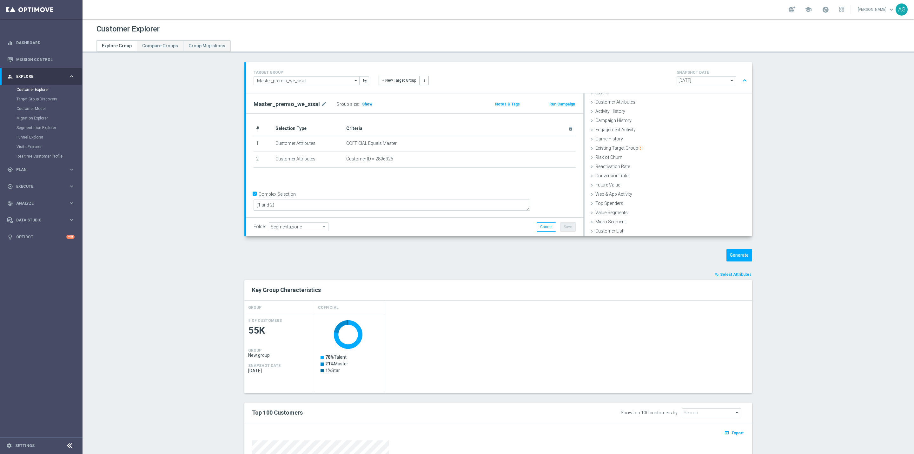
click at [362, 102] on span "Show" at bounding box center [367, 104] width 10 height 4
click at [360, 102] on div "Group size : 0" at bounding box center [367, 104] width 63 height 9
click at [766, 222] on section "TARGET GROUP Master_premio_we_sisal Master_premio_we_sisal arrow_drop_down Drag…" at bounding box center [499, 324] width 832 height 525
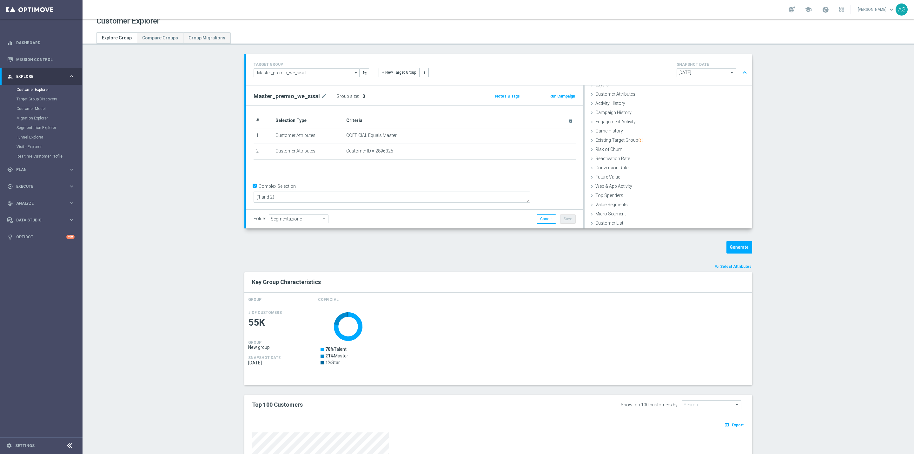
scroll to position [0, 0]
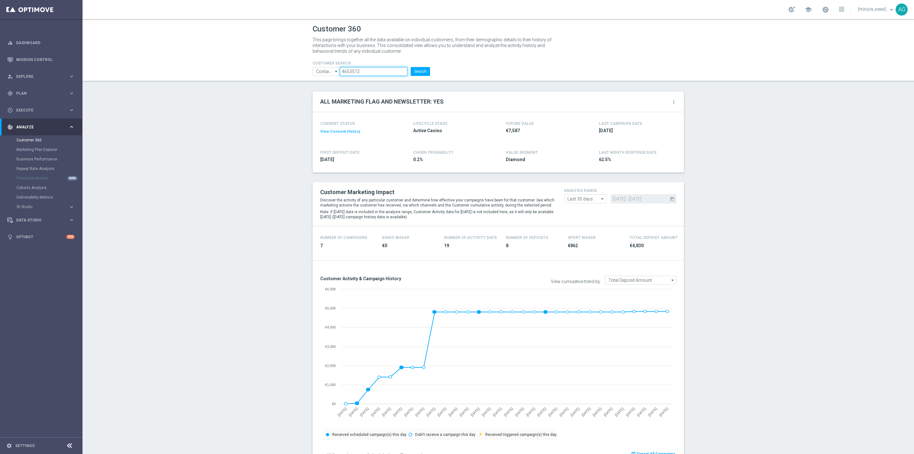
drag, startPoint x: 356, startPoint y: 73, endPoint x: 293, endPoint y: 71, distance: 63.2
click at [294, 71] on header "Customer 360 This page brings together all the data available on individual cus…" at bounding box center [499, 50] width 832 height 63
paste input "2896325"
click at [420, 70] on button "Search" at bounding box center [420, 71] width 19 height 9
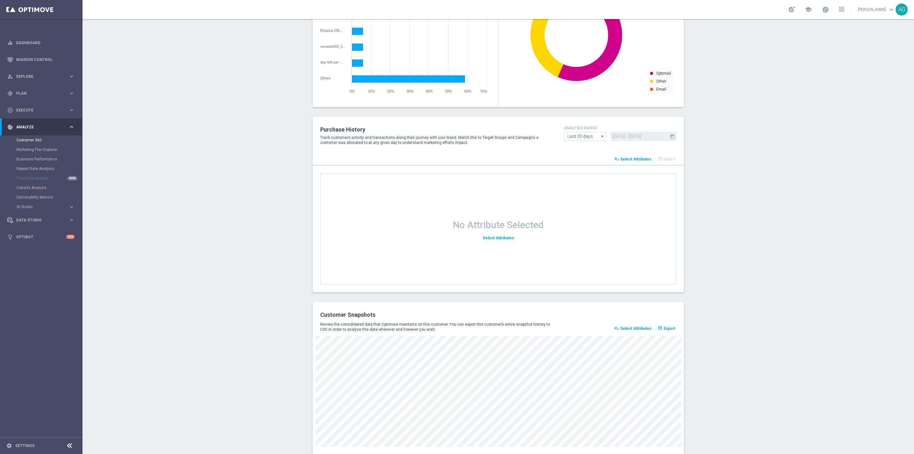
scroll to position [649, 0]
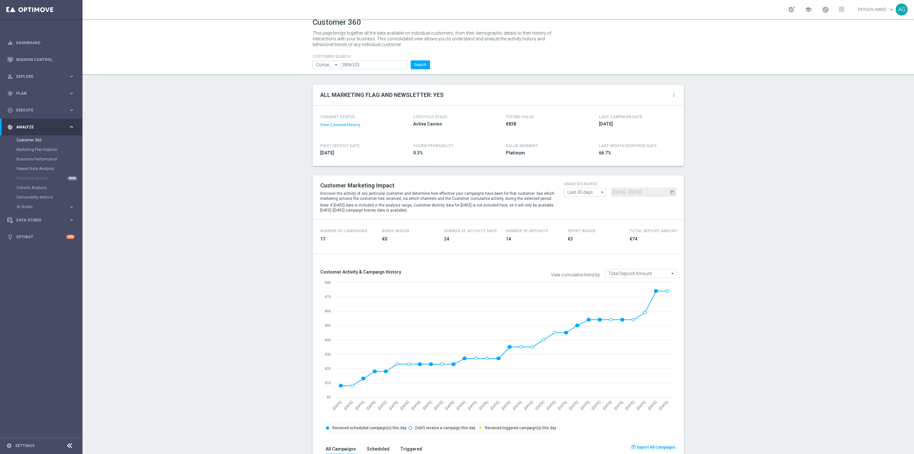
scroll to position [0, 0]
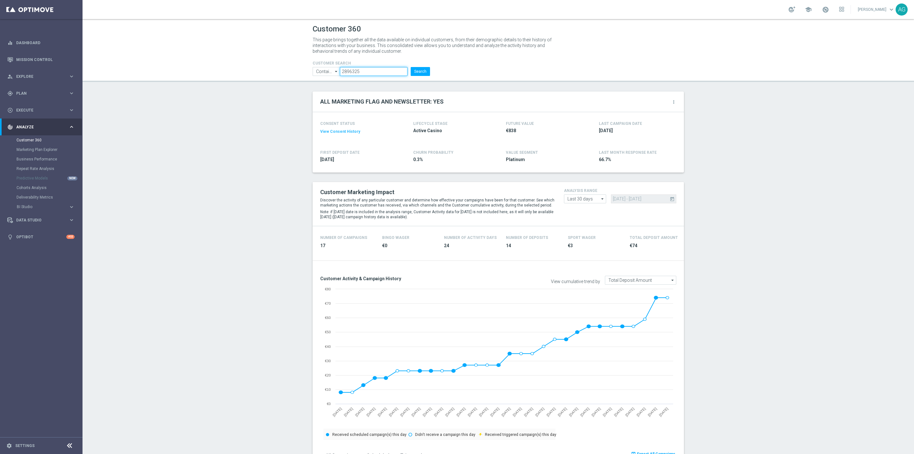
drag, startPoint x: 363, startPoint y: 70, endPoint x: 456, endPoint y: 135, distance: 113.4
click at [318, 74] on ul "Contains Contains arrow_drop_down Drag here to set row groups Drag here to set …" at bounding box center [371, 71] width 121 height 9
drag, startPoint x: 374, startPoint y: 69, endPoint x: 301, endPoint y: 71, distance: 72.4
click at [301, 71] on header "Customer 360 This page brings together all the data available on individual cus…" at bounding box center [499, 50] width 832 height 63
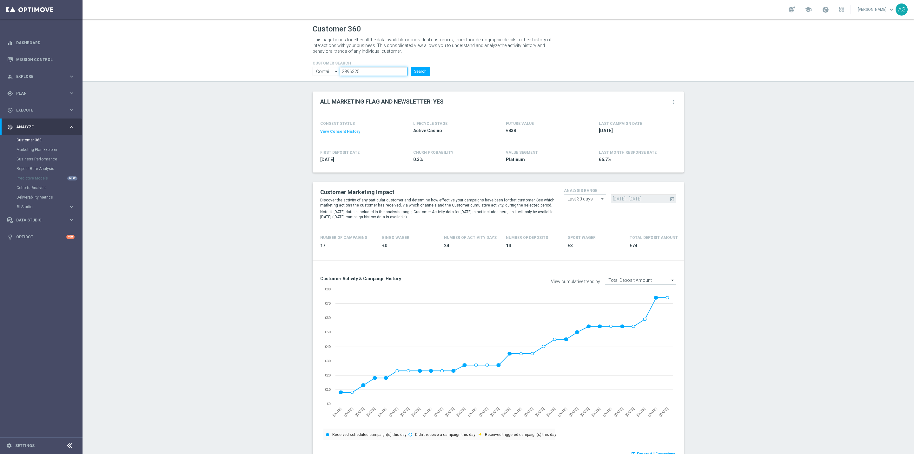
paste input "5998133"
type input "5998133"
click at [429, 71] on div "CUSTOMER SEARCH Contains Contains arrow_drop_down Drag here to set row groups D…" at bounding box center [371, 66] width 127 height 20
click at [424, 71] on button "Search" at bounding box center [420, 71] width 19 height 9
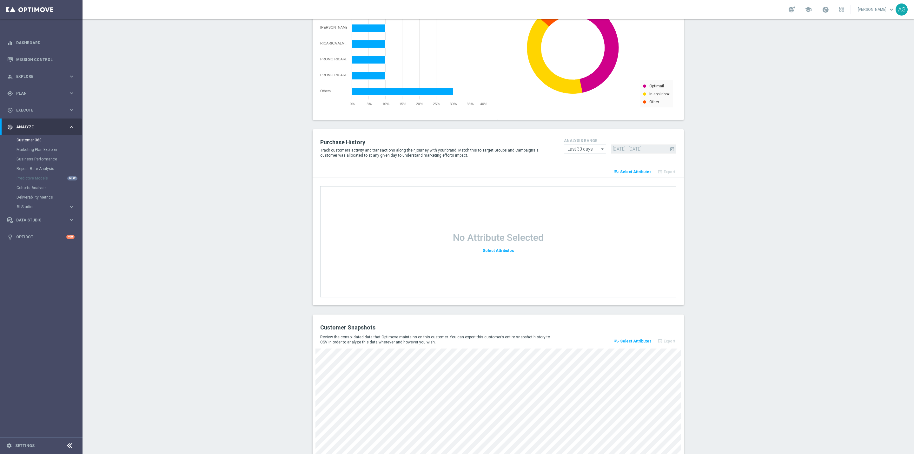
scroll to position [649, 0]
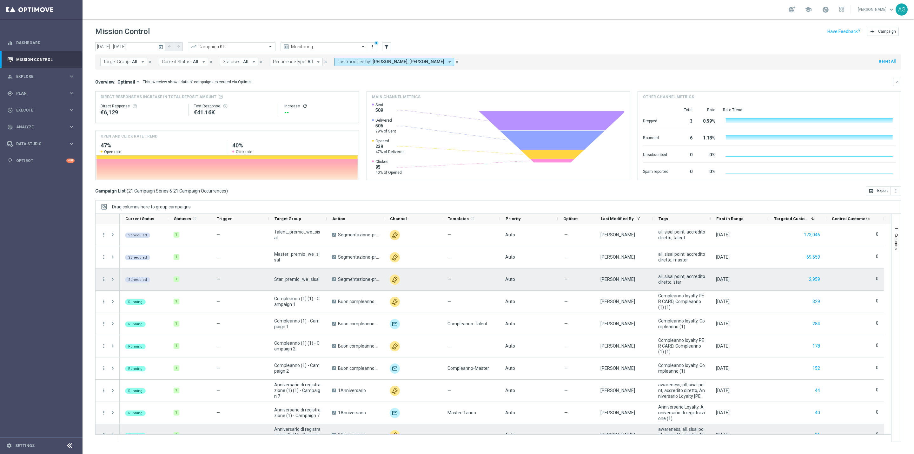
click at [309, 279] on span "Star_premio_we_sisal" at bounding box center [296, 279] width 45 height 6
click at [351, 281] on span "Segmentazione-premio mensile" at bounding box center [358, 279] width 41 height 6
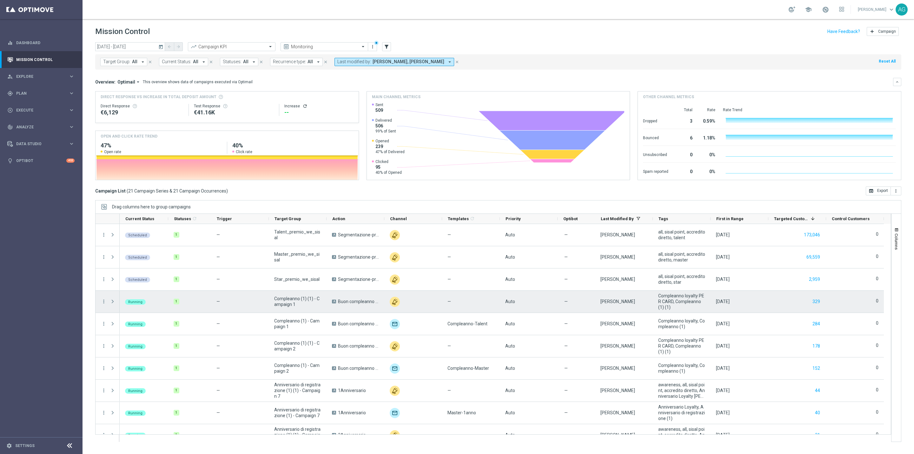
scroll to position [0, 0]
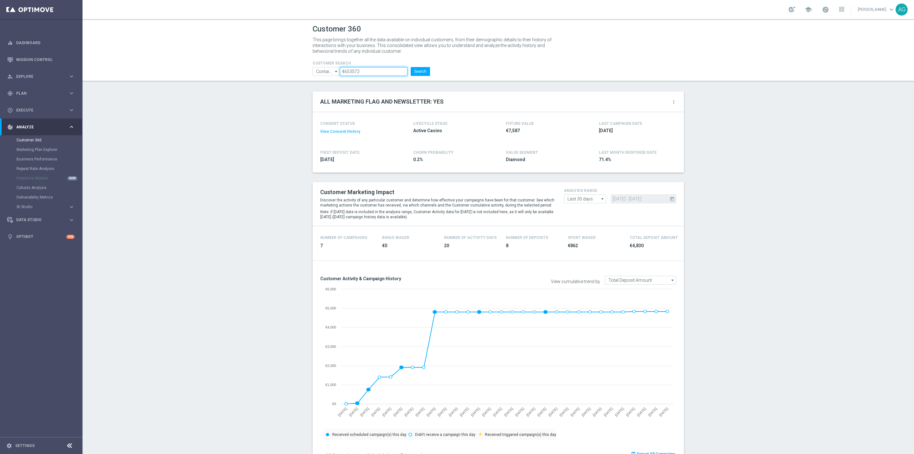
drag, startPoint x: 378, startPoint y: 69, endPoint x: 254, endPoint y: 70, distance: 124.1
click at [254, 70] on header "Customer 360 This page brings together all the data available on individual cus…" at bounding box center [499, 50] width 832 height 63
paste input "open_in_browser Export 108958"
drag, startPoint x: 400, startPoint y: 70, endPoint x: 225, endPoint y: 74, distance: 175.3
click at [226, 74] on header "Customer 360 This page brings together all the data available on individual cus…" at bounding box center [499, 50] width 832 height 63
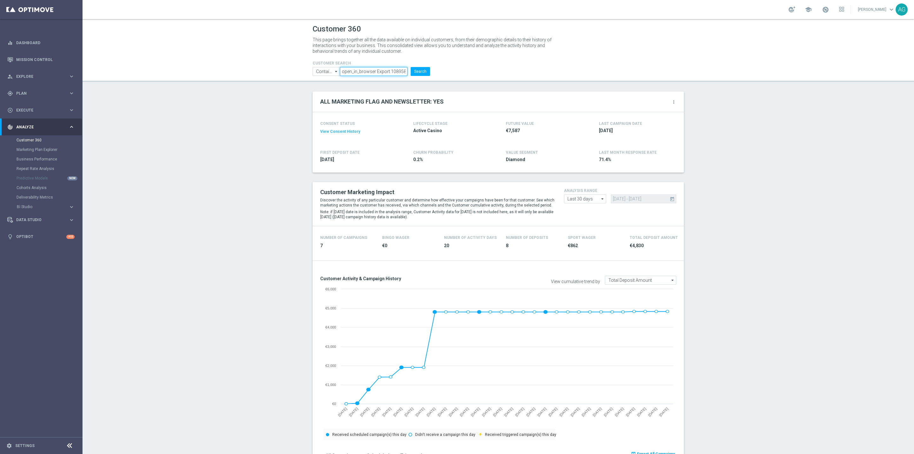
type input "2"
click at [373, 73] on input "text" at bounding box center [374, 71] width 68 height 9
paste input "1003613"
click at [411, 70] on button "Search" at bounding box center [420, 71] width 19 height 9
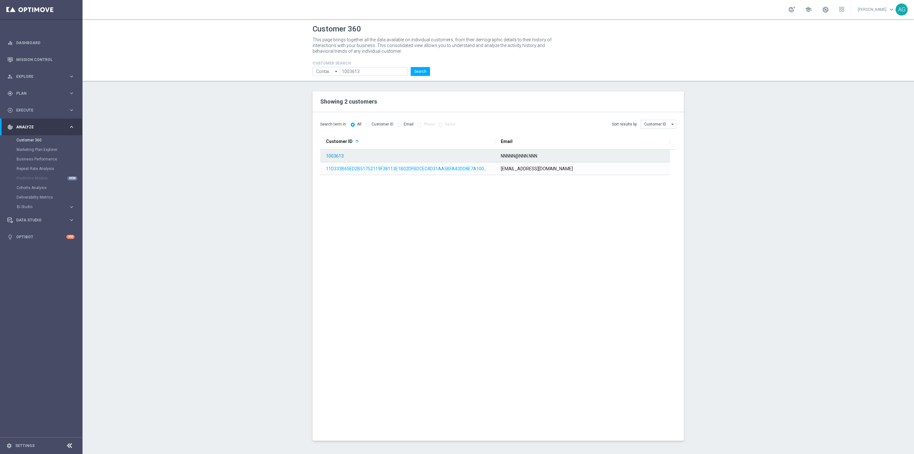
click at [337, 157] on link "1003613" at bounding box center [335, 155] width 18 height 5
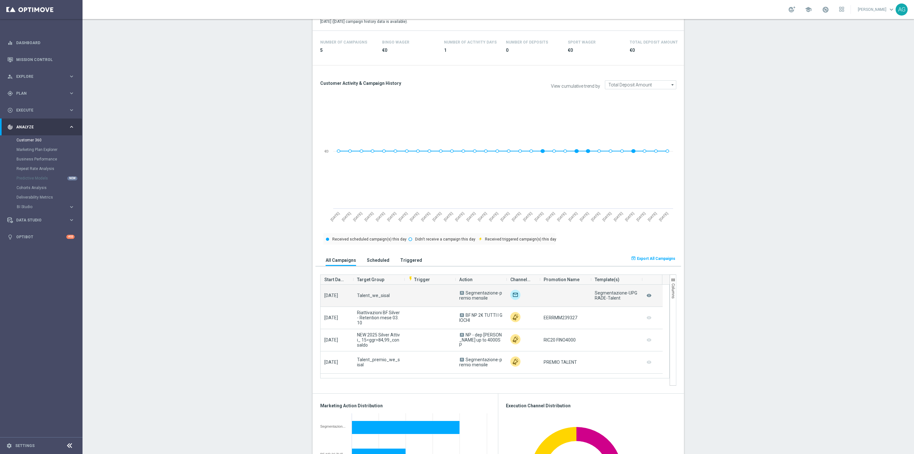
drag, startPoint x: 601, startPoint y: 297, endPoint x: 621, endPoint y: 300, distance: 19.9
click at [621, 300] on div "Segmentazione-UPGRADE-Talent" at bounding box center [616, 295] width 43 height 10
drag, startPoint x: 624, startPoint y: 298, endPoint x: 585, endPoint y: 289, distance: 39.9
click at [585, 289] on div "2025-10-07 Talent_we_sisal A Segmentazione-premio mensile Segmentazione-UPGRADE…" at bounding box center [492, 295] width 342 height 22
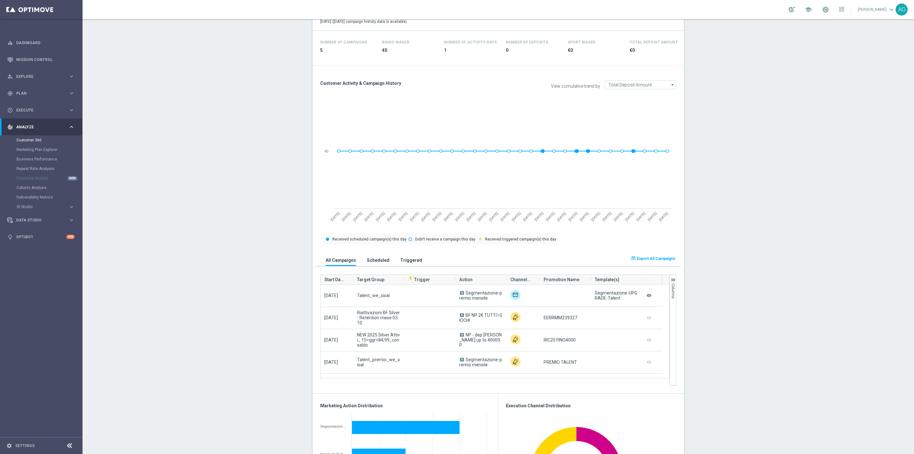
click at [779, 321] on section "ALL MARKETING FLAG AND NEWSLETTER: NO more_vert CONSENT STATUS View Consent His…" at bounding box center [499, 398] width 832 height 1005
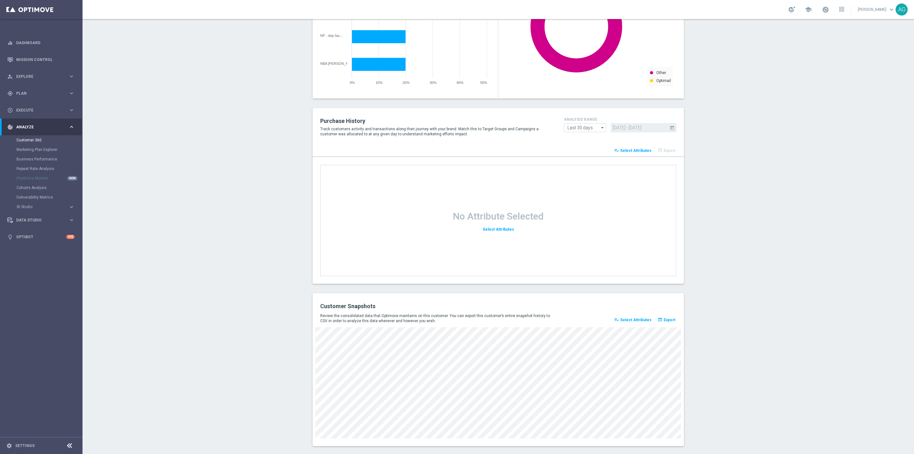
scroll to position [642, 0]
click at [643, 319] on span "Select Attributes" at bounding box center [635, 319] width 31 height 4
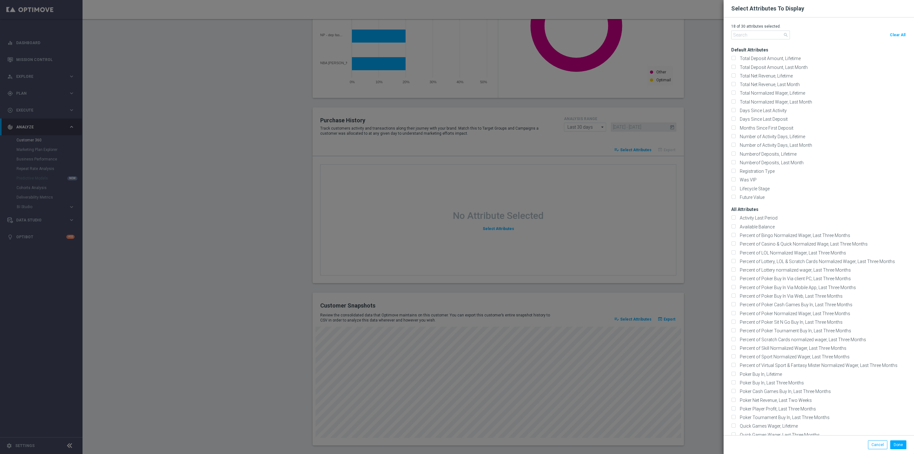
click at [274, 360] on modal-container "Select Attributes To Display 18 of 30 attributes selected. search Clear All Def…" at bounding box center [457, 227] width 914 height 454
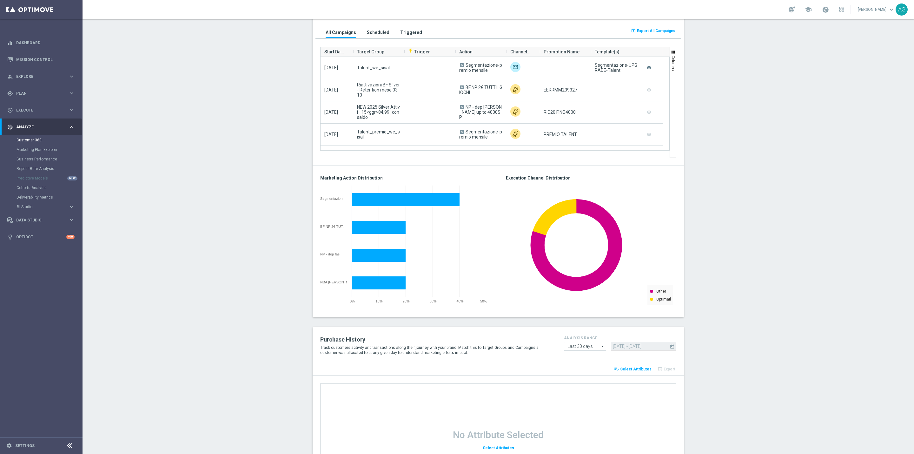
scroll to position [390, 0]
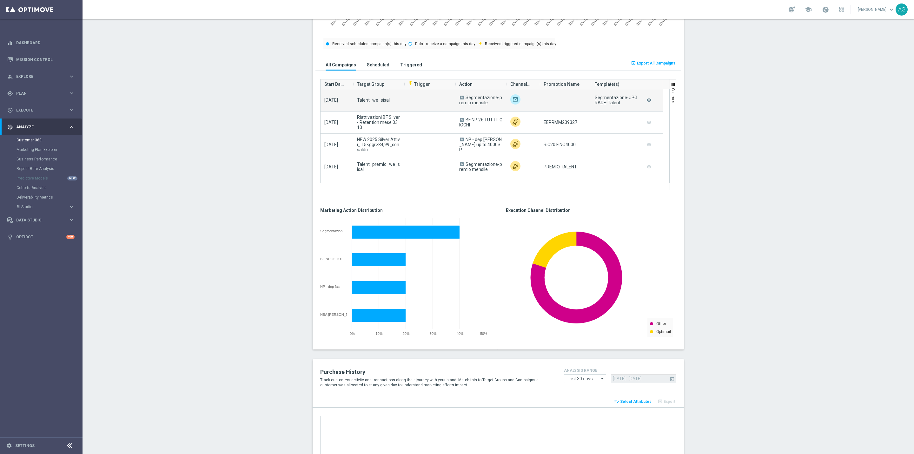
drag, startPoint x: 463, startPoint y: 100, endPoint x: 482, endPoint y: 102, distance: 19.1
click at [482, 102] on span "Segmentazione-premio mensile" at bounding box center [480, 100] width 43 height 10
click at [484, 103] on span "A Segmentazione-premio mensile" at bounding box center [480, 100] width 43 height 10
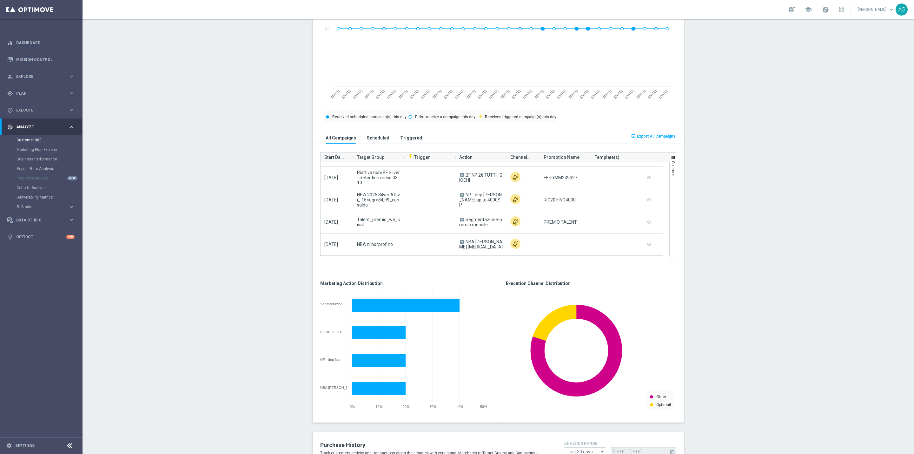
scroll to position [295, 0]
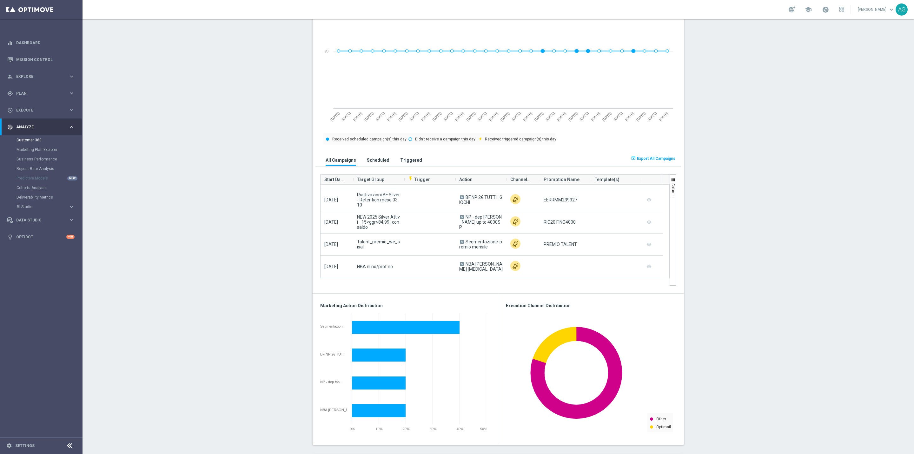
click at [750, 215] on section "ALL MARKETING FLAG AND NEWSLETTER: NO more_vert CONSENT STATUS View Consent His…" at bounding box center [499, 298] width 832 height 1005
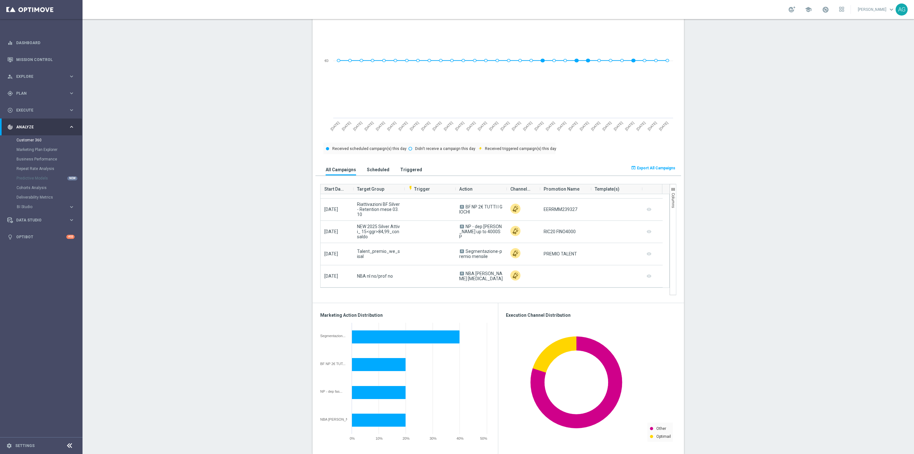
scroll to position [333, 0]
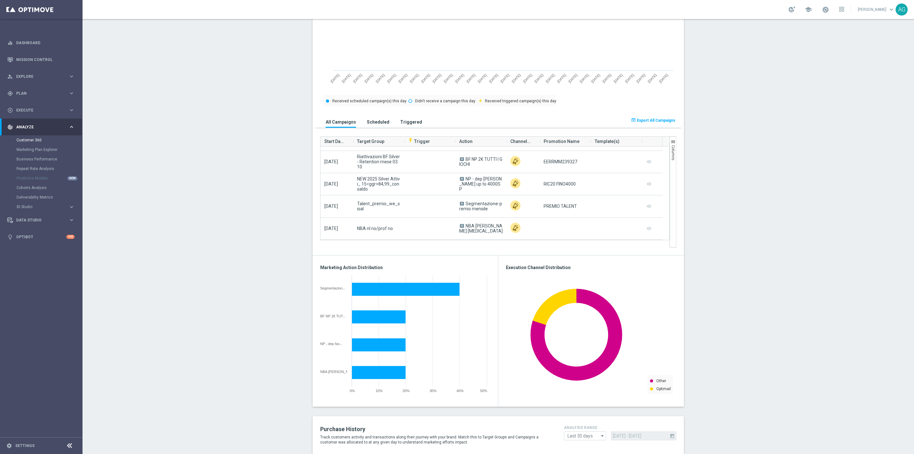
click at [732, 260] on section "ALL MARKETING FLAG AND NEWSLETTER: NO more_vert CONSENT STATUS View Consent His…" at bounding box center [499, 260] width 832 height 1005
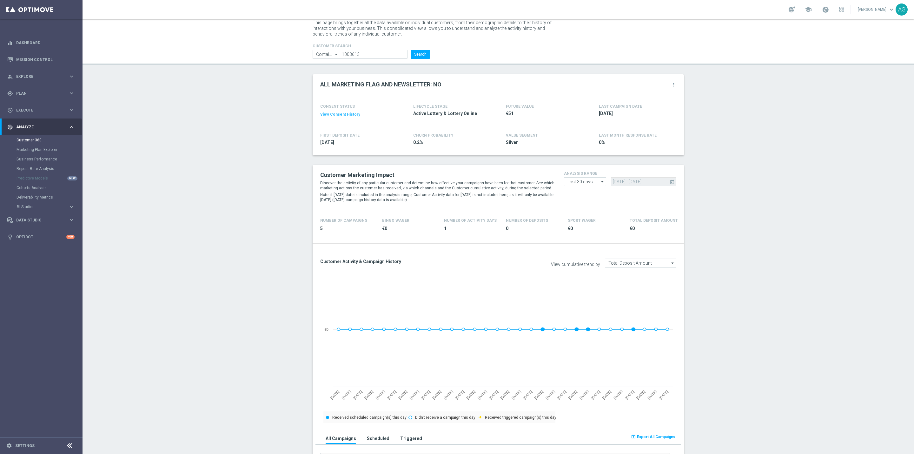
scroll to position [0, 0]
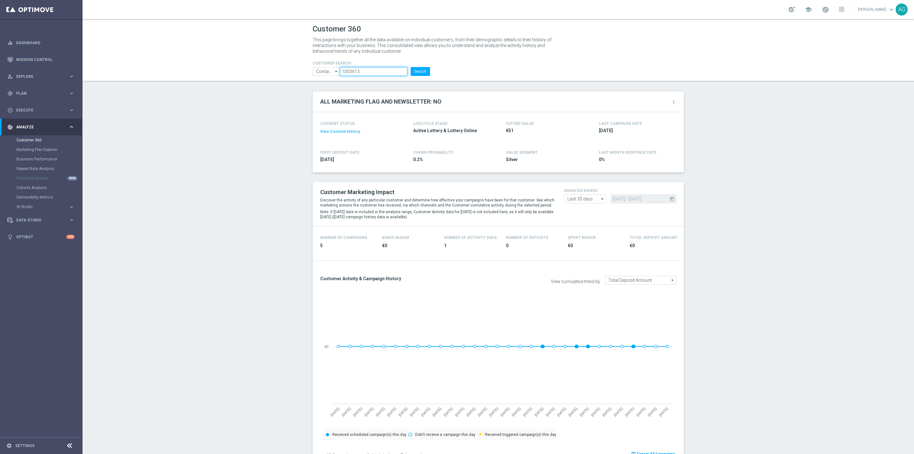
drag, startPoint x: 374, startPoint y: 71, endPoint x: 309, endPoint y: 73, distance: 65.7
click at [311, 73] on ul "Contains Contains arrow_drop_down Show Selected 0 of NaN Contains Equals" at bounding box center [371, 71] width 121 height 9
paste input "719117"
type input "1719117"
click at [422, 70] on button "Search" at bounding box center [420, 71] width 19 height 9
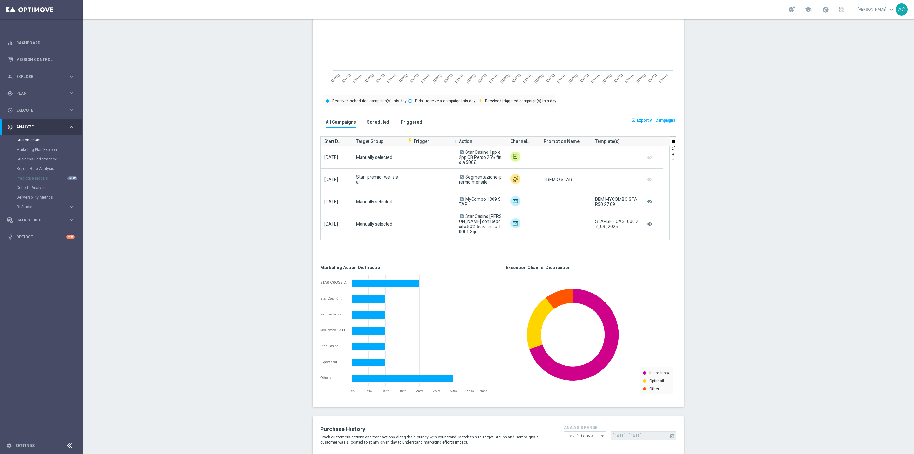
scroll to position [0, 0]
drag, startPoint x: 542, startPoint y: 182, endPoint x: 581, endPoint y: 180, distance: 38.8
click at [581, 180] on div "PREMIO STAR" at bounding box center [565, 180] width 51 height 22
drag, startPoint x: 349, startPoint y: 181, endPoint x: 403, endPoint y: 183, distance: 53.7
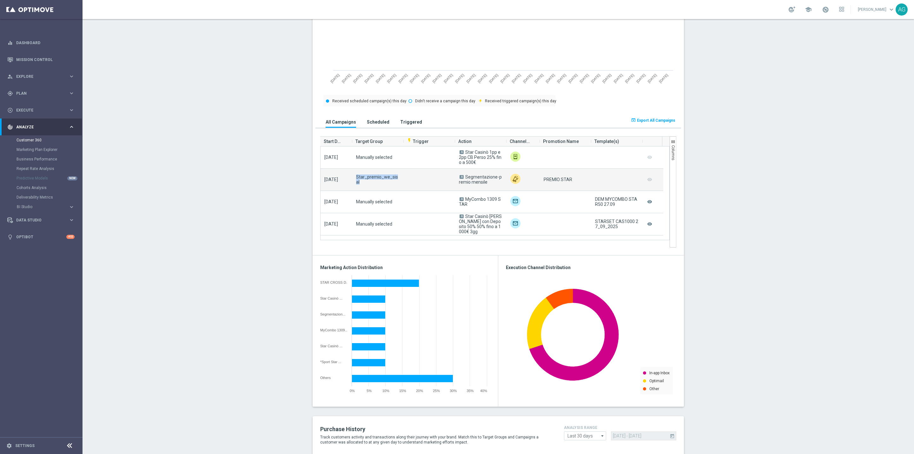
click at [403, 183] on div "2025-10-02 Star_premio_we_sisal A Segmentazione-premio mensile PREMIO STAR remo…" at bounding box center [492, 180] width 343 height 22
click at [404, 183] on div at bounding box center [429, 180] width 51 height 22
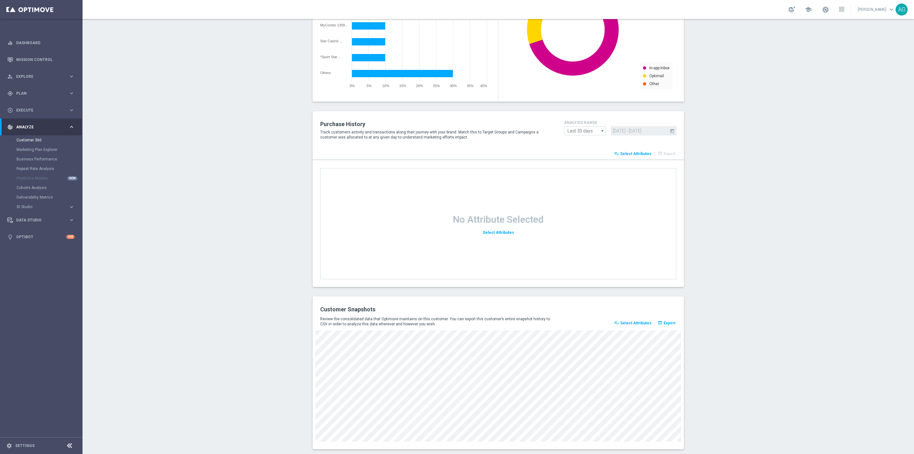
scroll to position [649, 0]
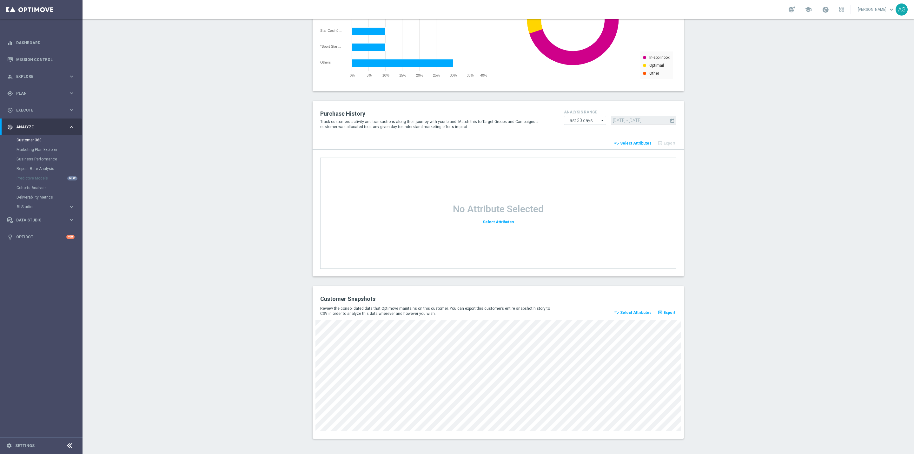
click at [638, 310] on span "Select Attributes" at bounding box center [635, 312] width 31 height 4
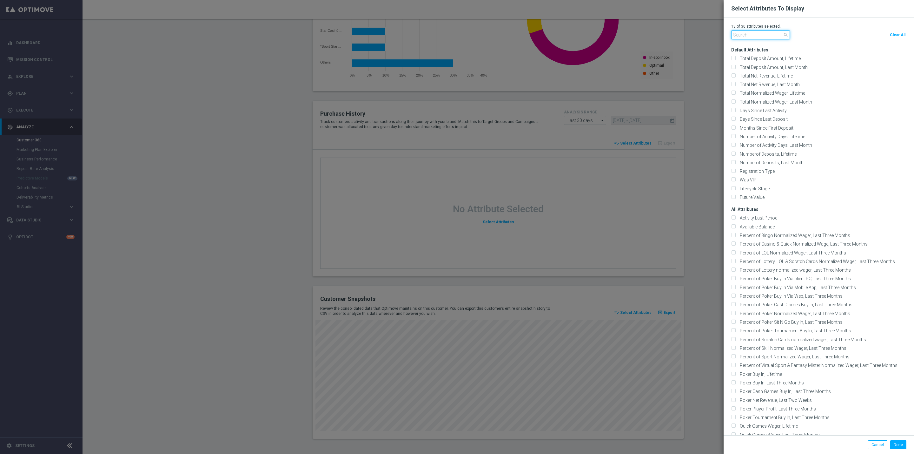
click at [735, 39] on input "text" at bounding box center [760, 34] width 59 height 9
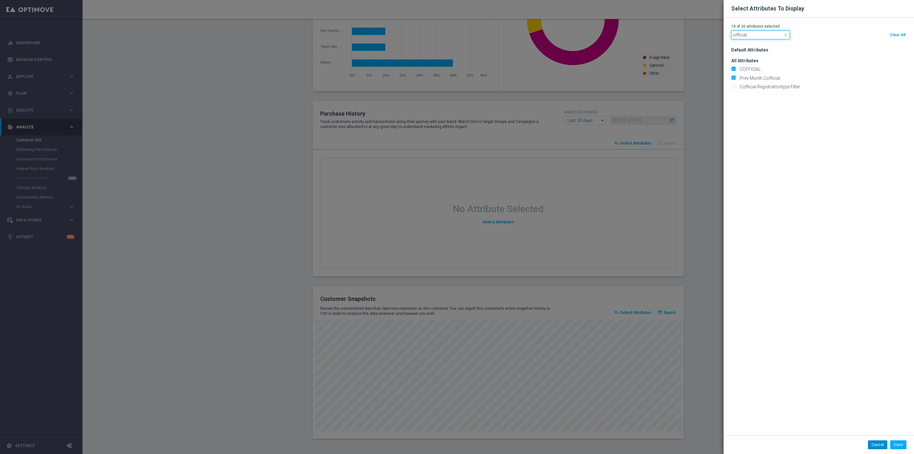
type input "official"
click at [874, 448] on button "Cancel" at bounding box center [877, 444] width 19 height 9
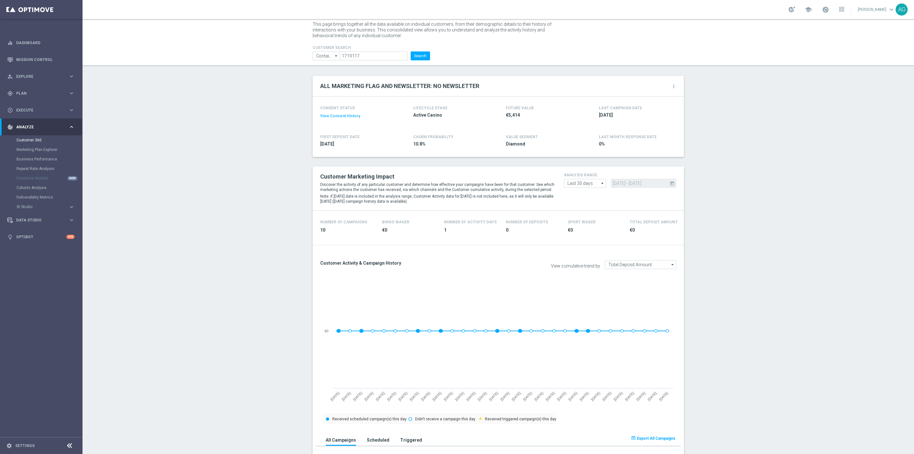
scroll to position [0, 0]
